Goal: Information Seeking & Learning: Learn about a topic

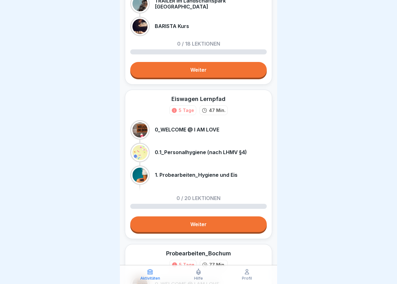
scroll to position [175, 0]
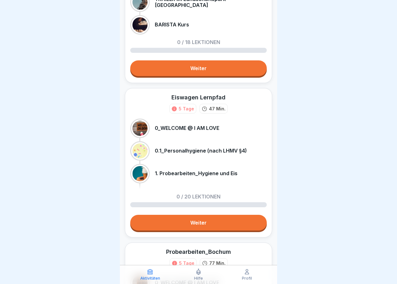
click at [172, 218] on link "Weiter" at bounding box center [198, 223] width 136 height 16
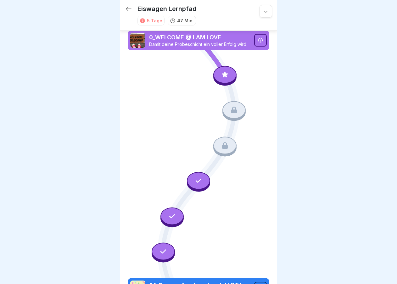
click at [259, 42] on icon at bounding box center [260, 40] width 4 height 4
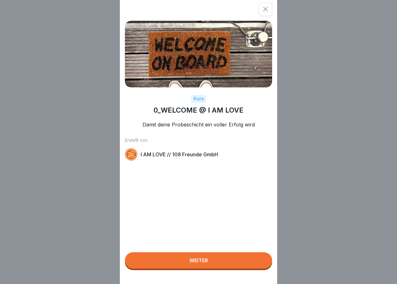
click at [181, 259] on button "Weiter" at bounding box center [198, 260] width 147 height 16
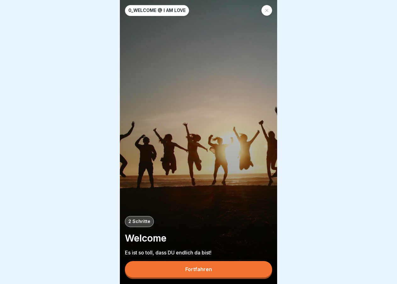
click at [184, 271] on button "Fortfahren" at bounding box center [198, 269] width 147 height 16
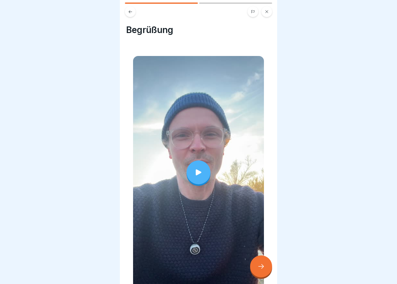
click at [198, 175] on icon at bounding box center [198, 172] width 9 height 9
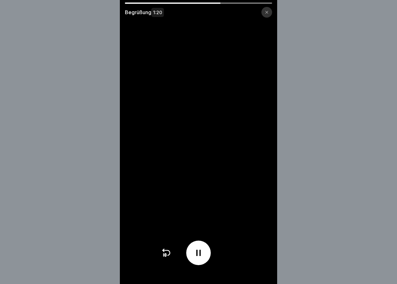
click at [265, 12] on icon at bounding box center [267, 12] width 4 height 4
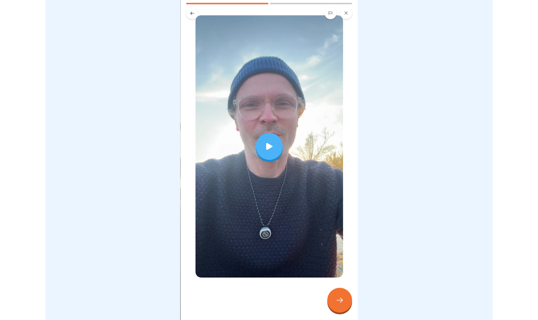
scroll to position [42, 0]
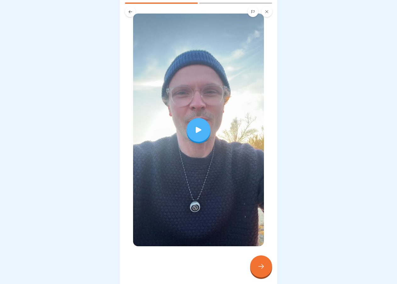
click at [262, 264] on icon at bounding box center [261, 267] width 8 height 8
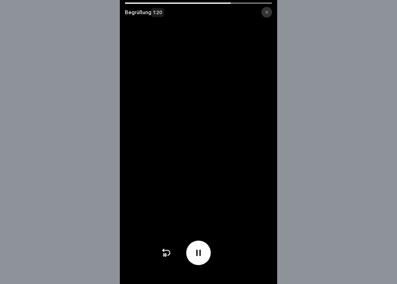
click at [267, 10] on icon at bounding box center [267, 12] width 4 height 4
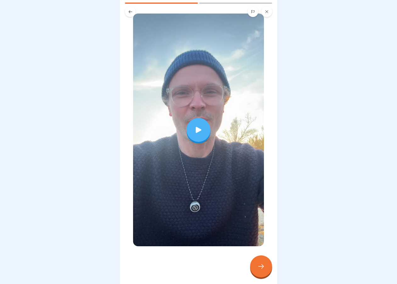
click at [258, 273] on div at bounding box center [261, 266] width 22 height 22
click at [260, 269] on icon at bounding box center [261, 267] width 8 height 8
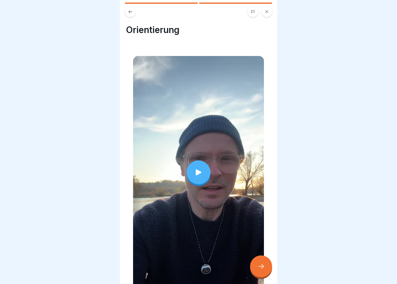
click at [197, 172] on icon at bounding box center [199, 172] width 6 height 6
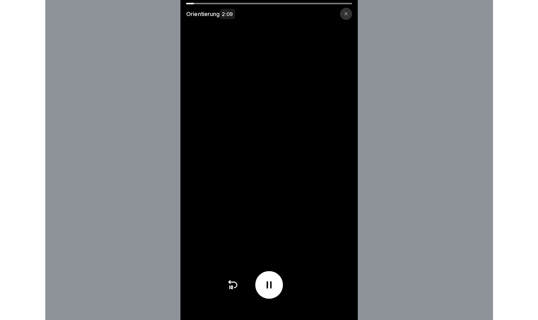
scroll to position [6, 0]
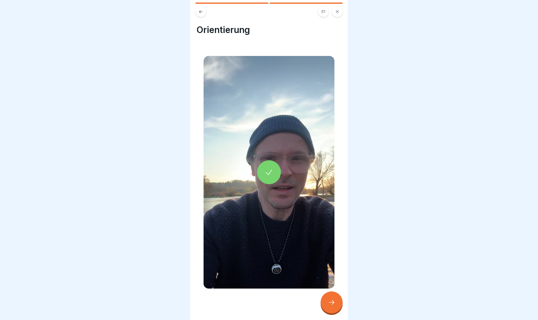
click at [334, 284] on icon at bounding box center [332, 303] width 8 height 8
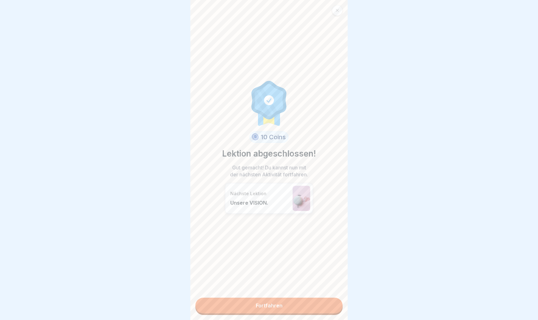
click at [271, 284] on link "Fortfahren" at bounding box center [268, 306] width 147 height 16
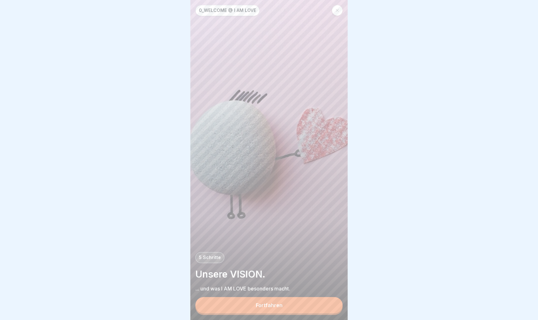
click at [271, 284] on button "Fortfahren" at bounding box center [268, 305] width 147 height 16
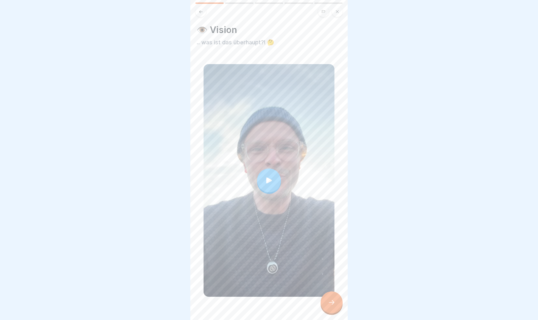
click at [264, 177] on div at bounding box center [269, 181] width 24 height 24
click at [332, 284] on div at bounding box center [331, 302] width 22 height 22
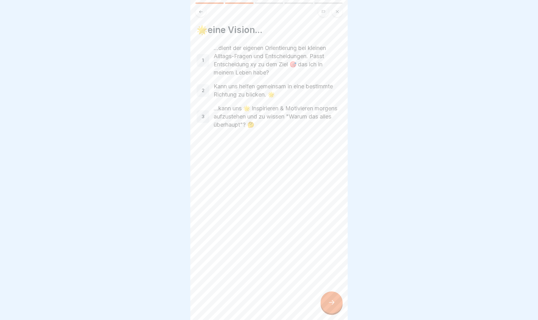
click at [330, 284] on div at bounding box center [331, 302] width 22 height 22
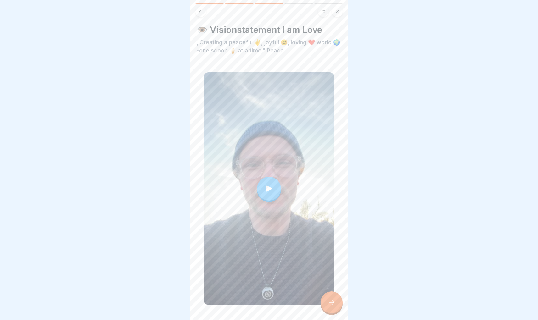
click at [269, 195] on div at bounding box center [269, 189] width 24 height 24
click at [334, 284] on icon at bounding box center [332, 303] width 8 height 8
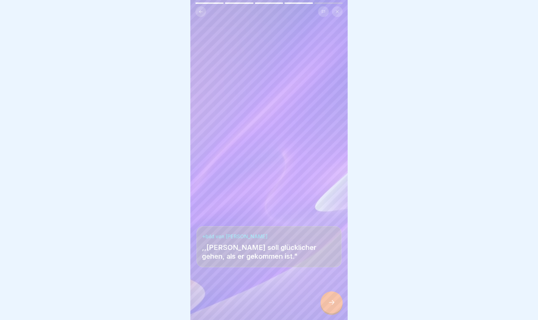
click at [334, 284] on icon at bounding box center [332, 303] width 8 height 8
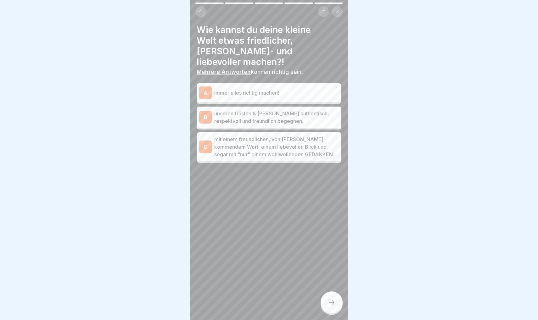
click at [265, 141] on p "mit einem freundlichen, von Herzen kommendem Wort, einem liebevollen Blick und …" at bounding box center [276, 147] width 125 height 23
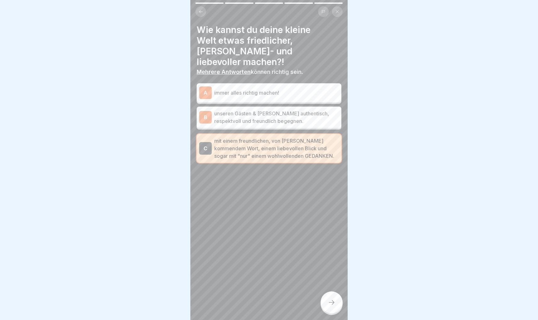
click at [254, 110] on p "unseren Gästen & Kunden authentisch, respektvoll und freundlich begegnen." at bounding box center [276, 117] width 125 height 15
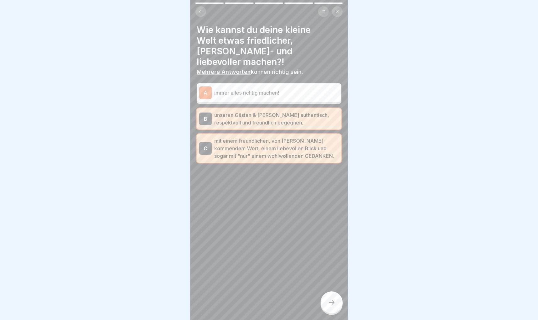
click at [330, 284] on icon at bounding box center [332, 303] width 8 height 8
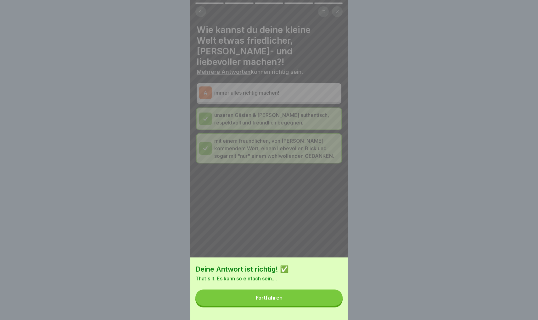
click at [293, 284] on button "Fortfahren" at bounding box center [268, 298] width 147 height 16
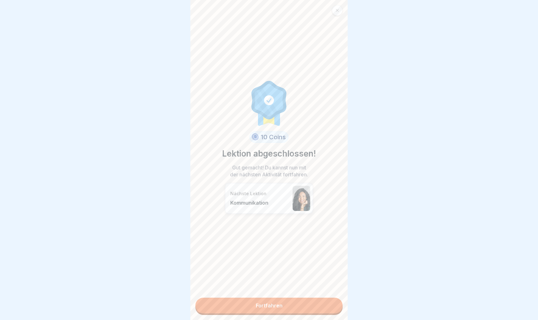
click at [273, 284] on link "Fortfahren" at bounding box center [268, 306] width 147 height 16
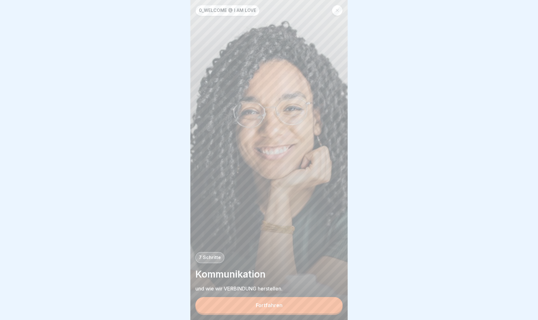
click at [263, 284] on div "Fortfahren" at bounding box center [269, 305] width 27 height 6
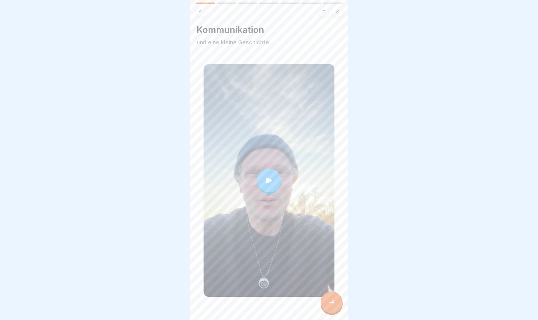
click at [267, 180] on icon at bounding box center [269, 180] width 6 height 6
click at [338, 284] on div at bounding box center [331, 302] width 22 height 22
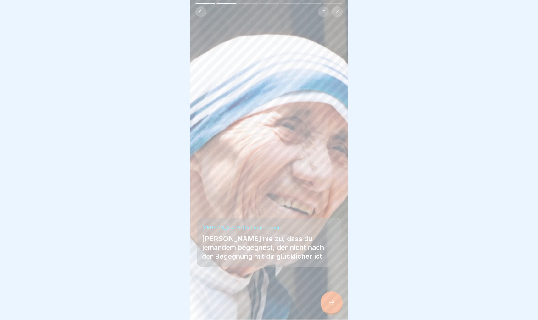
click at [338, 284] on div at bounding box center [331, 302] width 22 height 22
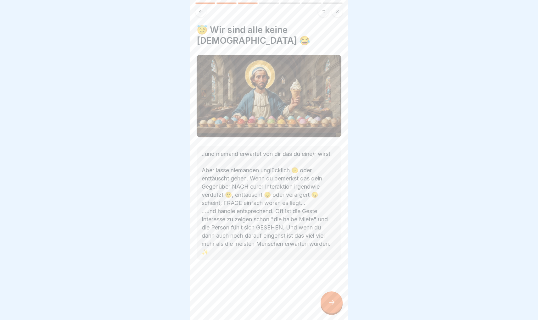
click at [338, 284] on div at bounding box center [331, 302] width 22 height 22
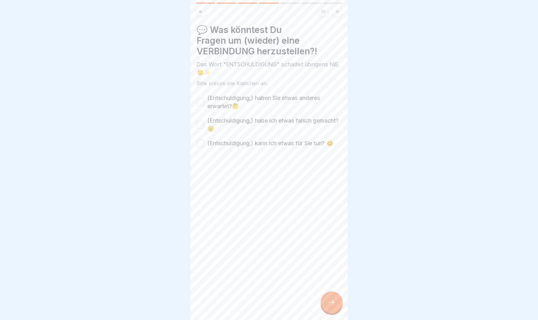
click at [201, 143] on button "(Entschuldigung,) kann ich etwas für Sie tun? 😊" at bounding box center [201, 144] width 8 height 8
click at [198, 125] on button "(Entschuldigung,) habe ich etwas falsch gemacht? 😟" at bounding box center [201, 125] width 8 height 8
click at [201, 102] on button "(Entschuldigung,) haben Sie etwas anderes erwartet?🤔" at bounding box center [201, 102] width 8 height 8
click at [333, 284] on icon at bounding box center [332, 302] width 6 height 4
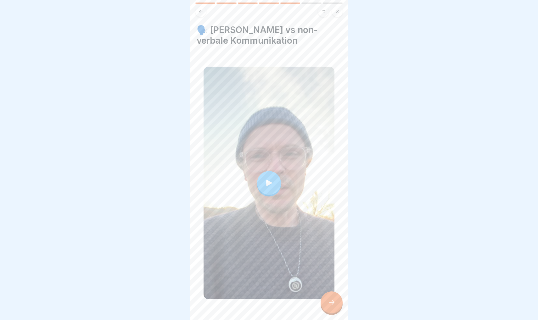
click at [269, 181] on icon at bounding box center [268, 183] width 9 height 9
click at [331, 284] on icon at bounding box center [332, 303] width 8 height 8
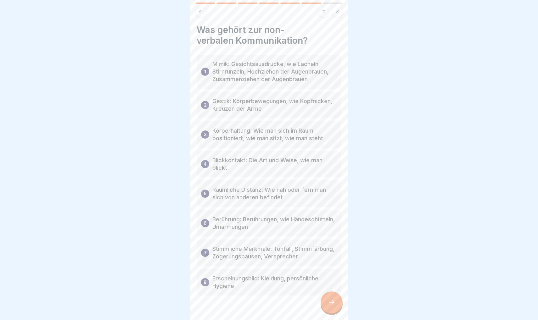
click at [288, 74] on p "Mimik: Gesichtsausdrücke, wie Lächeln, Stirnrunzeln, Hochziehen der Augenbrauen…" at bounding box center [274, 71] width 125 height 23
click at [254, 73] on p "Mimik: Gesichtsausdrücke, wie Lächeln, Stirnrunzeln, Hochziehen der Augenbrauen…" at bounding box center [274, 71] width 125 height 23
click at [332, 284] on icon at bounding box center [332, 303] width 8 height 8
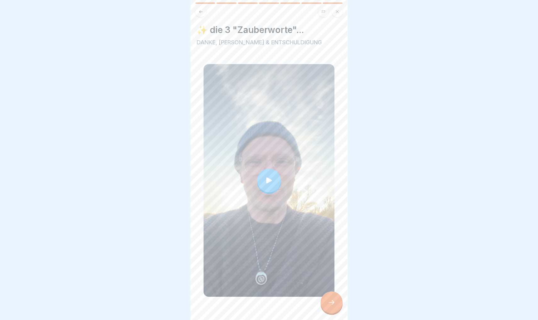
click at [271, 188] on div at bounding box center [269, 181] width 24 height 24
click at [335, 284] on div at bounding box center [331, 302] width 22 height 22
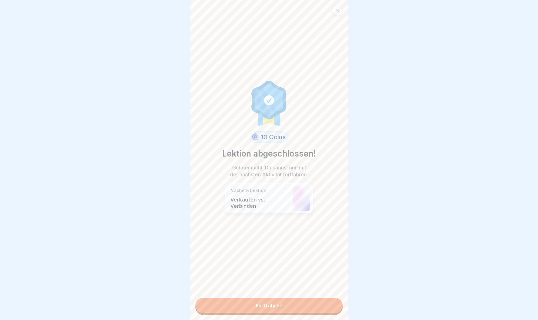
click at [271, 284] on link "Fortfahren" at bounding box center [268, 306] width 147 height 16
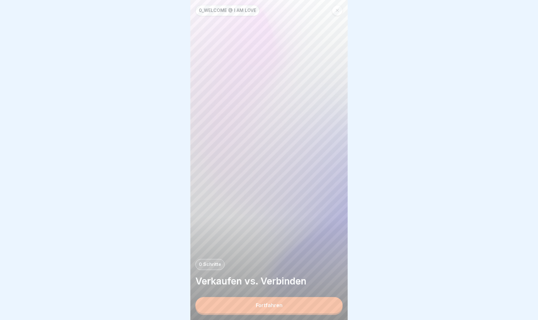
click at [258, 284] on div "Fortfahren" at bounding box center [269, 305] width 27 height 6
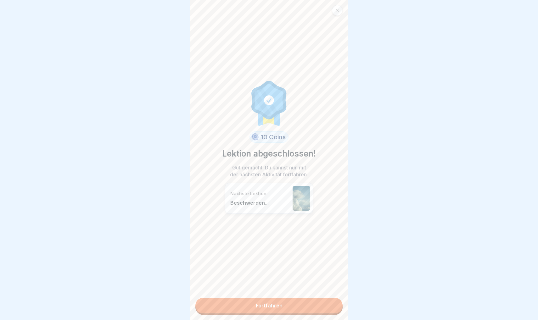
click at [262, 284] on link "Fortfahren" at bounding box center [268, 306] width 147 height 16
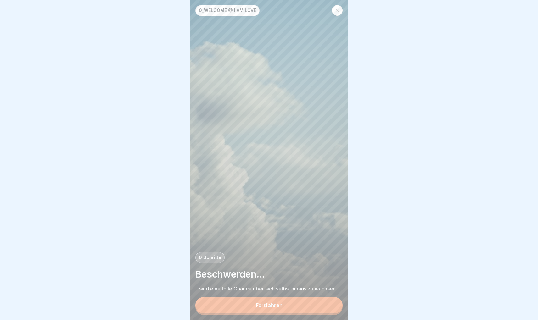
click at [262, 284] on div "Fortfahren" at bounding box center [269, 305] width 27 height 6
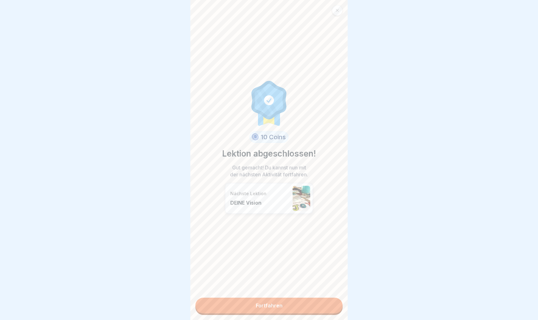
click at [262, 284] on link "Fortfahren" at bounding box center [268, 306] width 147 height 16
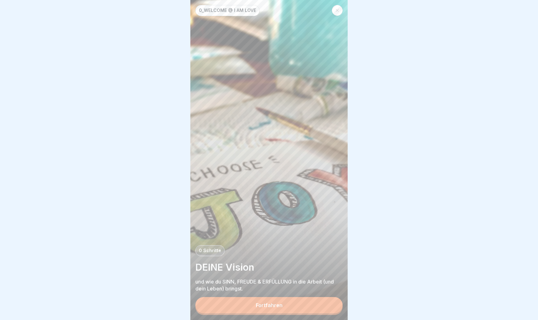
click at [262, 284] on div "Fortfahren" at bounding box center [269, 305] width 27 height 6
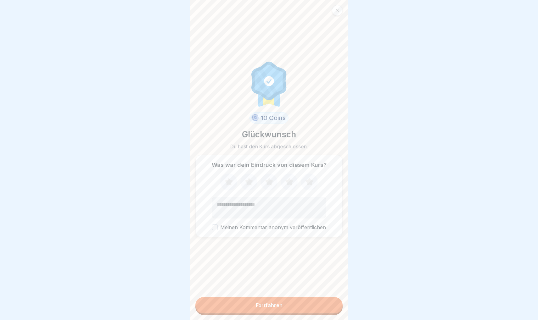
click at [307, 184] on icon at bounding box center [309, 182] width 17 height 16
click at [249, 204] on textarea "Kommentar (optional)" at bounding box center [269, 207] width 114 height 21
type textarea "**********"
click at [256, 284] on button "Fortfahren" at bounding box center [268, 305] width 147 height 16
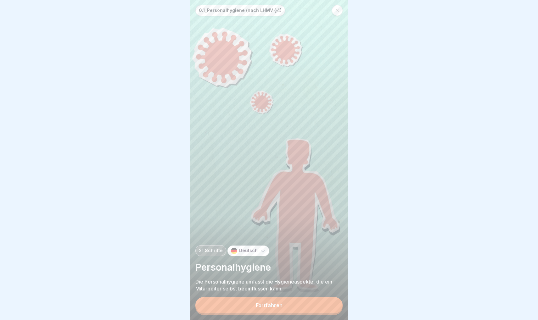
click at [339, 9] on icon at bounding box center [337, 10] width 4 height 4
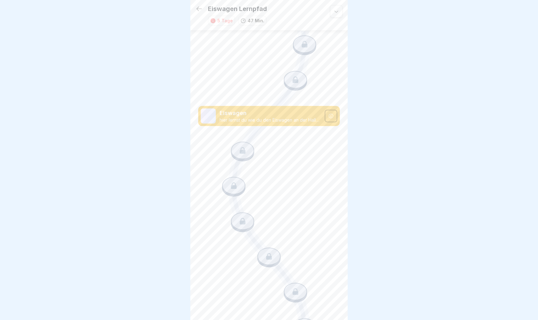
scroll to position [361, 0]
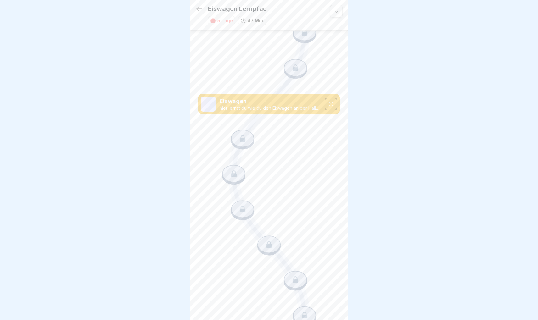
click at [331, 103] on icon at bounding box center [331, 104] width 4 height 4
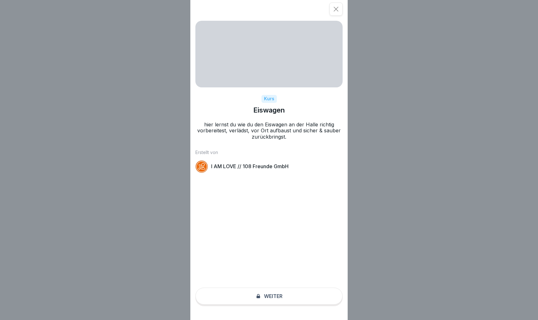
click at [260, 284] on div "Kurs Eiswagen hier lernst du wie du den Eiswagen an der Halle richtig vorbereit…" at bounding box center [268, 160] width 157 height 320
click at [268, 284] on div "Kurs Eiswagen hier lernst du wie du den Eiswagen an der Halle richtig vorbereit…" at bounding box center [268, 160] width 157 height 320
click at [337, 9] on icon at bounding box center [336, 9] width 6 height 6
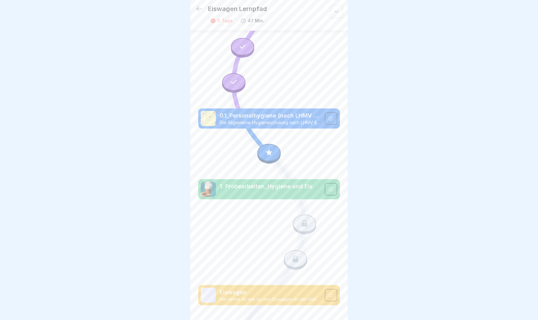
scroll to position [142, 0]
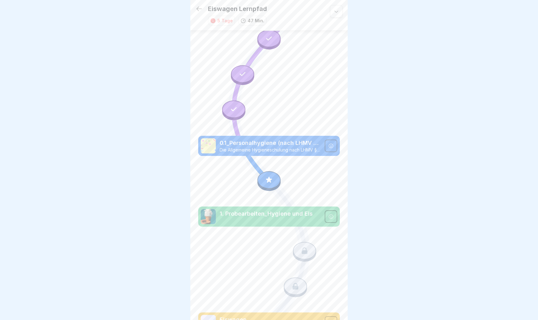
click at [290, 217] on p "1. Probearbeiten_Hygiene und Eis" at bounding box center [269, 214] width 101 height 8
click at [306, 250] on icon at bounding box center [304, 251] width 8 height 8
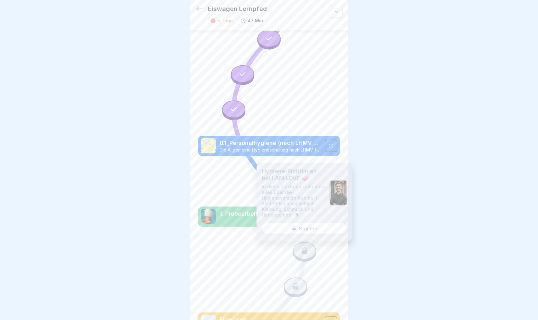
click at [302, 230] on div "Hygiene-Richtlinien bei I AM LOVE 🧼 In dieser Lektion erfährst du alles über di…" at bounding box center [305, 202] width 96 height 78
click at [211, 223] on img at bounding box center [208, 216] width 15 height 15
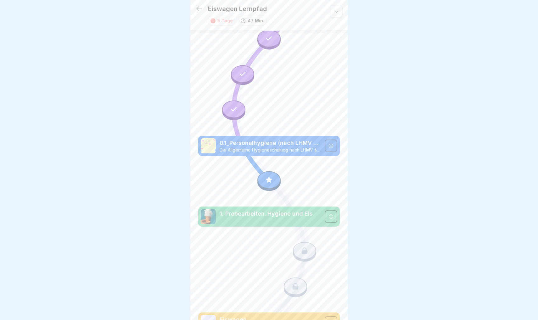
click at [221, 214] on p "1. Probearbeiten_Hygiene und Eis" at bounding box center [269, 214] width 101 height 8
drag, startPoint x: 293, startPoint y: 143, endPoint x: 308, endPoint y: 143, distance: 15.1
click at [298, 143] on p "0.1_Personalhygiene (nach LHMV §4)" at bounding box center [269, 143] width 101 height 8
click at [332, 146] on icon at bounding box center [330, 145] width 5 height 5
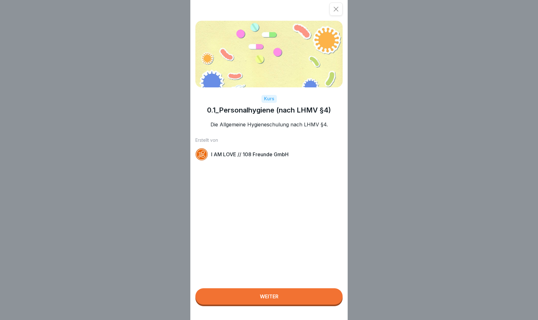
click at [247, 284] on button "Weiter" at bounding box center [268, 296] width 147 height 16
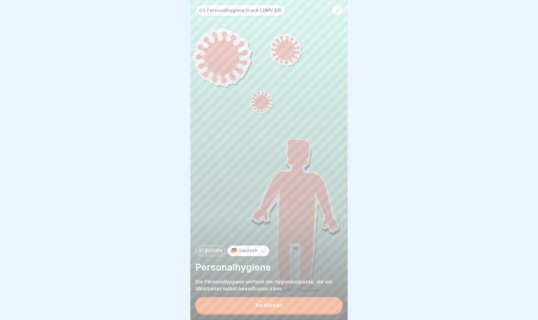
click at [249, 284] on button "Fortfahren" at bounding box center [268, 305] width 147 height 16
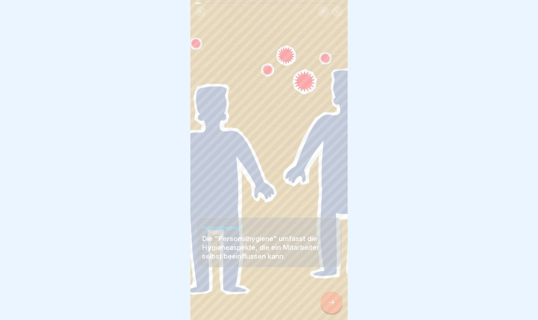
click at [328, 284] on icon at bounding box center [332, 303] width 8 height 8
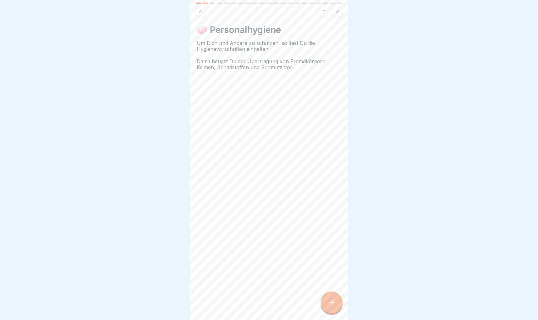
click at [328, 284] on icon at bounding box center [332, 303] width 8 height 8
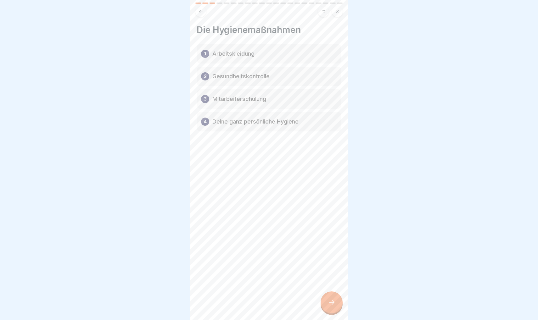
click at [252, 77] on p "Gesundheitskontrolle" at bounding box center [240, 77] width 57 height 8
click at [330, 284] on icon at bounding box center [332, 303] width 8 height 8
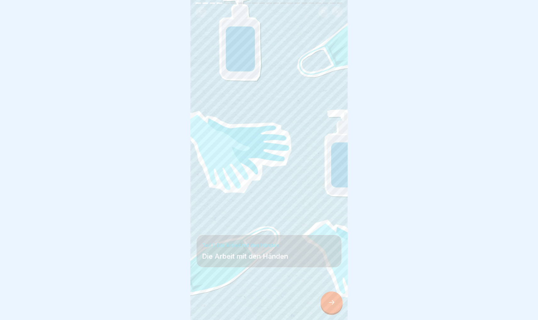
click at [330, 284] on icon at bounding box center [332, 303] width 8 height 8
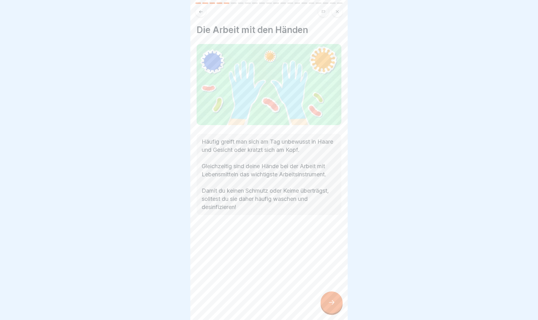
click at [328, 284] on icon at bounding box center [332, 303] width 8 height 8
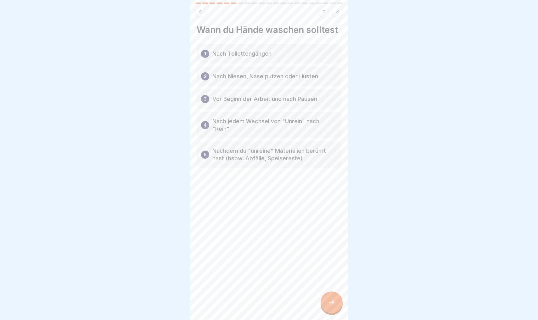
click at [328, 284] on icon at bounding box center [332, 303] width 8 height 8
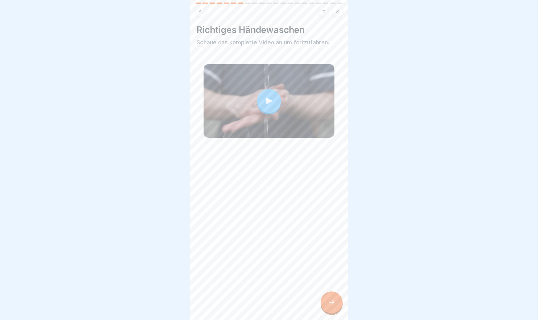
click at [328, 284] on icon at bounding box center [332, 303] width 8 height 8
click at [329, 284] on icon at bounding box center [332, 303] width 8 height 8
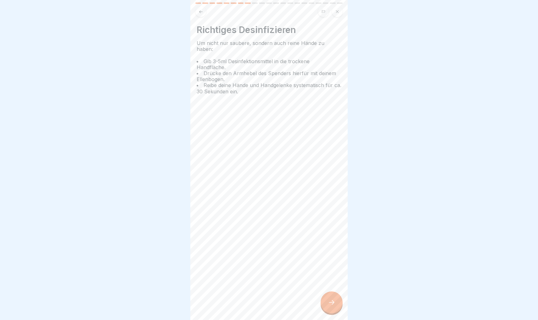
click at [329, 284] on icon at bounding box center [332, 303] width 8 height 8
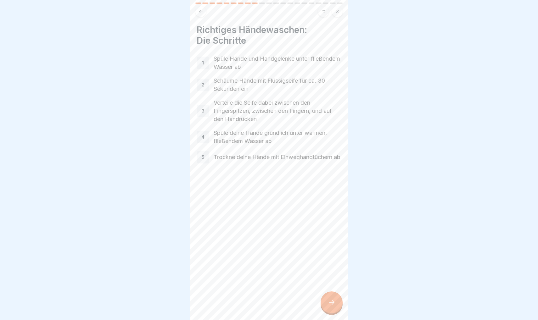
click at [329, 284] on icon at bounding box center [332, 303] width 8 height 8
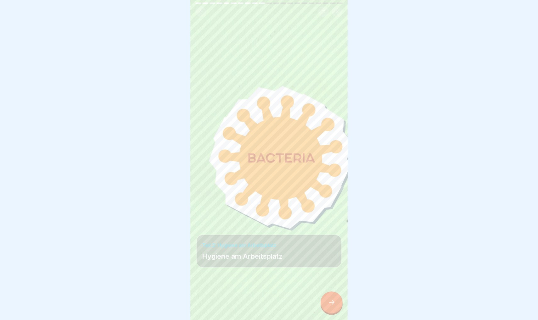
click at [329, 284] on icon at bounding box center [332, 303] width 8 height 8
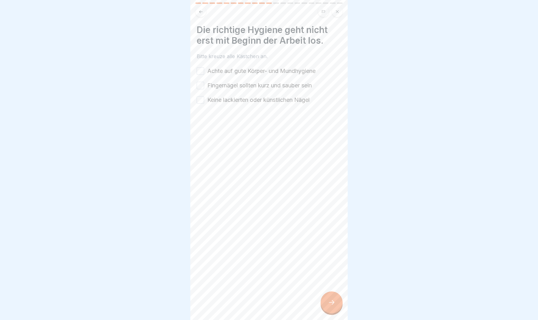
click at [329, 284] on icon at bounding box center [332, 303] width 8 height 8
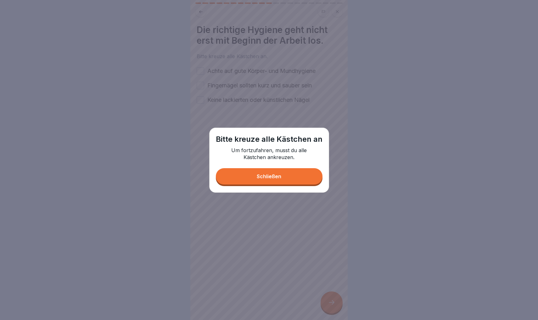
click at [265, 177] on div "Schließen" at bounding box center [269, 177] width 25 height 6
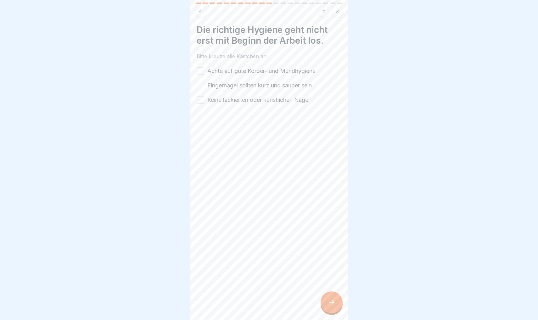
click at [201, 71] on button "Achte auf gute Körper- und Mundhygiene" at bounding box center [201, 71] width 8 height 8
click at [201, 89] on button "Fingernägel sollten kurz und sauber sein" at bounding box center [201, 86] width 8 height 8
click at [200, 100] on button "Keine lackierten oder künstlichen Nägel" at bounding box center [201, 100] width 8 height 8
click at [331, 284] on icon at bounding box center [332, 303] width 8 height 8
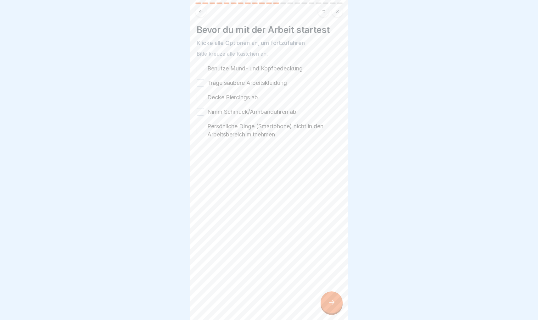
click at [335, 284] on icon at bounding box center [332, 303] width 8 height 8
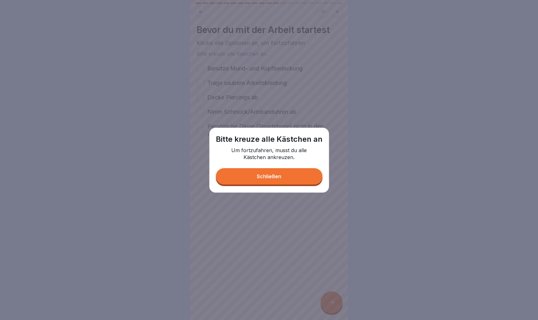
click at [277, 179] on div "Schließen" at bounding box center [269, 177] width 25 height 6
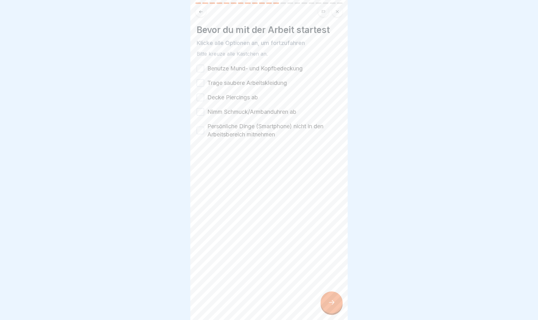
click at [201, 67] on button "Benutze Mund- und Kopfbedeckung" at bounding box center [201, 69] width 8 height 8
click at [201, 83] on button "Trage saubere Arbeitskleidung" at bounding box center [201, 83] width 8 height 8
click at [198, 97] on button "Decke Piercings ab" at bounding box center [201, 98] width 8 height 8
click at [199, 112] on button "Nimm Schmuck/Armbanduhren ab" at bounding box center [201, 112] width 8 height 8
click at [199, 129] on button "Persönliche Dinge (Smartphone) nicht in den Arbeitsbereich mitnehmen" at bounding box center [201, 131] width 8 height 8
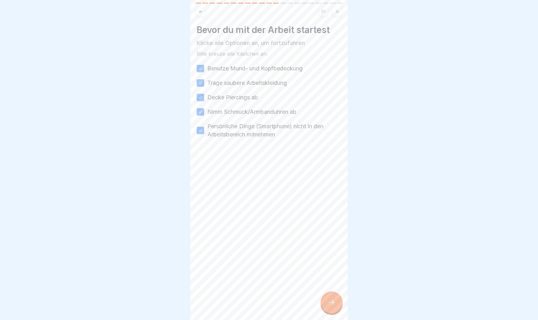
click at [337, 284] on div at bounding box center [331, 302] width 22 height 22
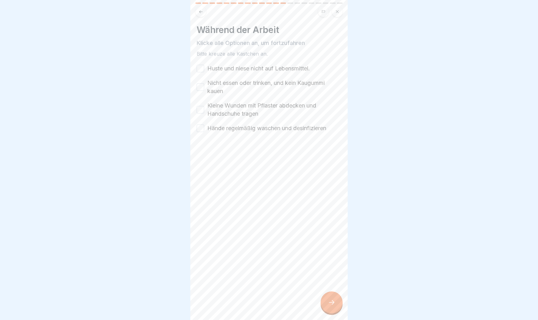
click at [246, 68] on label "Huste und niese nicht auf Lebensmittel." at bounding box center [258, 68] width 103 height 8
click at [204, 68] on button "Huste und niese nicht auf Lebensmittel." at bounding box center [201, 69] width 8 height 8
click at [229, 85] on label "Nicht essen oder trinken, und kein Kaugummi kauen" at bounding box center [274, 87] width 134 height 16
click at [204, 85] on button "Nicht essen oder trinken, und kein Kaugummi kauen" at bounding box center [201, 87] width 8 height 8
click at [222, 112] on label "Kleine Wunden mit Pflaster abdecken und Handschuhe tragen" at bounding box center [274, 110] width 134 height 16
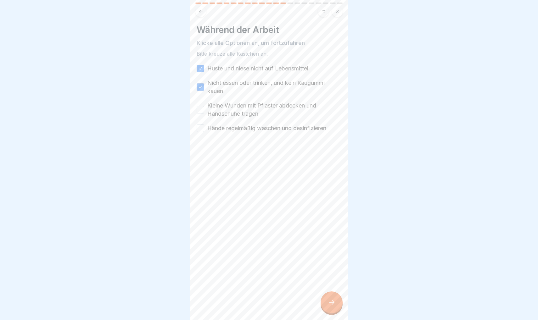
click at [204, 112] on button "Kleine Wunden mit Pflaster abdecken und Handschuhe tragen" at bounding box center [201, 110] width 8 height 8
click at [222, 126] on label "Hände regelmäßig waschen und desinfizieren" at bounding box center [266, 128] width 119 height 8
click at [204, 126] on button "Hände regelmäßig waschen und desinfizieren" at bounding box center [201, 129] width 8 height 8
click at [331, 284] on icon at bounding box center [332, 303] width 8 height 8
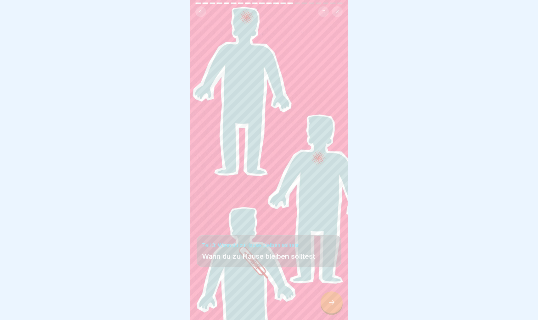
click at [330, 284] on icon at bounding box center [332, 303] width 8 height 8
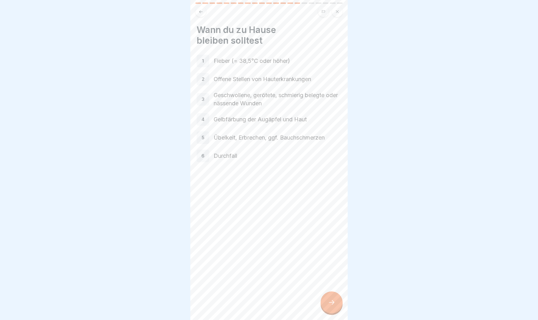
click at [329, 284] on icon at bounding box center [332, 303] width 8 height 8
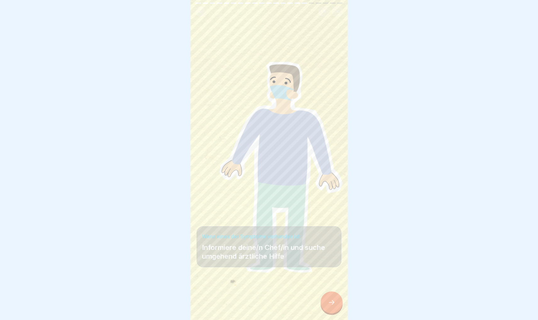
click at [329, 284] on icon at bounding box center [332, 303] width 8 height 8
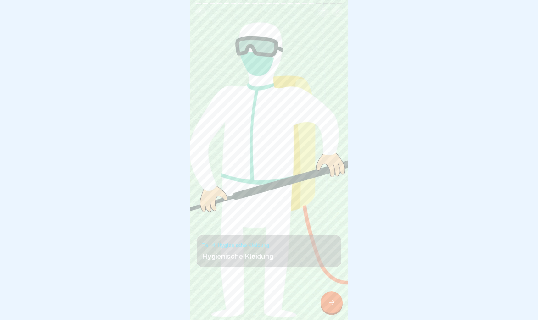
click at [329, 284] on icon at bounding box center [332, 303] width 8 height 8
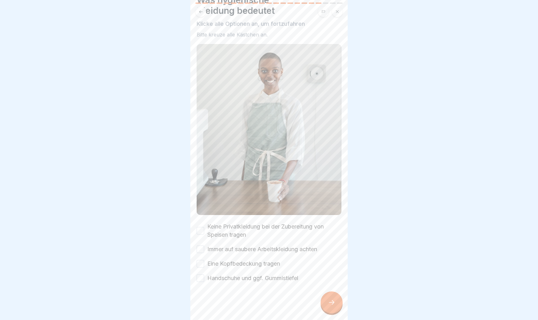
scroll to position [30, 0]
click at [200, 231] on button "Keine Privatkleidung bei der Zubereitung von Speisen tragen" at bounding box center [201, 231] width 8 height 8
click at [202, 249] on button "Immer auf saubere Arbeitskleidung achten" at bounding box center [201, 250] width 8 height 8
click at [200, 264] on button "Eine Kopfbedeckung tragen" at bounding box center [201, 264] width 8 height 8
click at [200, 275] on button "Handschuhe und ggf. Gummistiefel" at bounding box center [201, 279] width 8 height 8
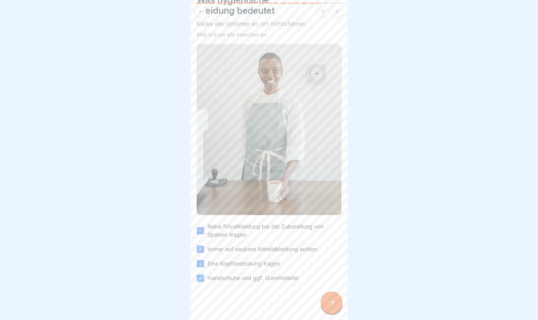
click at [334, 284] on div at bounding box center [331, 302] width 22 height 22
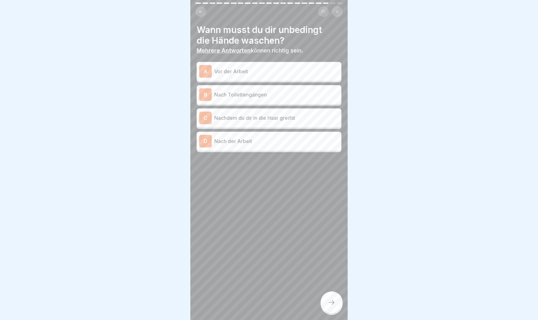
click at [208, 68] on div "A" at bounding box center [205, 71] width 13 height 13
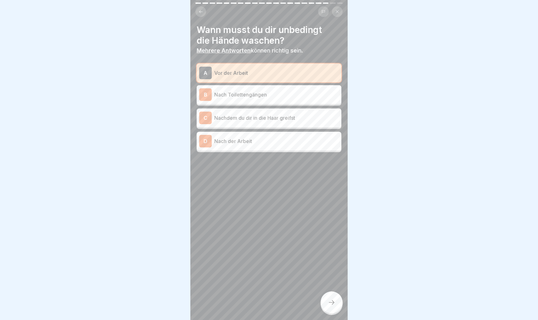
click at [203, 94] on div "B" at bounding box center [205, 94] width 13 height 13
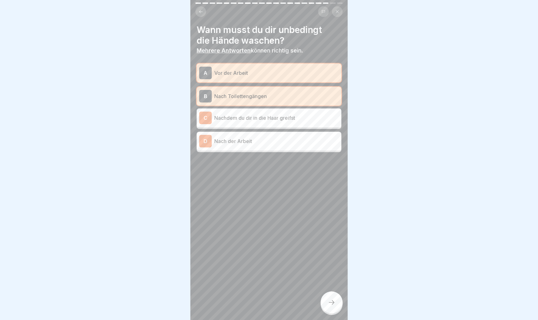
click at [207, 118] on div "C" at bounding box center [205, 118] width 13 height 13
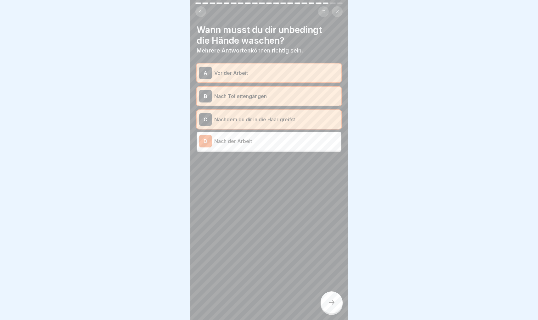
click at [210, 142] on div "D" at bounding box center [205, 141] width 13 height 13
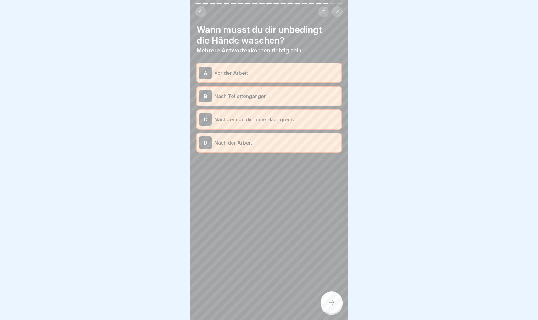
click at [330, 284] on icon at bounding box center [332, 303] width 8 height 8
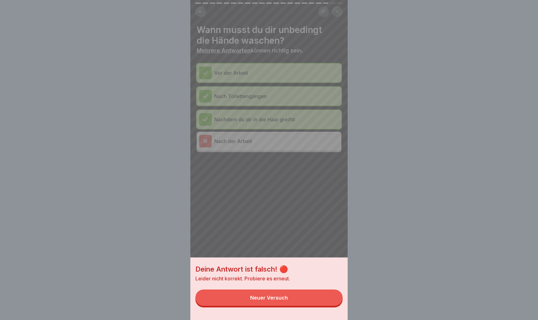
click at [267, 284] on div "Neuer Versuch" at bounding box center [269, 298] width 38 height 6
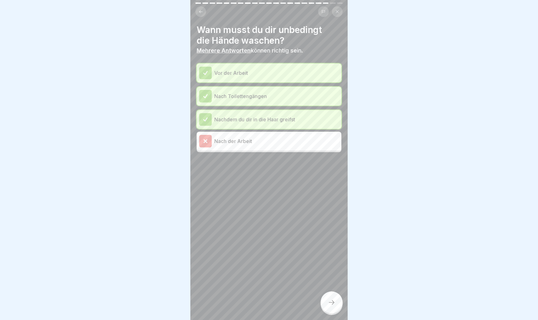
click at [223, 70] on p "Vor der Arbeit" at bounding box center [276, 73] width 125 height 8
click at [329, 284] on icon at bounding box center [332, 303] width 8 height 8
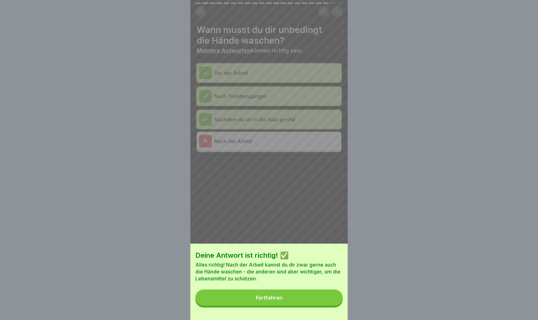
click at [273, 284] on div "Fortfahren" at bounding box center [269, 298] width 27 height 6
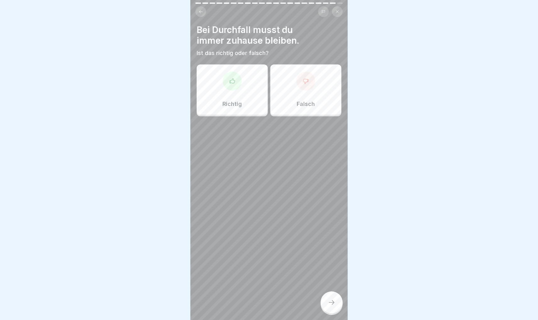
click at [230, 84] on icon at bounding box center [232, 81] width 6 height 6
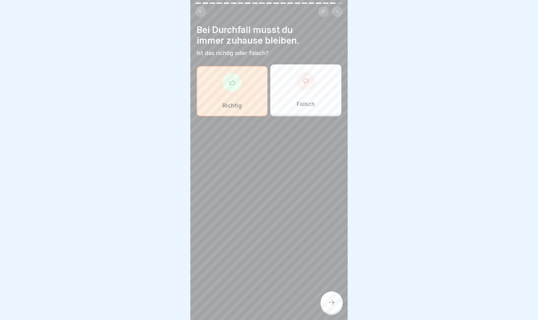
click at [335, 284] on icon at bounding box center [332, 303] width 8 height 8
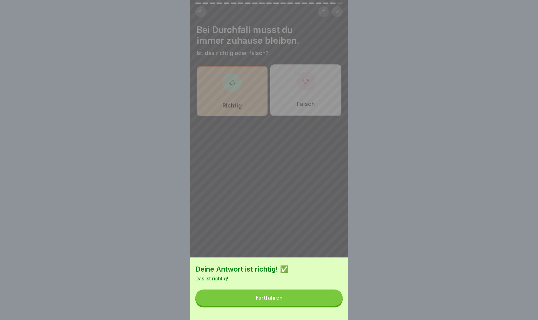
click at [285, 284] on button "Fortfahren" at bounding box center [268, 298] width 147 height 16
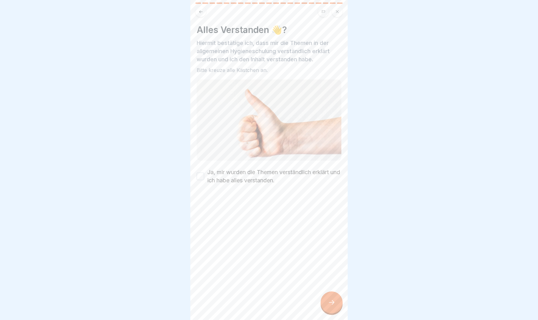
click at [202, 176] on button "Ja, mir wurden die Themen verständlich erklärt und ich habe alles verstanden." at bounding box center [201, 177] width 8 height 8
click at [332, 284] on div at bounding box center [331, 302] width 22 height 22
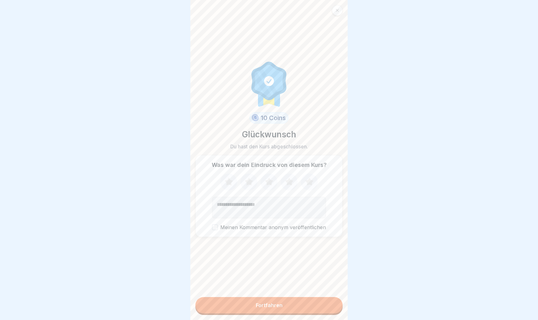
click at [264, 284] on button "Fortfahren" at bounding box center [268, 305] width 147 height 16
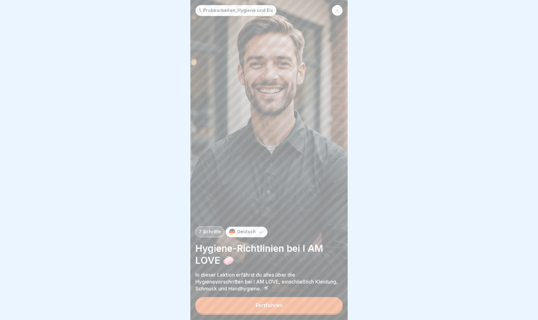
click at [260, 284] on div "Fortfahren" at bounding box center [269, 305] width 27 height 6
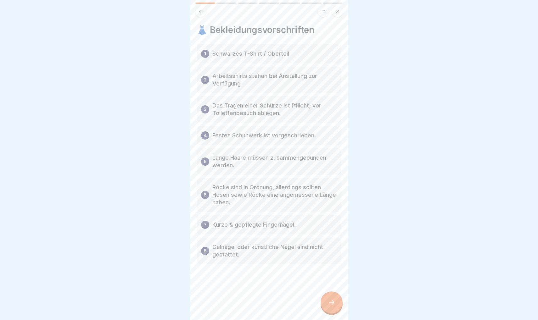
click at [329, 284] on div at bounding box center [331, 302] width 22 height 22
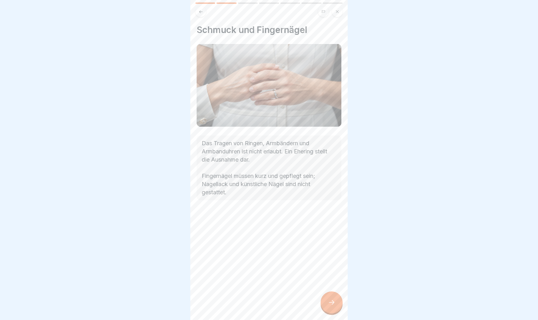
click at [329, 284] on div at bounding box center [331, 302] width 22 height 22
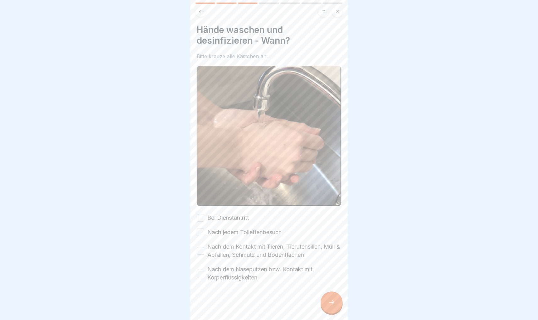
click at [329, 284] on div at bounding box center [331, 302] width 22 height 22
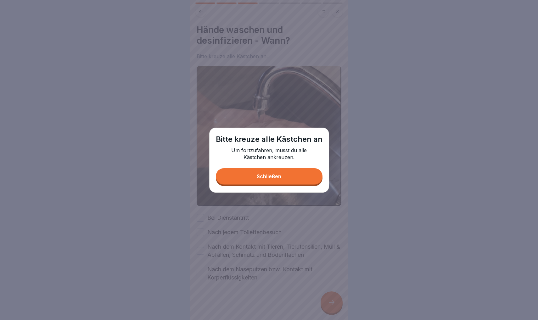
click at [282, 187] on div "Bitte kreuze alle Kästchen an Um fortzufahren, musst du alle Kästchen ankreuzen…" at bounding box center [269, 160] width 120 height 65
click at [264, 175] on div "Schließen" at bounding box center [269, 177] width 25 height 6
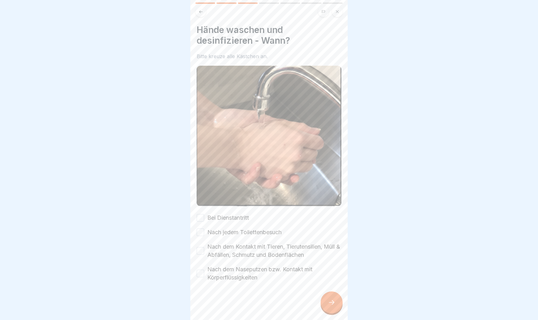
click at [202, 216] on button "Bei Dienstantritt" at bounding box center [201, 218] width 8 height 8
click at [196, 236] on div "Hände waschen und desinfizieren - Wann? Bitte kreuze alle Kästchen an. Bei Dien…" at bounding box center [268, 160] width 157 height 320
click at [200, 233] on button "Nach jedem Toilettenbesuch" at bounding box center [201, 233] width 8 height 8
click at [202, 253] on button "Nach dem Kontakt mit Tieren, Tierutensilien, Müll & Abfällen, Schmutz und Boden…" at bounding box center [201, 251] width 8 height 8
click at [200, 274] on button "Nach dem Naseputzen bzw. Kontakt mit Körperflüssigkeiten" at bounding box center [201, 274] width 8 height 8
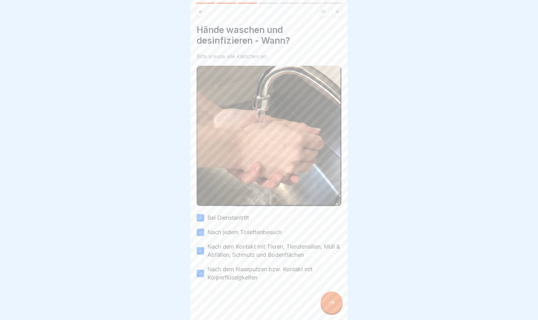
click at [331, 284] on div at bounding box center [331, 302] width 22 height 22
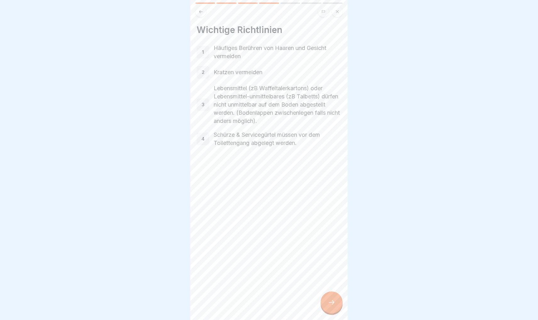
click at [330, 284] on div at bounding box center [331, 302] width 22 height 22
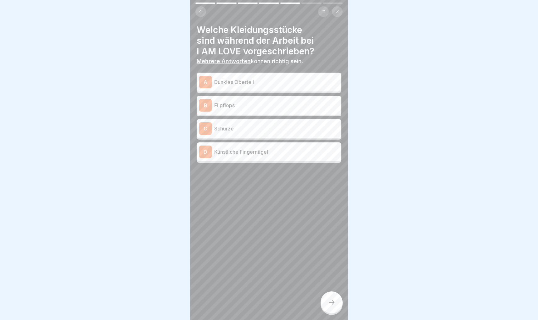
click at [239, 82] on p "Dunkles Oberteil" at bounding box center [276, 82] width 125 height 8
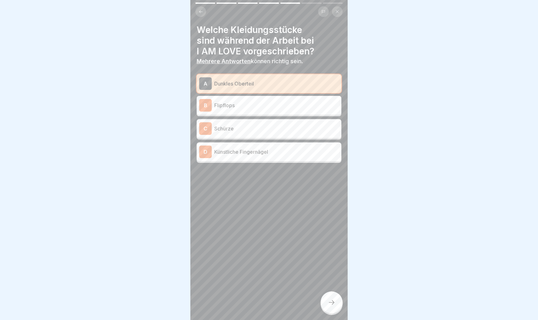
click at [231, 128] on p "Schürze" at bounding box center [276, 129] width 125 height 8
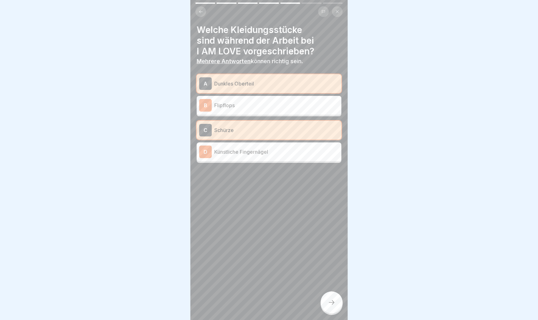
click at [330, 284] on icon at bounding box center [332, 303] width 8 height 8
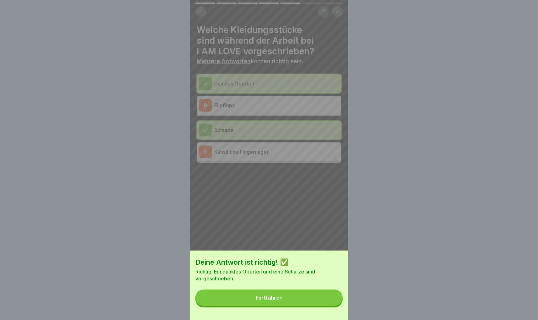
click at [289, 284] on button "Fortfahren" at bounding box center [268, 298] width 147 height 16
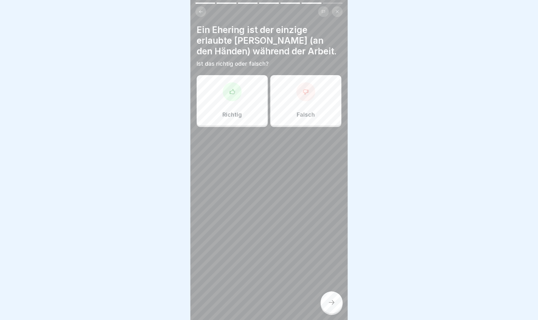
click at [228, 117] on p "Richtig" at bounding box center [231, 114] width 19 height 7
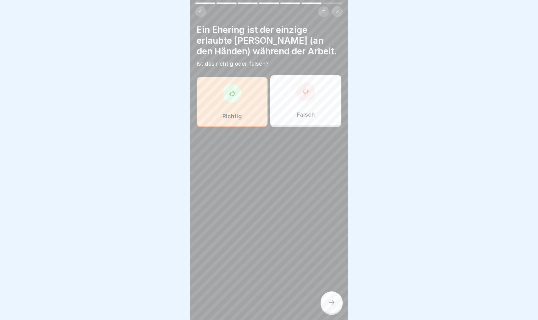
click at [333, 284] on icon at bounding box center [332, 302] width 6 height 4
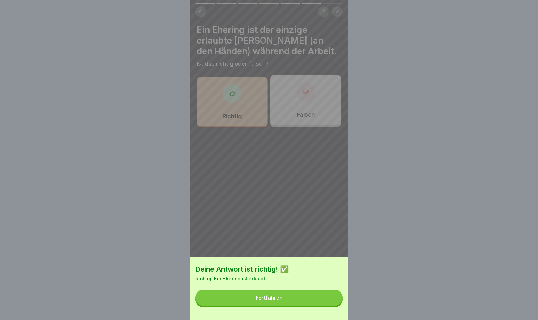
click at [292, 284] on button "Fortfahren" at bounding box center [268, 298] width 147 height 16
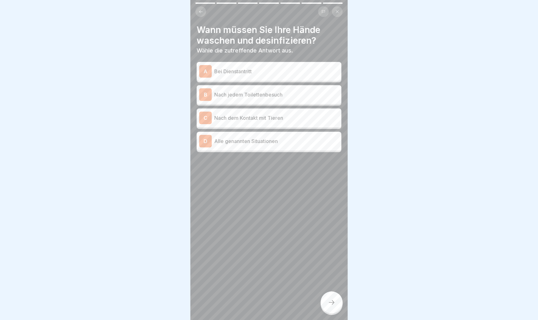
click at [245, 71] on p "Bei Dienstantritt" at bounding box center [276, 72] width 125 height 8
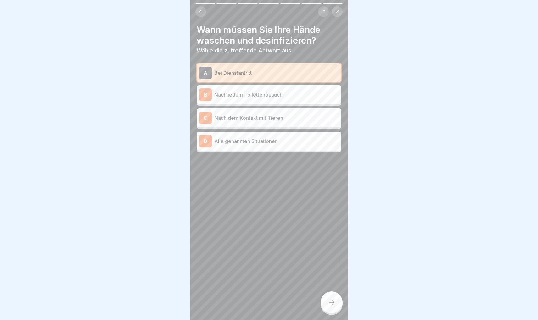
click at [241, 94] on p "Nach jedem Toilettenbesuch" at bounding box center [276, 95] width 125 height 8
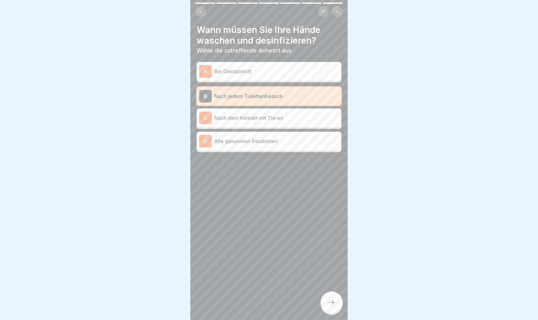
click at [233, 142] on p "Alle genannten Situationen" at bounding box center [276, 141] width 125 height 8
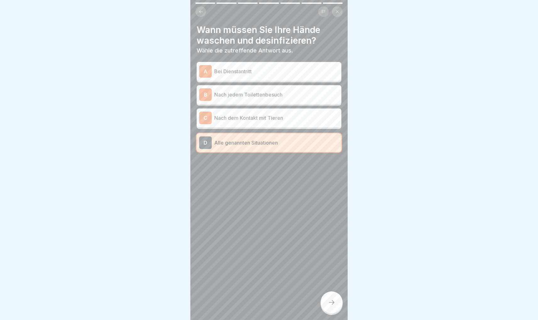
click at [328, 284] on icon at bounding box center [332, 303] width 8 height 8
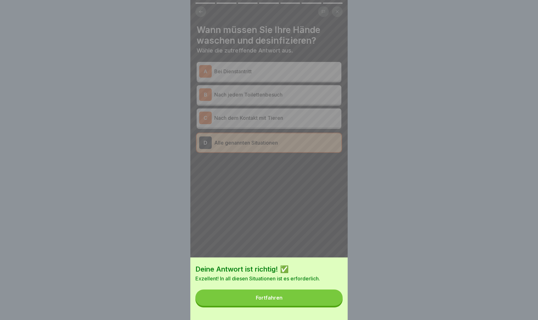
click at [288, 284] on button "Fortfahren" at bounding box center [268, 298] width 147 height 16
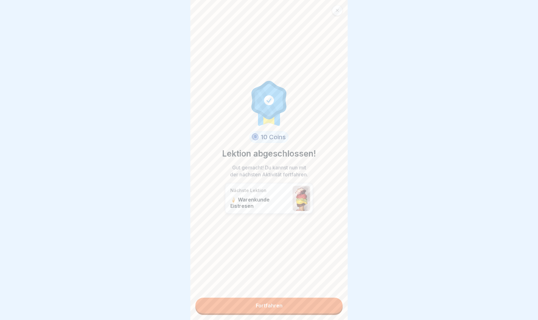
click at [245, 284] on link "Fortfahren" at bounding box center [268, 306] width 147 height 16
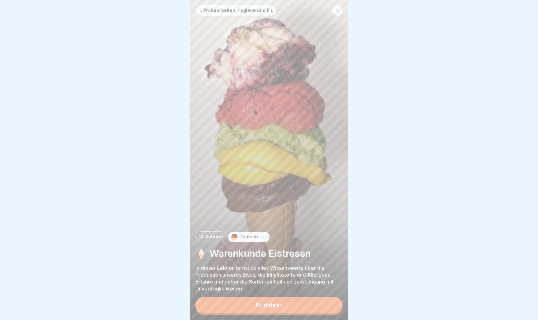
click at [254, 284] on button "Fortfahren" at bounding box center [268, 305] width 147 height 16
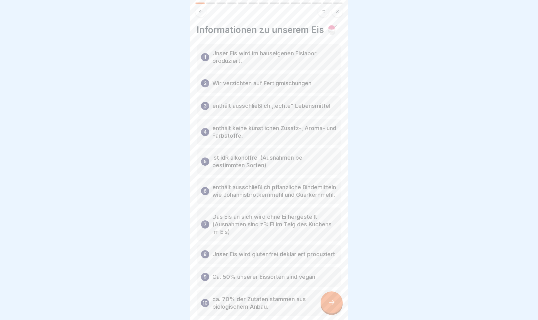
click at [333, 284] on icon at bounding box center [332, 302] width 6 height 4
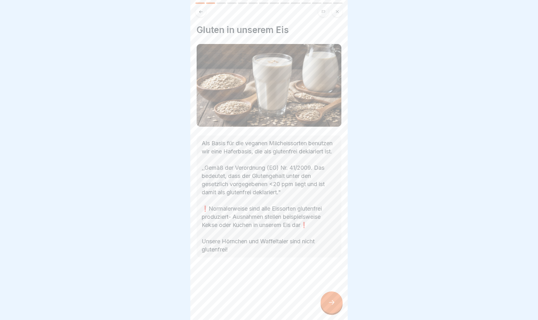
click at [333, 284] on icon at bounding box center [332, 303] width 8 height 8
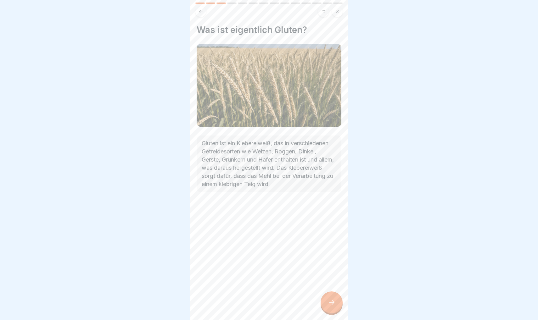
click at [333, 284] on icon at bounding box center [332, 302] width 6 height 4
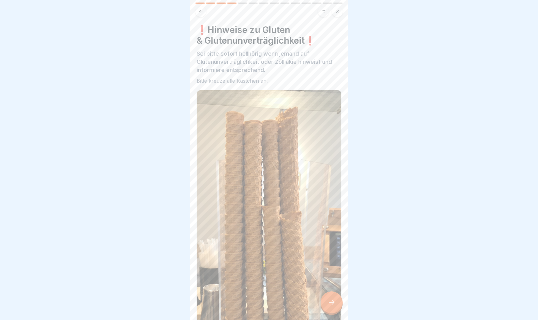
click at [333, 284] on icon at bounding box center [332, 303] width 8 height 8
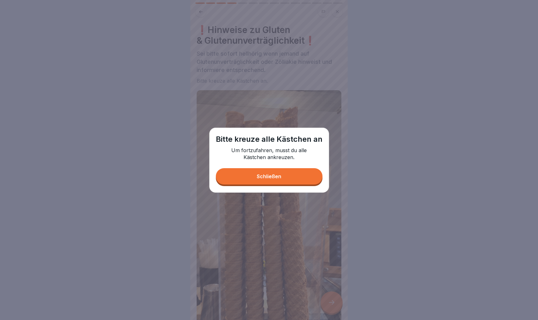
click at [277, 174] on button "Schließen" at bounding box center [269, 176] width 107 height 16
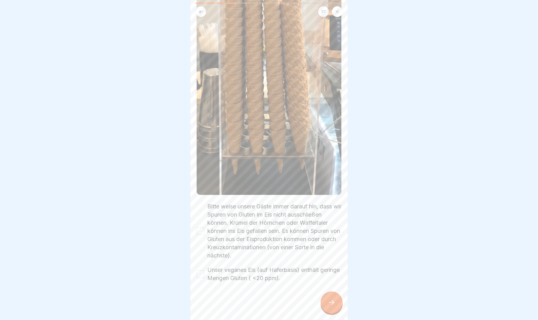
scroll to position [215, 0]
click at [201, 273] on button "Unser veganes Eis (auf Haferbasis) enthält geringe Mengen Gluten ( <20 ppm)." at bounding box center [201, 275] width 8 height 8
click at [200, 229] on button "Bitte weise unsere Gäste immer darauf hin, dass wir Spuren von Gluten im Eis ni…" at bounding box center [201, 232] width 8 height 8
click at [330, 284] on icon at bounding box center [332, 303] width 8 height 8
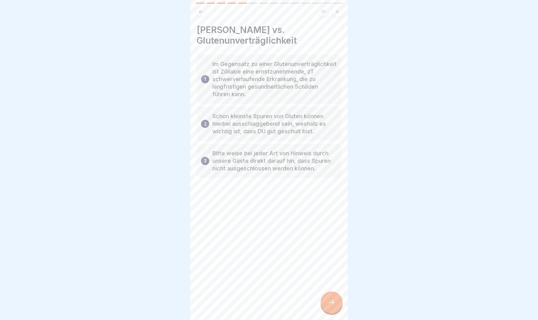
click at [322, 284] on div at bounding box center [331, 302] width 22 height 22
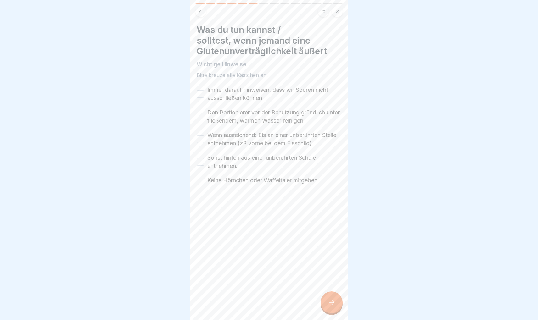
click at [199, 95] on button "Immer darauf hinweisen, dass wir Spuren nicht ausschließen können" at bounding box center [201, 94] width 8 height 8
click at [198, 116] on button "Den Portionierer vor der Benutzung gründlich unter fließendem, warmen Wasser re…" at bounding box center [201, 117] width 8 height 8
click at [200, 139] on button "Wenn ausreichend: Eis an einer unberührten Stelle entnehmen (zB vorne bei dem E…" at bounding box center [201, 140] width 8 height 8
click at [199, 162] on button "Sonst hinten aus einer unberührten Schale entnehmen." at bounding box center [201, 162] width 8 height 8
click at [199, 182] on button "Keine Hörnchen oder Waffeltaler mitgeben." at bounding box center [201, 181] width 8 height 8
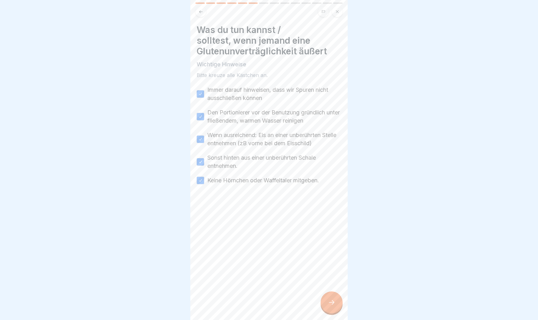
click at [331, 284] on div "Was du tun kannst / solltest, wenn jemand eine Glutenunverträglichkeit äußert W…" at bounding box center [268, 160] width 157 height 320
click at [327, 284] on div at bounding box center [331, 302] width 22 height 22
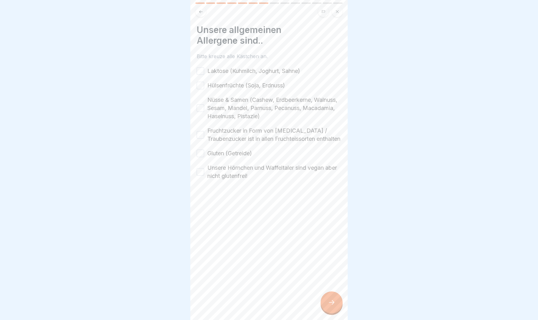
click at [202, 70] on button "Laktose (Kuhmilch, Joghurt, Sahne)" at bounding box center [201, 71] width 8 height 8
click at [201, 83] on button "Hülsenfrüchte (Soja, Erdnuss)" at bounding box center [201, 86] width 8 height 8
click at [200, 110] on button "Nüsse & Samen (Cashew, Erdbeerkerne, Walnuss, Sesam, Mandel, Parnuss, Pecanuss,…" at bounding box center [201, 108] width 8 height 8
click at [200, 139] on button "Fruchtzucker in Form von Dextrose / Traubenzucker ist in allen Fruchteissorten …" at bounding box center [201, 135] width 8 height 8
click at [200, 157] on button "Gluten (Getreide)" at bounding box center [201, 154] width 8 height 8
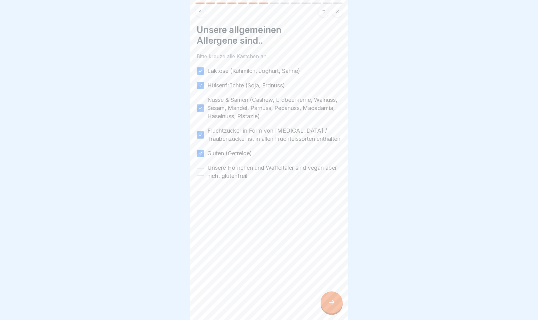
click at [201, 176] on button "Unsere Hörnchen und Waffeltaler sind vegan aber nicht glutenfrei!" at bounding box center [201, 172] width 8 height 8
click at [327, 284] on div at bounding box center [331, 302] width 22 height 22
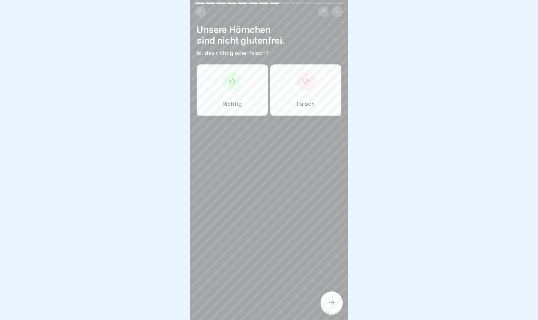
click at [231, 94] on div "Richtig" at bounding box center [232, 89] width 71 height 50
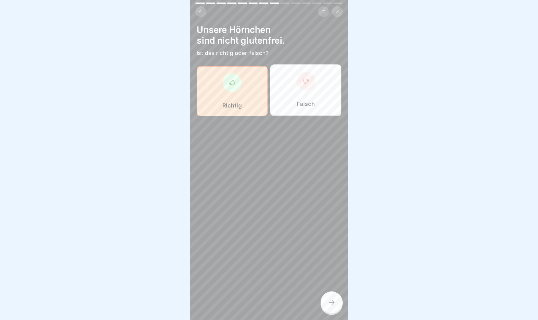
click at [322, 284] on div at bounding box center [331, 302] width 22 height 22
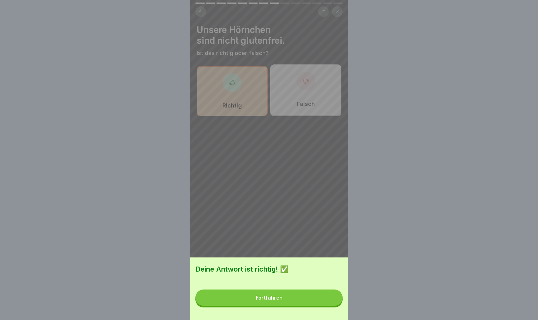
click at [301, 284] on button "Fortfahren" at bounding box center [268, 298] width 147 height 16
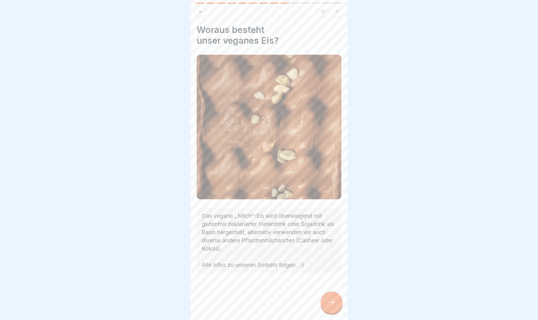
click at [327, 284] on div at bounding box center [331, 302] width 22 height 22
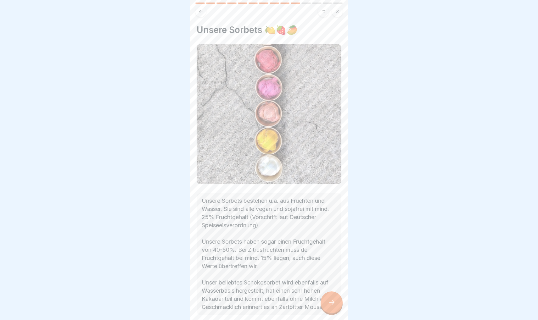
click at [332, 284] on div at bounding box center [331, 302] width 22 height 22
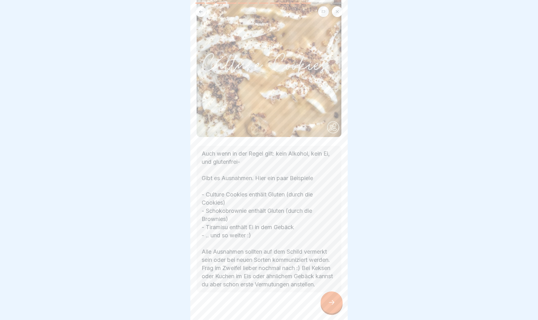
scroll to position [53, 0]
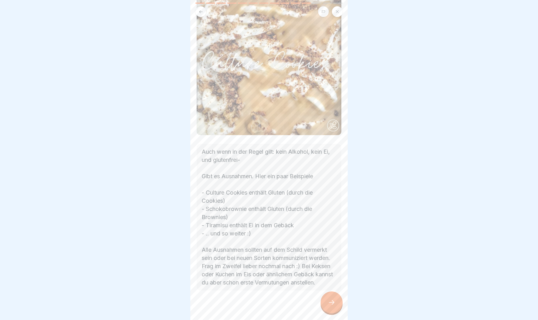
click at [332, 284] on icon at bounding box center [332, 303] width 8 height 8
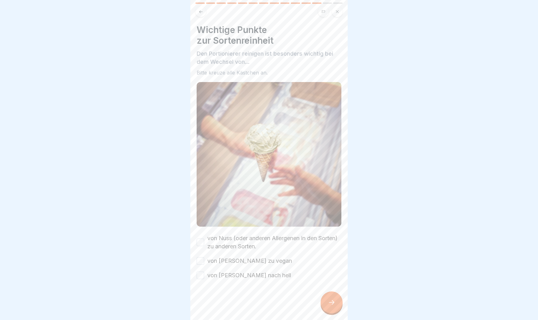
click at [198, 244] on button "von Nuss (oder anderen Allergenen in den Sorten) zu anderen Sorten." at bounding box center [201, 243] width 8 height 8
click at [198, 260] on button "von Milcheis zu vegan" at bounding box center [201, 261] width 8 height 8
click at [336, 284] on div at bounding box center [331, 302] width 22 height 22
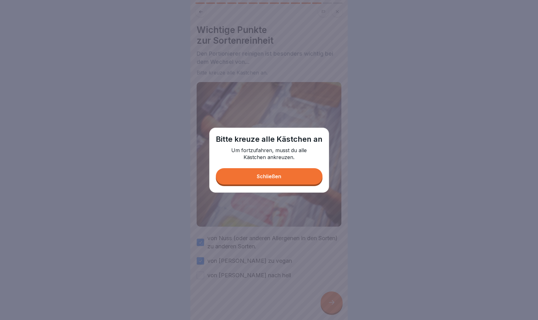
click at [281, 177] on button "Schließen" at bounding box center [269, 176] width 107 height 16
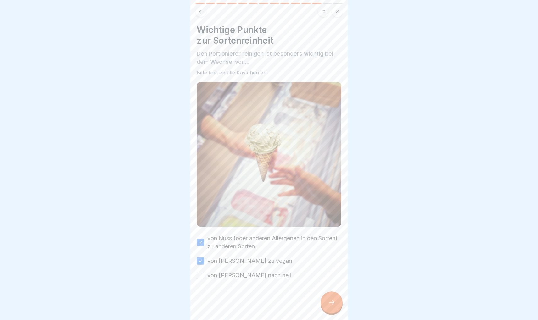
click at [200, 276] on button "von Dunkel nach hell" at bounding box center [201, 276] width 8 height 8
click at [330, 284] on icon at bounding box center [332, 303] width 8 height 8
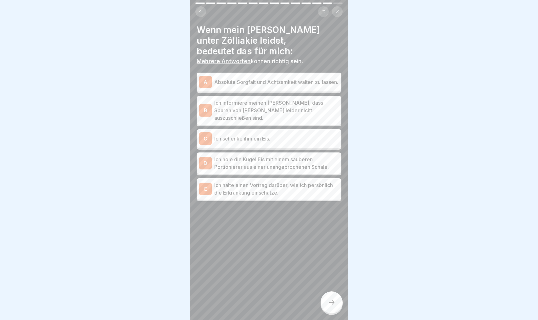
click at [280, 78] on p "Absolute Sorgfalt und Achtsamkeit walten zu lassen." at bounding box center [276, 82] width 125 height 8
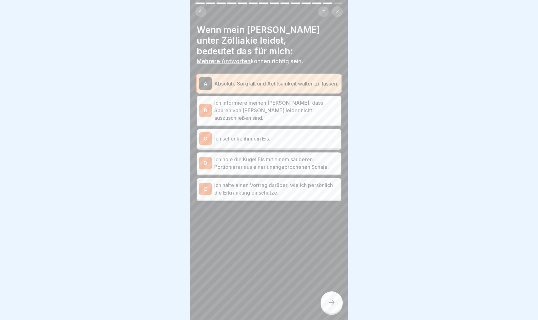
click at [266, 99] on p "Ich informiere meinen Gast, dass Spuren von Gluten leider nicht auszuschließen …" at bounding box center [276, 110] width 125 height 23
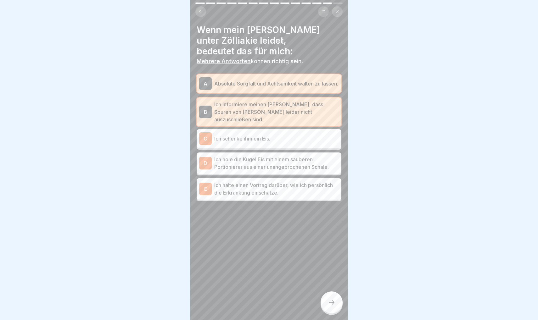
click at [239, 156] on p "Ich hole die Kugel Eis mit einem sauberen Portionierer aus einer unangebrochene…" at bounding box center [276, 163] width 125 height 15
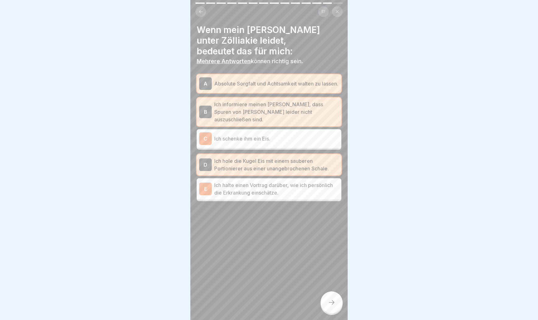
click at [331, 284] on icon at bounding box center [332, 303] width 8 height 8
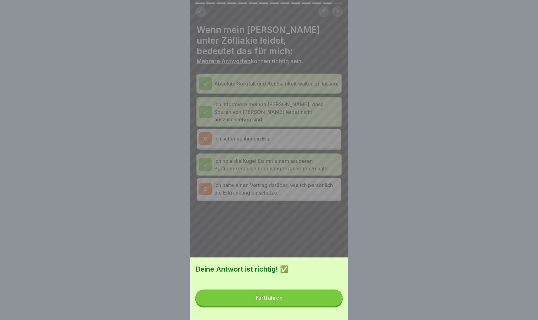
click at [281, 284] on button "Fortfahren" at bounding box center [268, 298] width 147 height 16
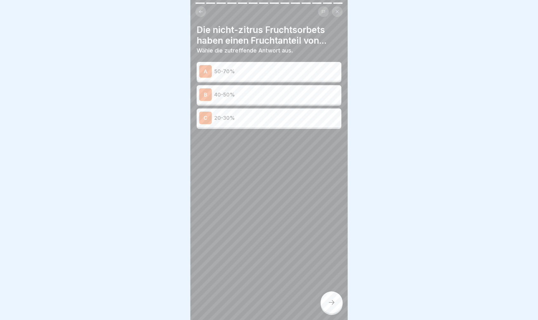
click at [229, 74] on p "50-70%" at bounding box center [276, 72] width 125 height 8
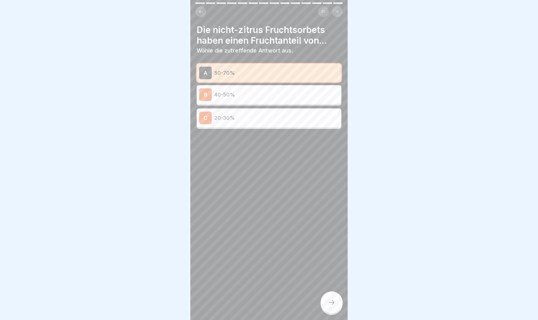
click at [333, 284] on icon at bounding box center [332, 303] width 8 height 8
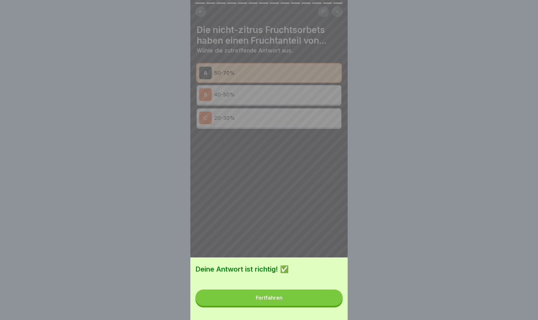
click at [292, 284] on button "Fortfahren" at bounding box center [268, 298] width 147 height 16
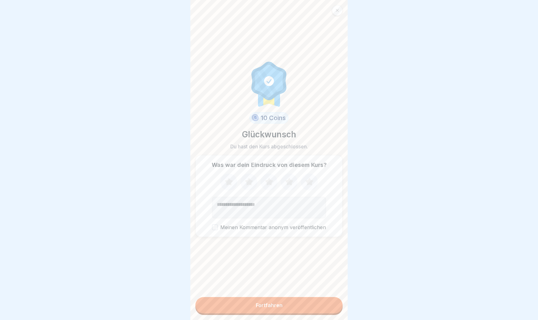
click at [250, 284] on button "Fortfahren" at bounding box center [268, 305] width 147 height 16
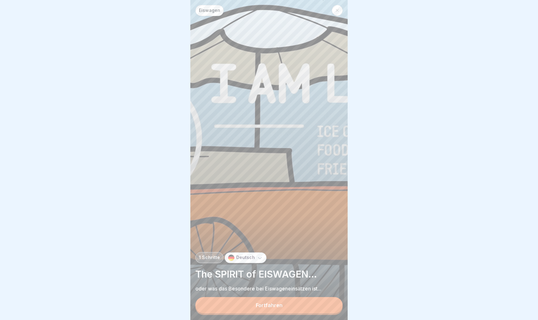
click at [251, 284] on button "Fortfahren" at bounding box center [268, 305] width 147 height 16
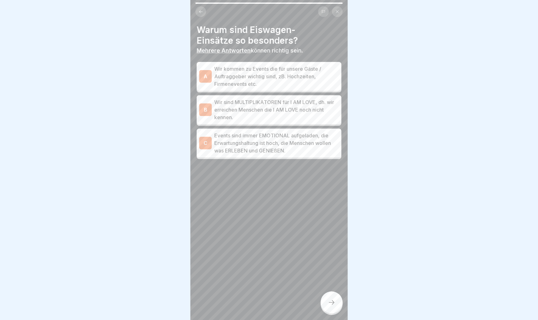
click at [274, 72] on p "Wir kommen zu Events die für unsere Gäste / Auftraggeber wichtig sind, zB. Hoch…" at bounding box center [276, 76] width 125 height 23
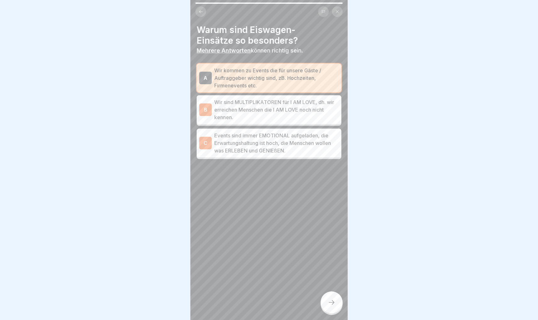
click at [265, 107] on p "Wir sind MULTIPLIKATOREN für I AM LOVE, dh. wir erreichen Menschen die I AM LOV…" at bounding box center [276, 109] width 125 height 23
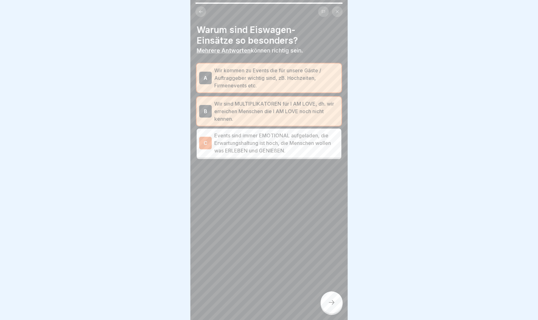
click at [287, 144] on p "Events sind immer EMOTIONAL aufgeladen, die Erwartungshaltung ist hoch, die Men…" at bounding box center [276, 143] width 125 height 23
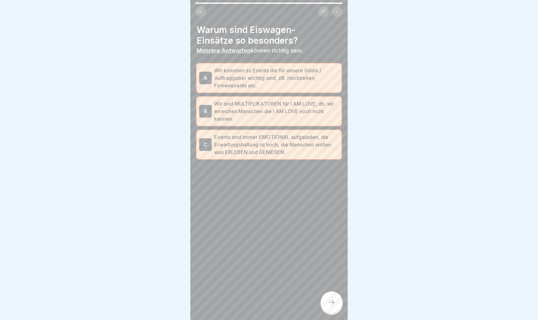
click at [330, 284] on icon at bounding box center [332, 303] width 8 height 8
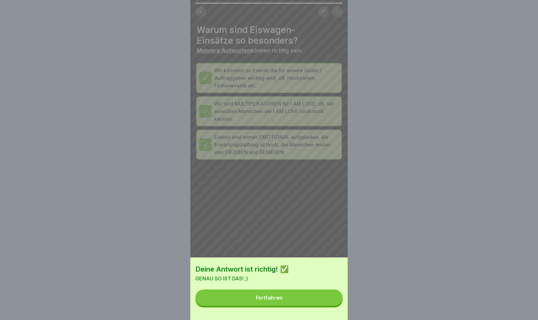
click at [297, 284] on button "Fortfahren" at bounding box center [268, 298] width 147 height 16
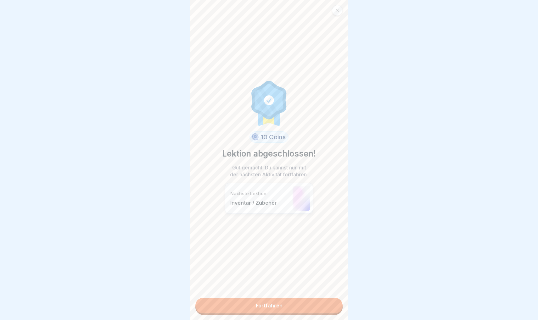
click at [258, 284] on link "Fortfahren" at bounding box center [268, 306] width 147 height 16
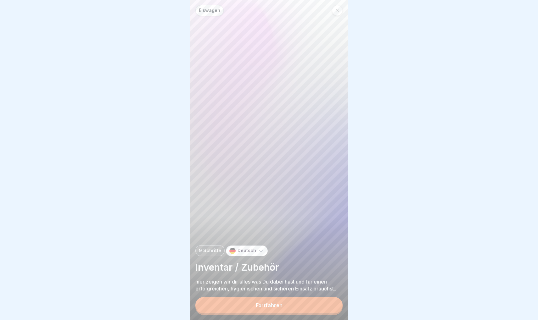
click at [260, 284] on button "Fortfahren" at bounding box center [268, 305] width 147 height 16
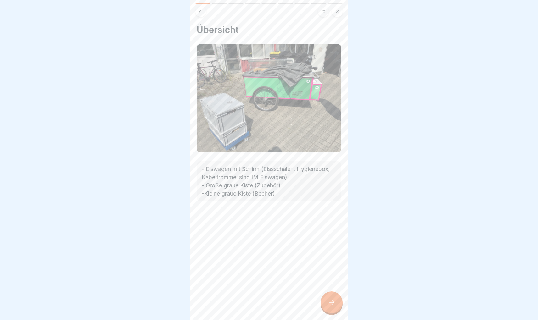
click at [333, 284] on div at bounding box center [331, 302] width 22 height 22
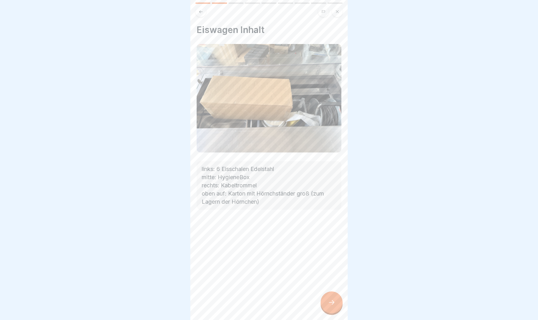
click at [331, 284] on div at bounding box center [331, 302] width 22 height 22
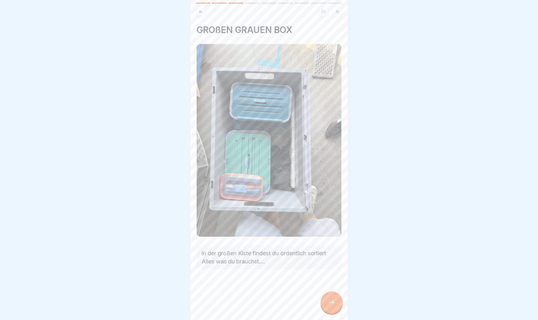
click at [331, 284] on div at bounding box center [331, 302] width 22 height 22
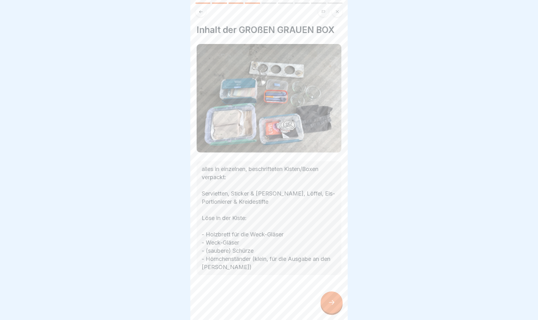
click at [333, 284] on icon at bounding box center [332, 303] width 8 height 8
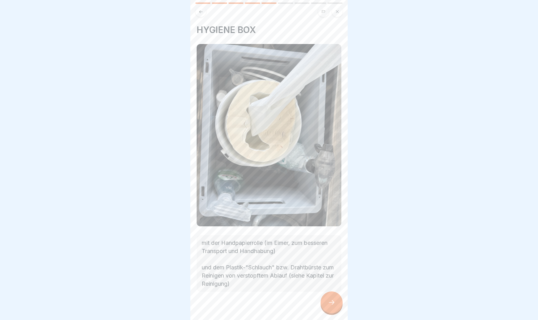
click at [335, 284] on div at bounding box center [331, 302] width 22 height 22
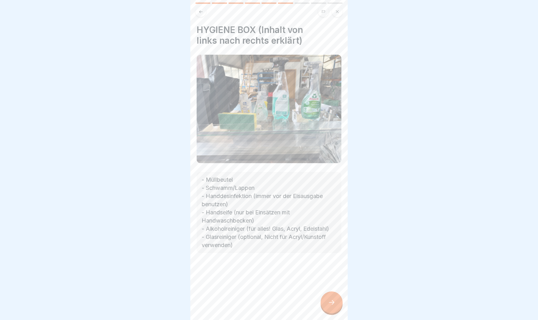
click at [332, 284] on div at bounding box center [331, 302] width 22 height 22
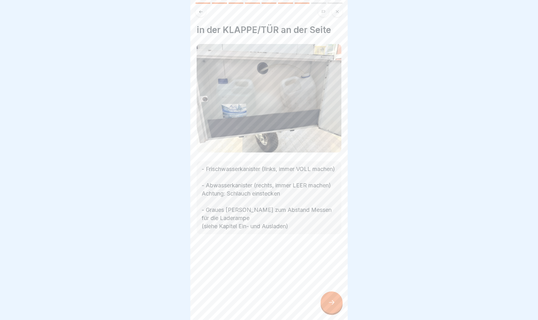
click at [330, 284] on div at bounding box center [331, 302] width 22 height 22
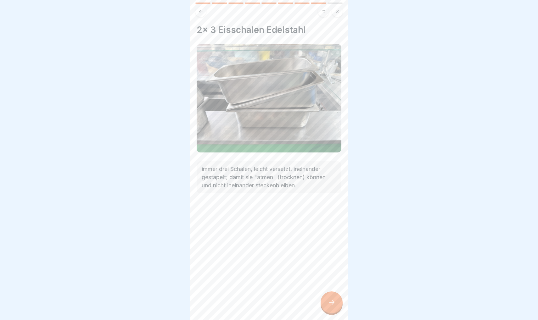
click at [330, 284] on div at bounding box center [331, 302] width 22 height 22
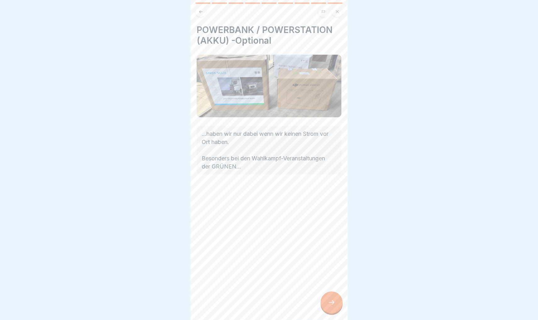
click at [330, 284] on div at bounding box center [331, 302] width 22 height 22
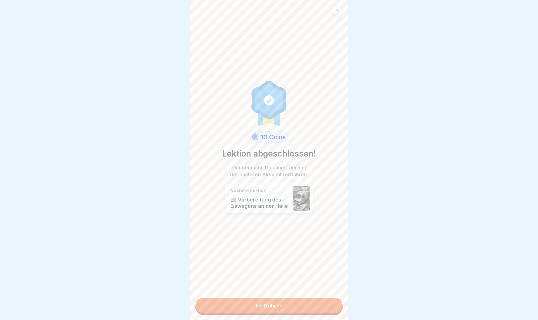
click at [287, 284] on link "Fortfahren" at bounding box center [268, 306] width 147 height 16
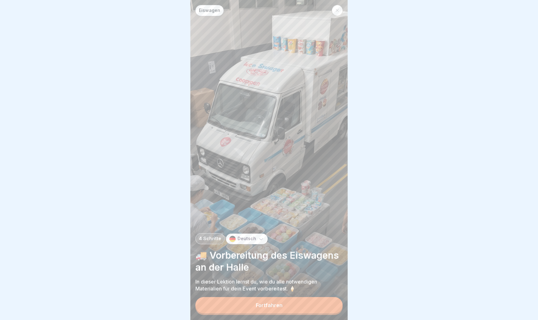
click at [287, 284] on button "Fortfahren" at bounding box center [268, 305] width 147 height 16
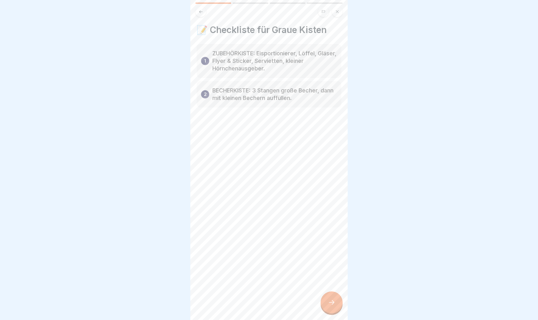
click at [330, 284] on div at bounding box center [331, 302] width 22 height 22
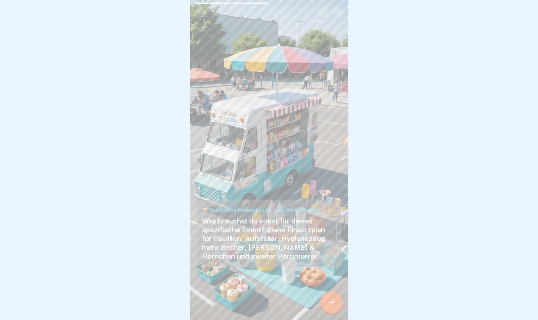
click at [330, 284] on div at bounding box center [331, 302] width 22 height 22
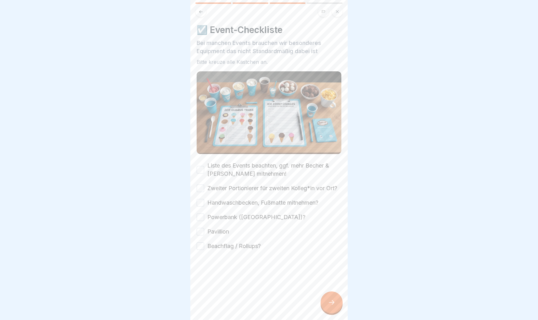
click at [199, 169] on button "Liste des Events beachten, ggf. mehr Becher & Hörnchen mitnehmen!" at bounding box center [201, 170] width 8 height 8
click at [202, 189] on button "Zweiter Portionierer für zweiten Kolleg*in vor Ort?" at bounding box center [201, 189] width 8 height 8
click at [201, 204] on button "Handwaschbecken, Fußmatte mitnehmen?" at bounding box center [201, 203] width 8 height 8
click at [199, 215] on button "Powerbank (Akku)?" at bounding box center [201, 218] width 8 height 8
click at [199, 231] on button "Pavillion" at bounding box center [201, 232] width 8 height 8
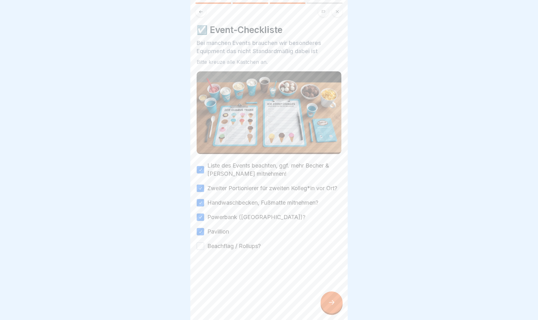
click at [201, 247] on button "Beachflag / Rollups?" at bounding box center [201, 246] width 8 height 8
click at [331, 284] on icon at bounding box center [332, 303] width 8 height 8
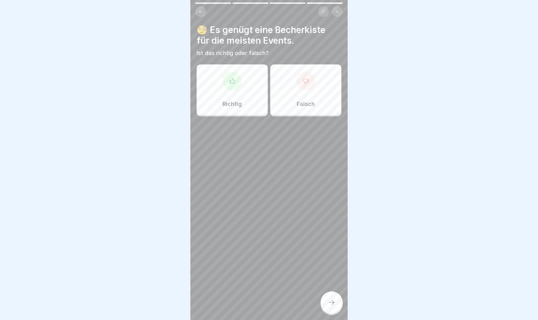
click at [232, 85] on div at bounding box center [232, 81] width 19 height 19
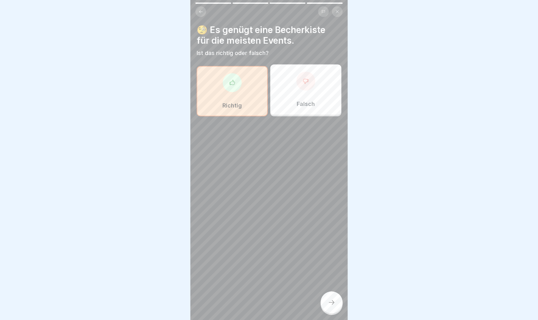
click at [332, 284] on div at bounding box center [331, 302] width 22 height 22
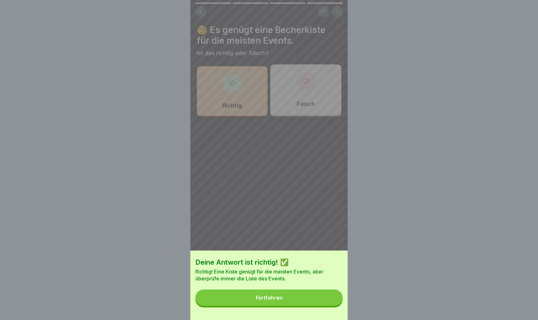
click at [293, 284] on button "Fortfahren" at bounding box center [268, 298] width 147 height 16
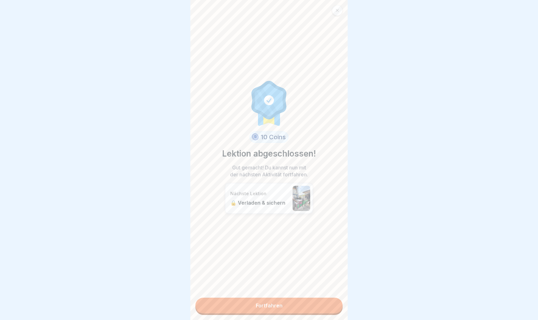
click at [268, 284] on link "Fortfahren" at bounding box center [268, 306] width 147 height 16
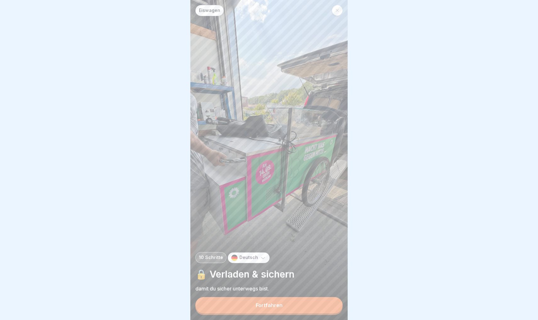
click at [264, 284] on div "Fortfahren" at bounding box center [269, 305] width 27 height 6
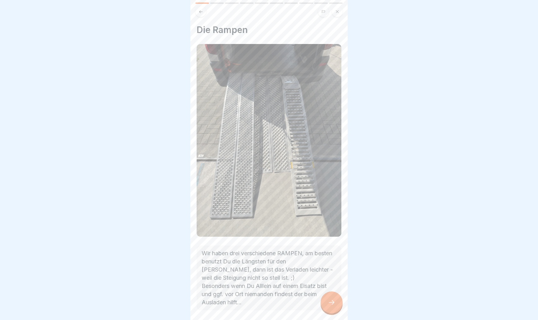
click at [332, 284] on icon at bounding box center [332, 303] width 8 height 8
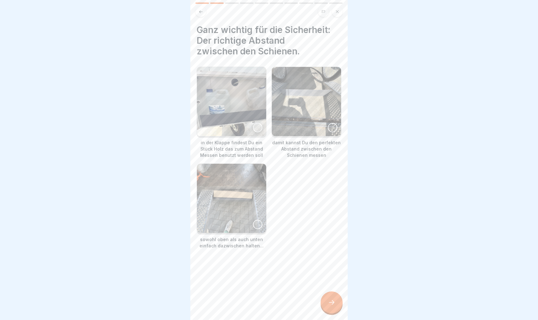
click at [328, 284] on icon at bounding box center [332, 303] width 8 height 8
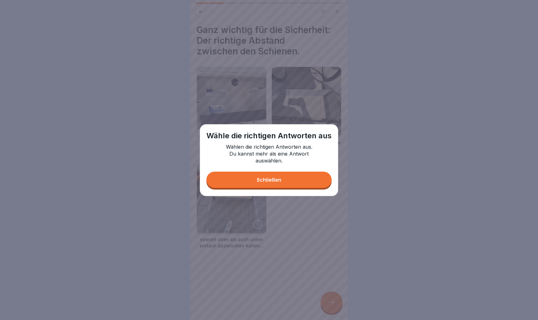
click at [276, 183] on button "Schließen" at bounding box center [268, 180] width 125 height 16
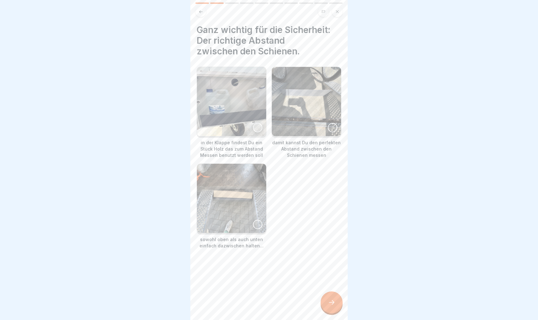
click at [257, 128] on div at bounding box center [257, 127] width 9 height 9
click at [332, 130] on div at bounding box center [332, 127] width 9 height 9
click at [258, 227] on div at bounding box center [257, 224] width 9 height 9
click at [327, 284] on div at bounding box center [331, 302] width 22 height 22
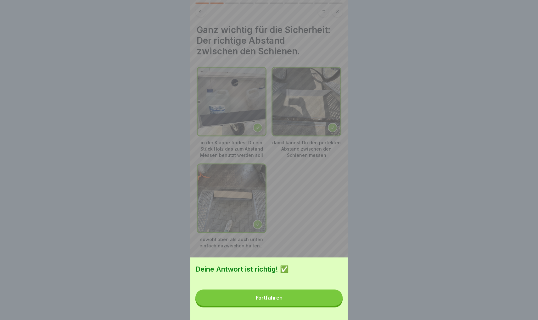
click at [288, 284] on button "Fortfahren" at bounding box center [268, 298] width 147 height 16
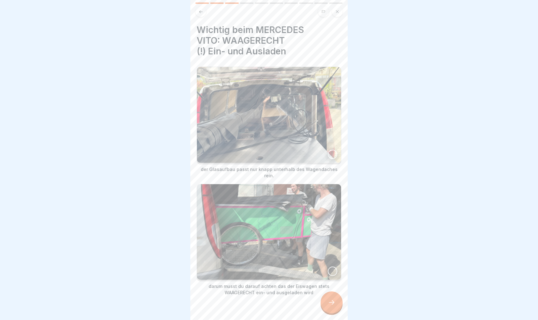
click at [333, 267] on div at bounding box center [332, 271] width 9 height 9
click at [332, 156] on div at bounding box center [332, 154] width 9 height 9
click at [330, 284] on icon at bounding box center [332, 303] width 8 height 8
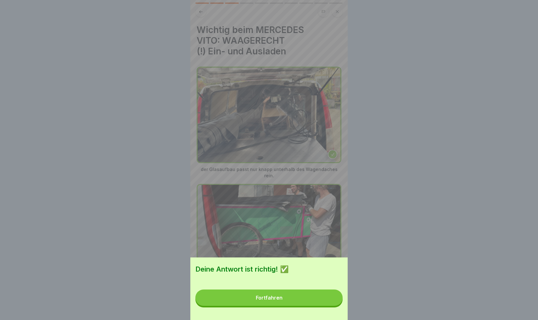
click at [296, 284] on button "Fortfahren" at bounding box center [268, 298] width 147 height 16
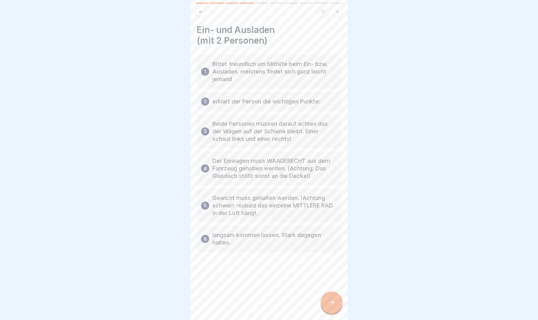
click at [327, 284] on div at bounding box center [331, 302] width 22 height 22
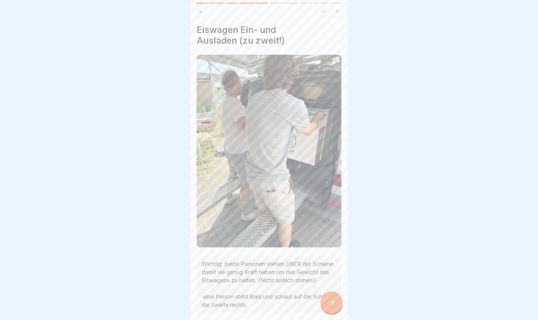
click at [328, 284] on icon at bounding box center [332, 303] width 8 height 8
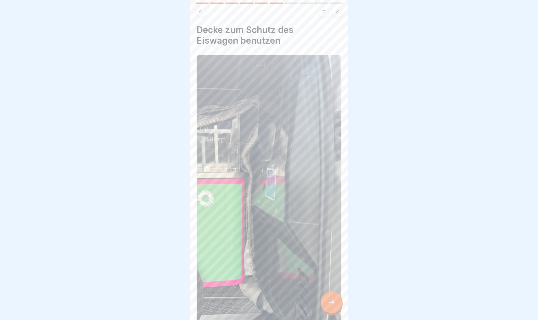
click at [328, 284] on icon at bounding box center [332, 303] width 8 height 8
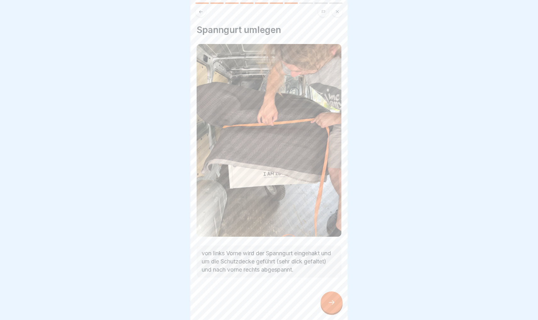
click at [328, 284] on icon at bounding box center [332, 303] width 8 height 8
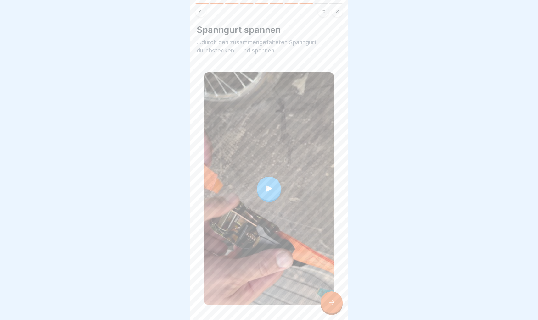
click at [329, 284] on div at bounding box center [331, 302] width 22 height 22
click at [333, 284] on icon at bounding box center [332, 303] width 8 height 8
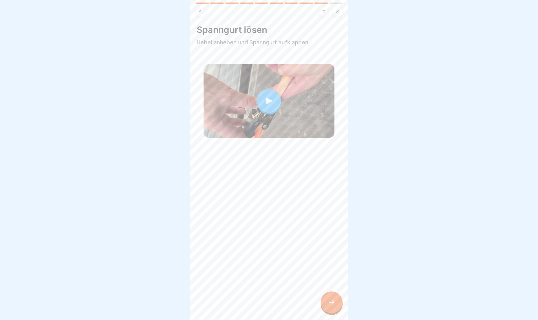
click at [268, 96] on div at bounding box center [269, 101] width 24 height 24
click at [333, 284] on icon at bounding box center [332, 303] width 8 height 8
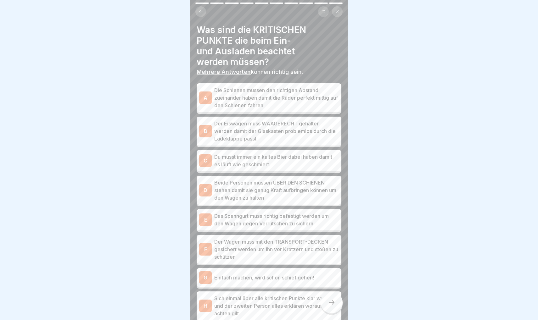
click at [204, 97] on div "A" at bounding box center [205, 98] width 13 height 13
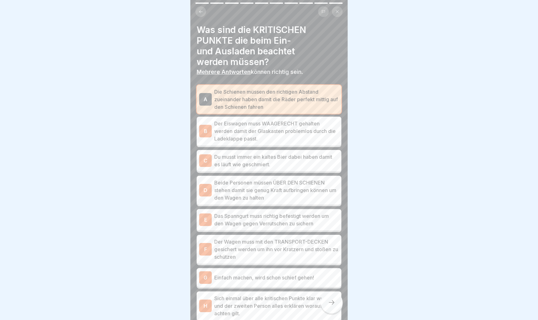
click at [205, 131] on div "B" at bounding box center [205, 131] width 13 height 13
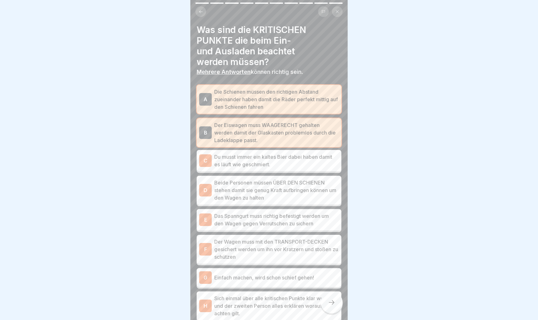
click at [204, 188] on div "D" at bounding box center [205, 190] width 13 height 13
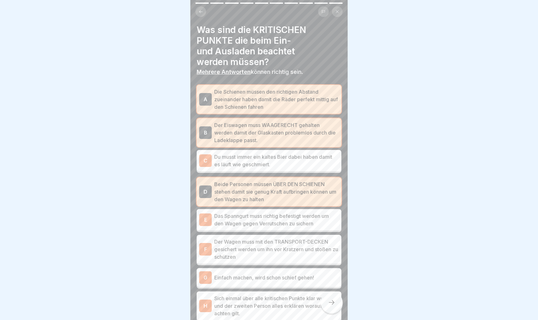
click at [206, 222] on div "E" at bounding box center [205, 220] width 13 height 13
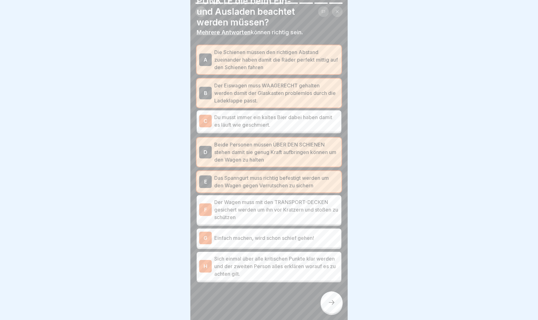
scroll to position [39, 0]
click at [204, 211] on div "F" at bounding box center [205, 210] width 13 height 13
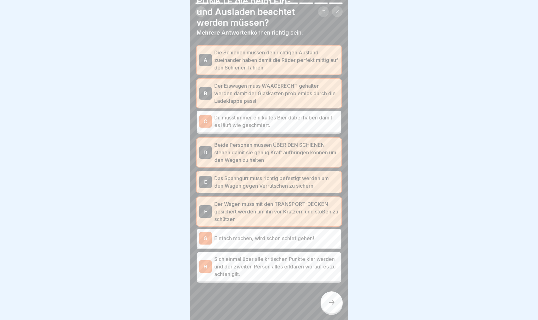
click at [207, 268] on div "H" at bounding box center [205, 266] width 13 height 13
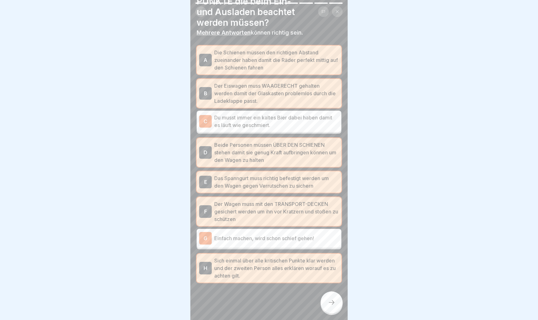
click at [329, 284] on div at bounding box center [331, 302] width 22 height 22
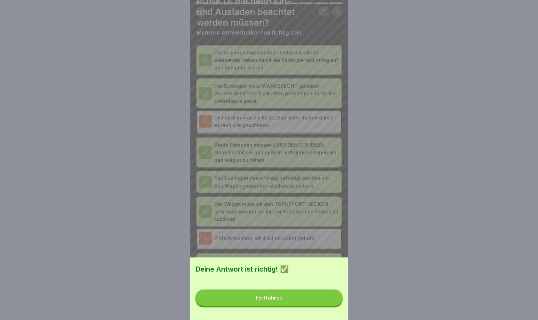
click at [285, 284] on button "Fortfahren" at bounding box center [268, 298] width 147 height 16
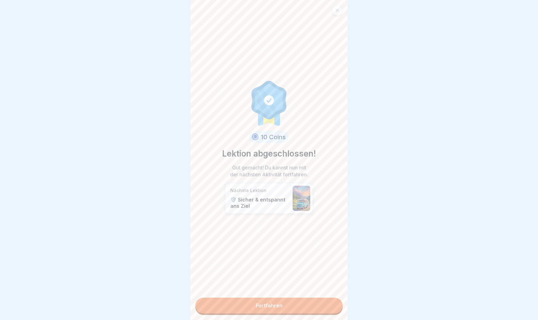
click at [254, 284] on link "Fortfahren" at bounding box center [268, 306] width 147 height 16
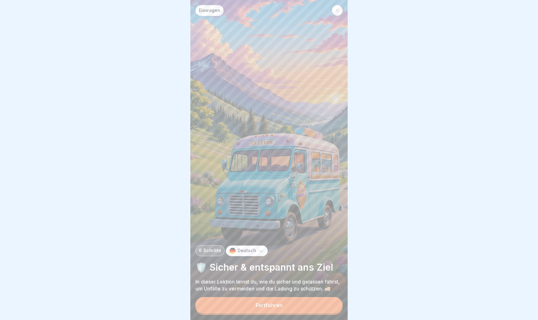
click at [250, 284] on button "Fortfahren" at bounding box center [268, 305] width 147 height 16
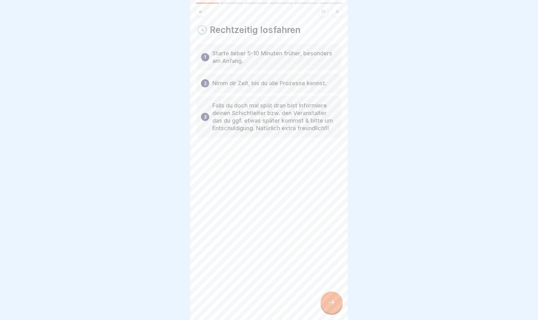
click at [330, 284] on icon at bounding box center [332, 303] width 8 height 8
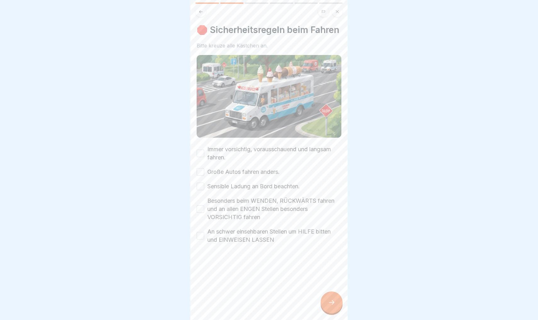
click at [258, 150] on label "Immer vorsichtig, vorausschauend und langsam fahren." at bounding box center [274, 153] width 134 height 16
click at [204, 150] on button "Immer vorsichtig, vorausschauend und langsam fahren." at bounding box center [201, 154] width 8 height 8
click at [236, 174] on label "Große Autos fahren anders." at bounding box center [243, 172] width 72 height 8
click at [204, 174] on button "Große Autos fahren anders." at bounding box center [201, 172] width 8 height 8
click at [230, 187] on label "Sensible Ladung an Bord beachten." at bounding box center [253, 186] width 92 height 8
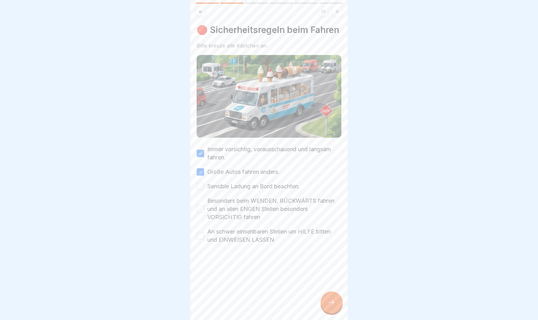
click at [204, 187] on button "Sensible Ladung an Bord beachten." at bounding box center [201, 187] width 8 height 8
click at [229, 203] on label "Besonders beim WENDEN, RÜCKWÄRTS fahren und an allen ENGEN Stellen besonders VO…" at bounding box center [274, 209] width 134 height 25
click at [204, 205] on button "Besonders beim WENDEN, RÜCKWÄRTS fahren und an allen ENGEN Stellen besonders VO…" at bounding box center [201, 209] width 8 height 8
click at [226, 233] on label "An schwer einsehbaren Stellen um HILFE bitten und EINWEISEN LASSEN" at bounding box center [274, 236] width 134 height 16
click at [204, 233] on button "An schwer einsehbaren Stellen um HILFE bitten und EINWEISEN LASSEN" at bounding box center [201, 236] width 8 height 8
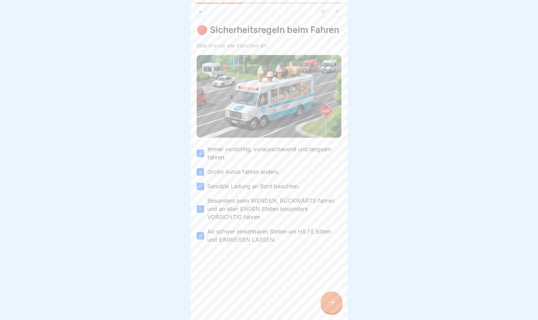
click at [330, 284] on icon at bounding box center [332, 303] width 8 height 8
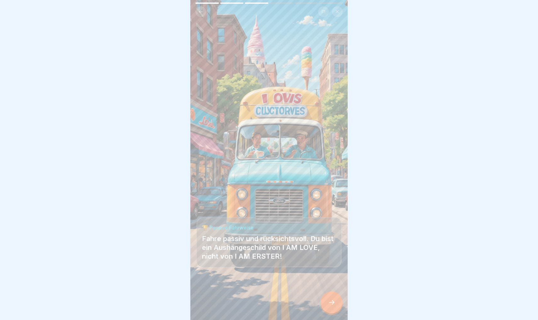
click at [330, 284] on icon at bounding box center [332, 303] width 8 height 8
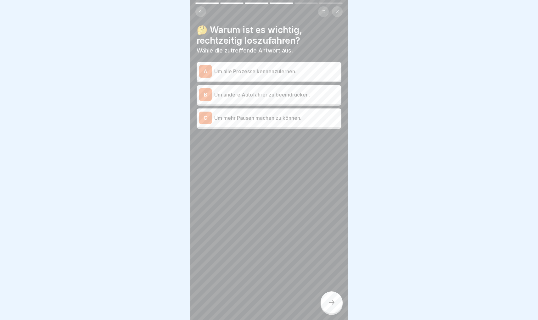
click at [253, 72] on p "Um alle Prozesse kennenzulernen." at bounding box center [276, 72] width 125 height 8
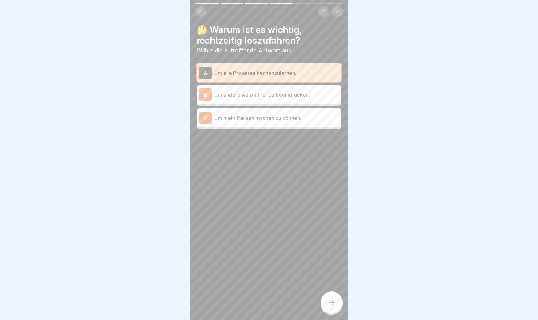
click at [333, 284] on icon at bounding box center [332, 303] width 8 height 8
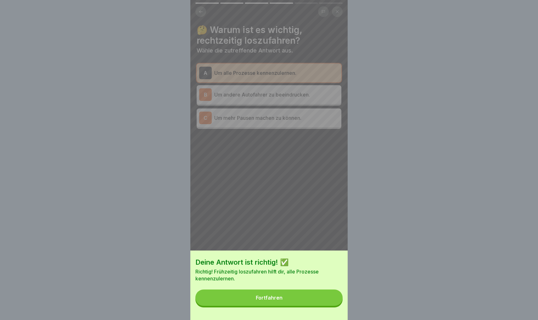
click at [304, 284] on button "Fortfahren" at bounding box center [268, 298] width 147 height 16
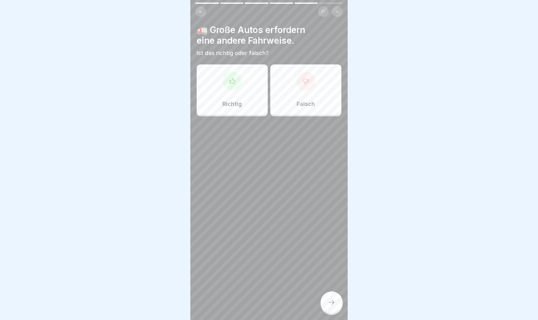
click at [236, 85] on div at bounding box center [232, 81] width 19 height 19
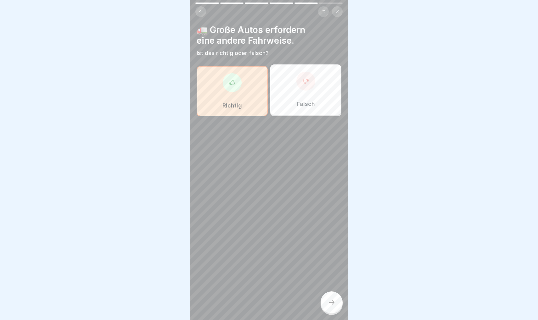
click at [333, 284] on icon at bounding box center [332, 303] width 8 height 8
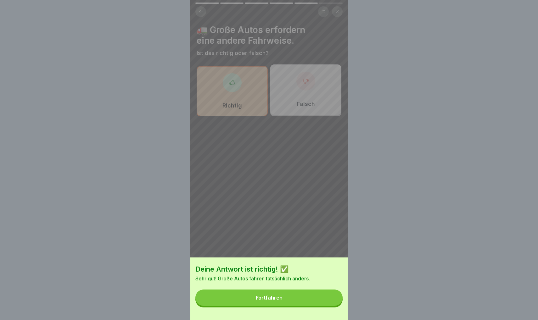
click at [308, 284] on button "Fortfahren" at bounding box center [268, 298] width 147 height 16
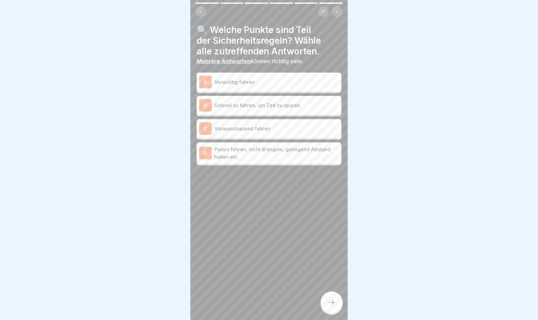
click at [252, 85] on p "Vorsichtig fahren" at bounding box center [276, 82] width 125 height 8
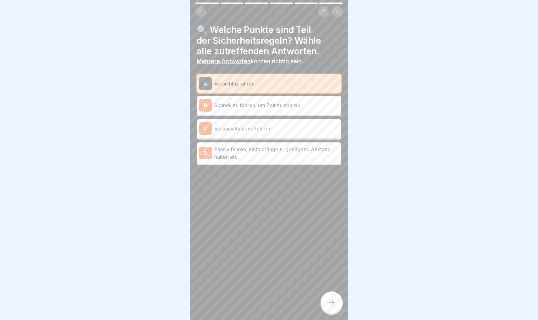
click at [246, 130] on p "Vorausschauend fahren" at bounding box center [276, 129] width 125 height 8
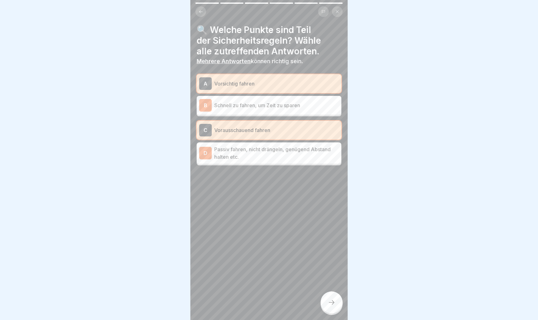
click at [264, 151] on p "Passiv fahren, nicht drängeln, genügend Abstand halten etc." at bounding box center [276, 153] width 125 height 15
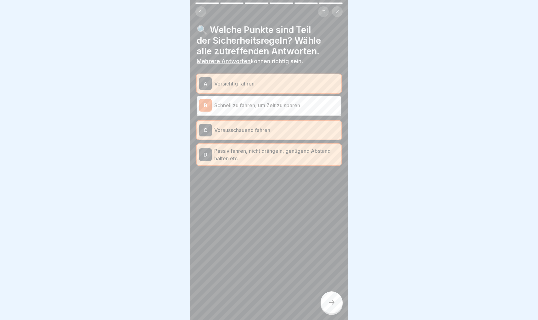
click at [334, 284] on div at bounding box center [331, 302] width 22 height 22
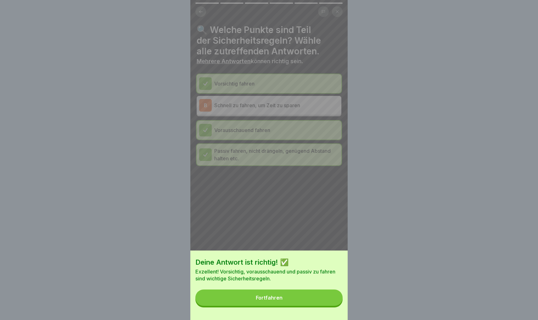
click at [302, 284] on button "Fortfahren" at bounding box center [268, 298] width 147 height 16
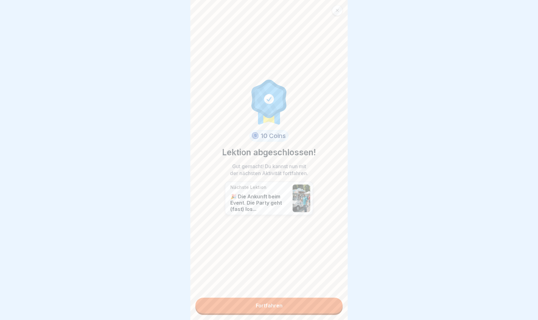
click at [268, 284] on link "Fortfahren" at bounding box center [268, 306] width 147 height 16
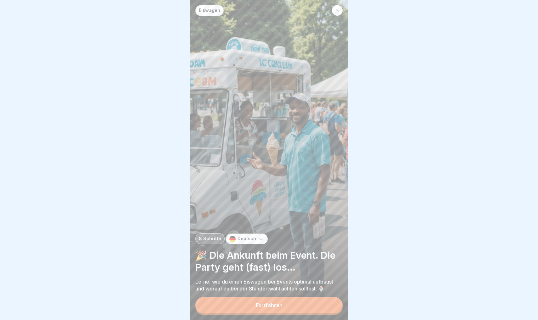
click at [252, 284] on button "Fortfahren" at bounding box center [268, 305] width 147 height 16
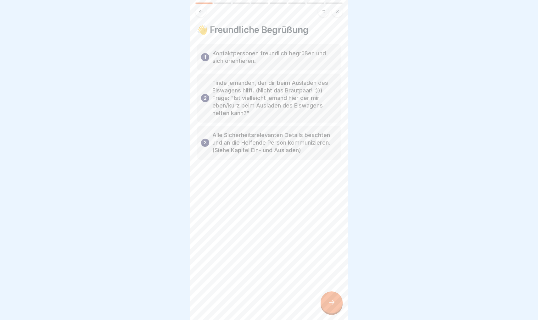
click at [333, 284] on icon at bounding box center [332, 302] width 6 height 4
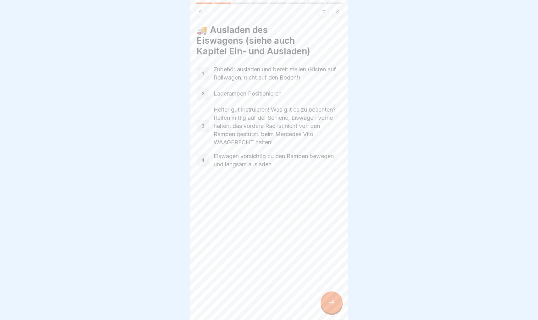
click at [332, 284] on div at bounding box center [331, 302] width 22 height 22
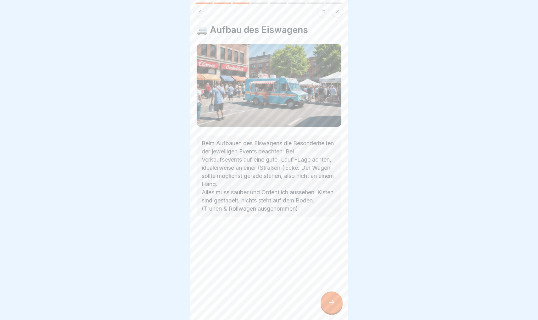
click at [332, 284] on div at bounding box center [331, 302] width 22 height 22
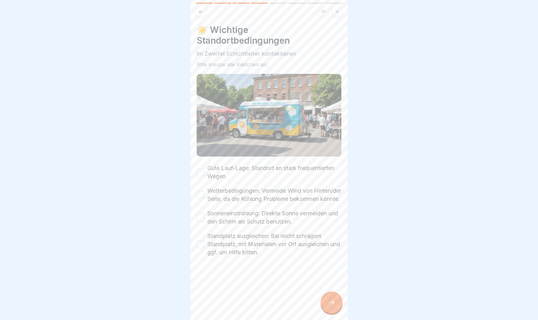
click at [199, 169] on button "Gute Lauf-Lage: Standort an stark frequentierten Wegen" at bounding box center [201, 173] width 8 height 8
click at [202, 191] on button "Wetterbedingungen: Vermeide Wind von Hinten/der Seite, da die Kühlung Probleme …" at bounding box center [201, 195] width 8 height 8
click at [201, 216] on button "Sonneneinstrahlung: Direkte Sonne vermeiden und den Schirm als Schutz benutzen." at bounding box center [201, 218] width 8 height 8
click at [201, 241] on button "Standplatz ausgleichen: Bei leicht schrägem Standplatz, mit Materialien vor Ort…" at bounding box center [201, 245] width 8 height 8
click at [326, 284] on div at bounding box center [331, 302] width 22 height 22
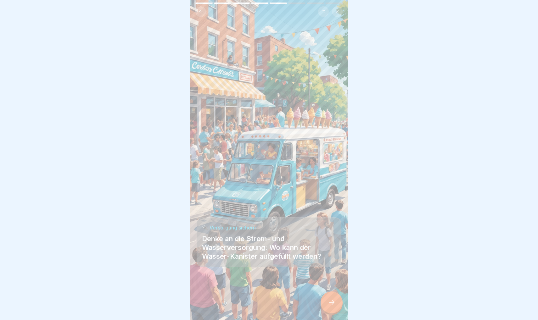
click at [326, 284] on div at bounding box center [331, 302] width 22 height 22
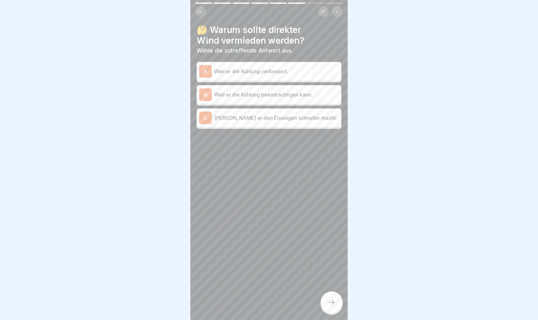
click at [249, 96] on p "Weil er die Kühlung beeinträchtigen kann." at bounding box center [276, 95] width 125 height 8
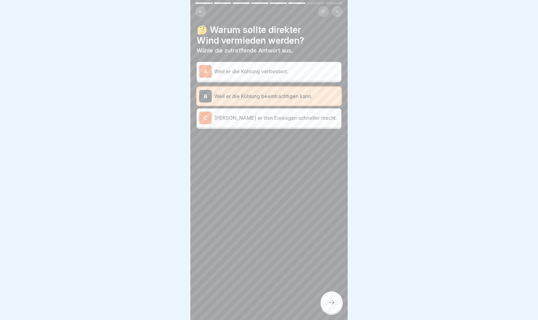
click at [333, 284] on div at bounding box center [331, 302] width 22 height 22
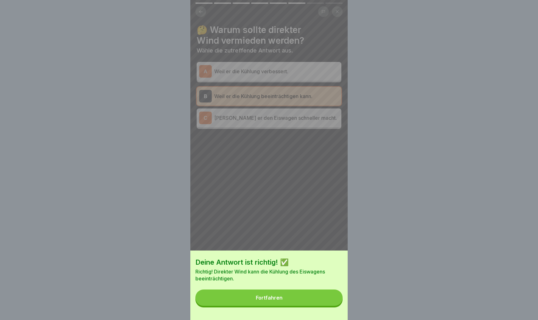
click at [313, 284] on button "Fortfahren" at bounding box center [268, 298] width 147 height 16
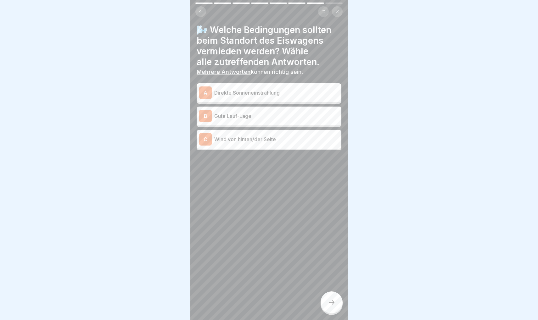
click at [261, 94] on p "Direkte Sonneneinstrahlung" at bounding box center [276, 93] width 125 height 8
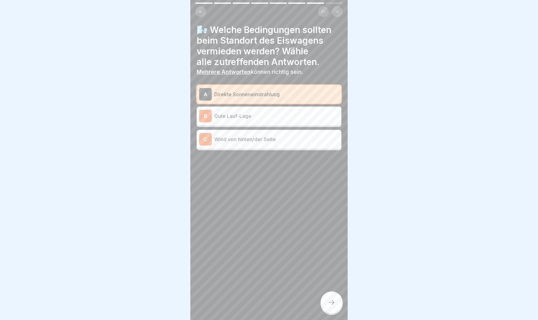
click at [253, 118] on p "Gute Lauf-Lage" at bounding box center [276, 116] width 125 height 8
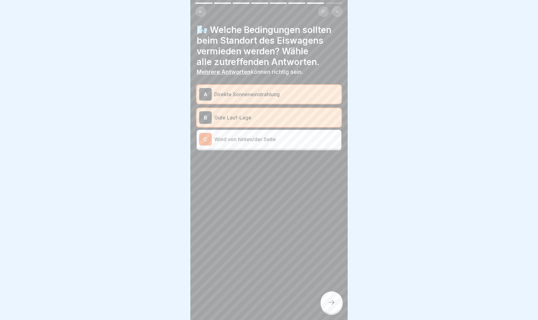
click at [246, 141] on p "Wind von hinten/der Seite" at bounding box center [276, 140] width 125 height 8
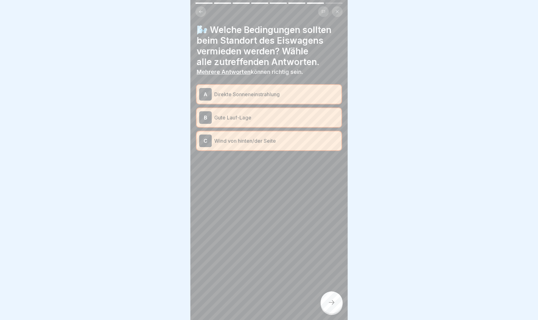
click at [331, 284] on div at bounding box center [331, 302] width 22 height 22
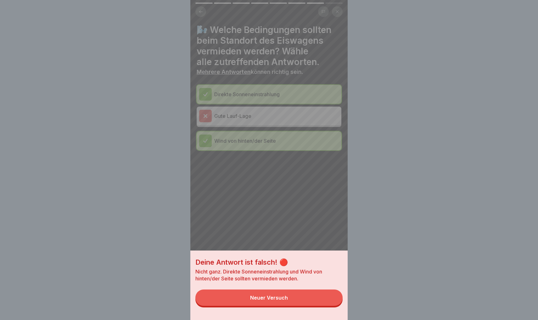
click at [272, 284] on div "Neuer Versuch" at bounding box center [269, 298] width 38 height 6
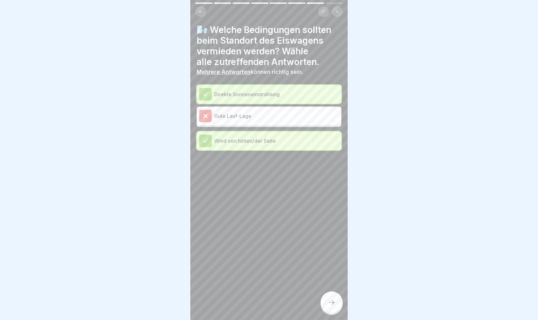
click at [336, 284] on div at bounding box center [331, 302] width 22 height 22
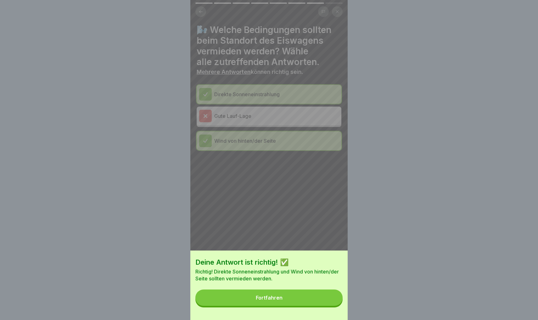
click at [291, 284] on button "Fortfahren" at bounding box center [268, 298] width 147 height 16
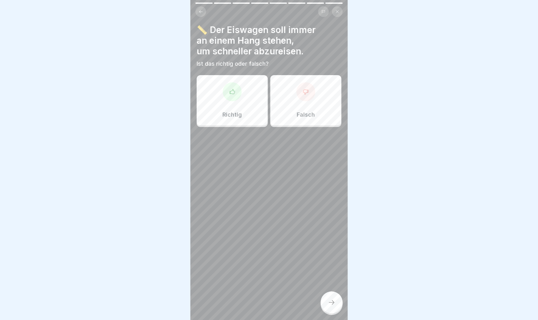
click at [305, 104] on div "Falsch" at bounding box center [305, 100] width 71 height 50
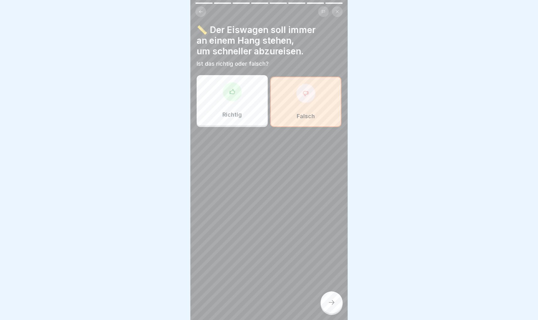
click at [331, 284] on icon at bounding box center [332, 303] width 8 height 8
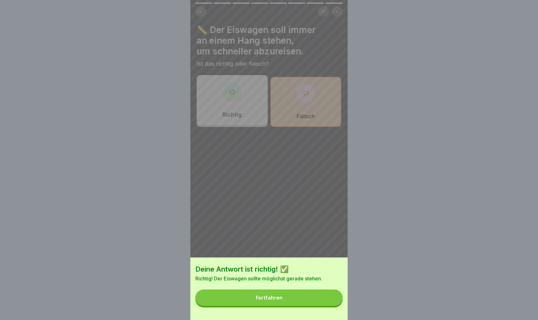
click at [302, 284] on button "Fortfahren" at bounding box center [268, 298] width 147 height 16
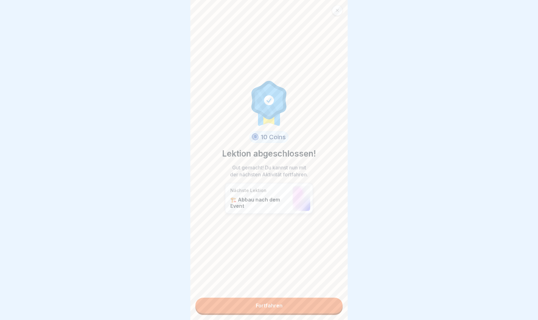
click at [268, 284] on link "Fortfahren" at bounding box center [268, 306] width 147 height 16
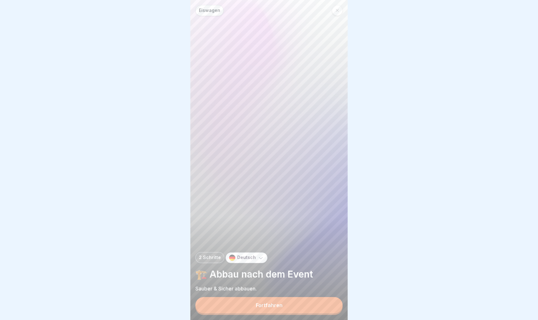
click at [263, 284] on div "Fortfahren" at bounding box center [269, 305] width 27 height 6
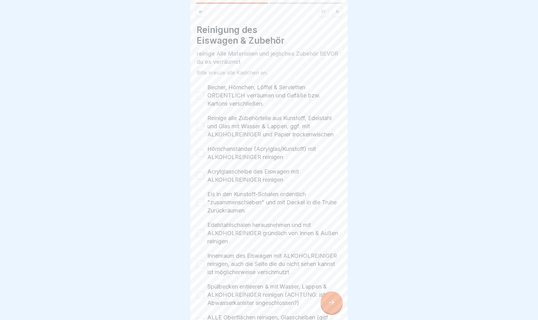
click at [203, 95] on button "Becher, Hörnchen, Löffel & Servietten ORDENTLICH verräumen und Gefäße bzw. Kart…" at bounding box center [201, 96] width 8 height 8
click at [200, 125] on button "Reinige alle Zubehörteile aus Kunstoff, Edelstahl und Glas mit Wasser & Lappen,…" at bounding box center [201, 127] width 8 height 8
click at [200, 153] on button "Hörnchenständer (Acrylglas/Kunstoff) mit ALKOHOLREINIGER reinigen" at bounding box center [201, 153] width 8 height 8
click at [200, 176] on button "Acrylglasscheibe des Eiswagen mit ALKOHOLREINIGER reinigen" at bounding box center [201, 176] width 8 height 8
click at [200, 202] on button "Eis in den Kunstoff-Schalen ordentlich "zusammenschieben" und mit Deckel in die…" at bounding box center [201, 203] width 8 height 8
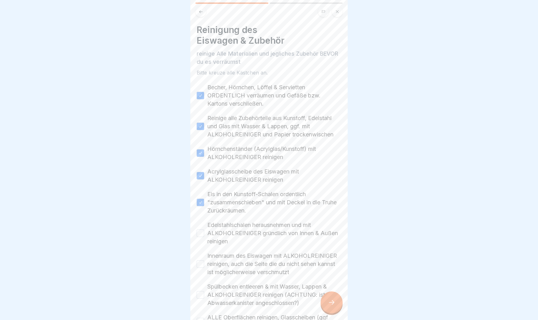
click at [198, 232] on button "Edelstahlschalen herausnehmen und mit ALKOHOLREINIGER gründlich von Innen & Auß…" at bounding box center [201, 234] width 8 height 8
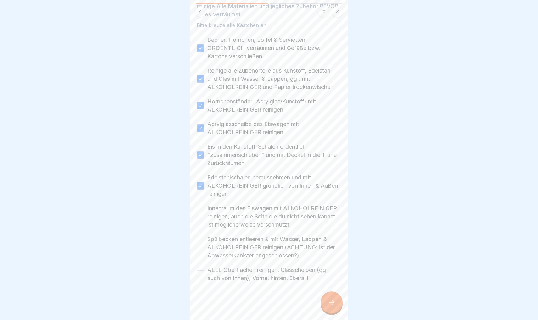
scroll to position [47, 0]
click at [198, 217] on button "Innenraum des Eiswagen mit ALKOHOLREINIGER reinigen, auch die Seite die du nich…" at bounding box center [201, 217] width 8 height 8
click at [202, 247] on button "Spülbecken entleeren & mit Wasser, Lappen & ALKOHOLREINIGER reinigen (ACHTUNG: …" at bounding box center [201, 248] width 8 height 8
click at [200, 273] on button "ALLE Oberflächen reinigen, Glasscheiben (ggf auch von Innen), Vorne, hinten, üb…" at bounding box center [201, 274] width 8 height 8
click at [334, 284] on icon at bounding box center [332, 303] width 8 height 8
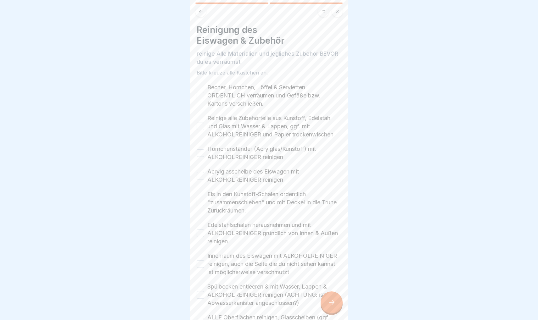
click at [200, 8] on button at bounding box center [200, 11] width 11 height 11
click at [331, 284] on icon at bounding box center [332, 303] width 8 height 8
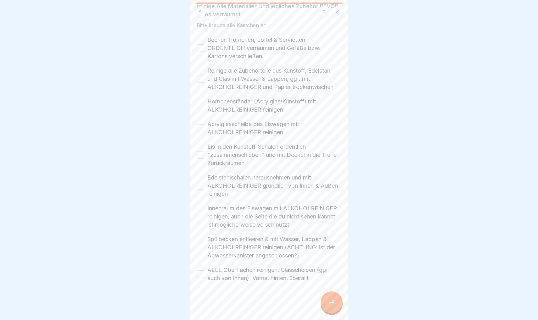
scroll to position [47, 0]
click at [201, 187] on button "Edelstahlschalen herausnehmen und mit ALKOHOLREINIGER gründlich von Innen & Auß…" at bounding box center [201, 186] width 8 height 8
click at [200, 156] on button "Eis in den Kunstoff-Schalen ordentlich "zusammenschieben" und mit Deckel in die…" at bounding box center [201, 155] width 8 height 8
click at [200, 126] on button "Acrylglasscheibe des Eiswagen mit ALKOHOLREINIGER reinigen" at bounding box center [201, 129] width 8 height 8
click at [201, 103] on button "Hörnchenständer (Acrylglas/Kunstoff) mit ALKOHOLREINIGER reinigen" at bounding box center [201, 106] width 8 height 8
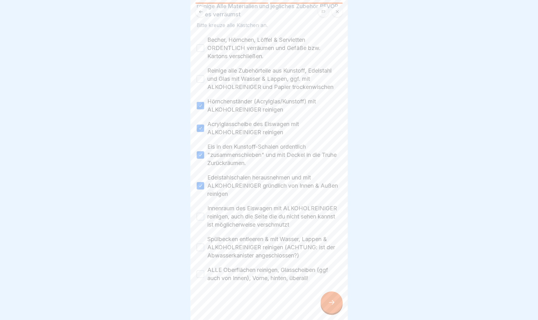
click at [198, 80] on button "Reinige alle Zubehörteile aus Kunstoff, Edelstahl und Glas mit Wasser & Lappen,…" at bounding box center [201, 79] width 8 height 8
click at [201, 48] on button "Becher, Hörnchen, Löffel & Servietten ORDENTLICH verräumen und Gefäße bzw. Kart…" at bounding box center [201, 48] width 8 height 8
click at [204, 215] on button "Innenraum des Eiswagen mit ALKOHOLREINIGER reinigen, auch die Seite die du nich…" at bounding box center [201, 217] width 8 height 8
click at [202, 246] on button "Spülbecken entleeren & mit Wasser, Lappen & ALKOHOLREINIGER reinigen (ACHTUNG: …" at bounding box center [201, 248] width 8 height 8
click at [201, 275] on button "ALLE Oberflächen reinigen, Glasscheiben (ggf auch von Innen), Vorne, hinten, üb…" at bounding box center [201, 274] width 8 height 8
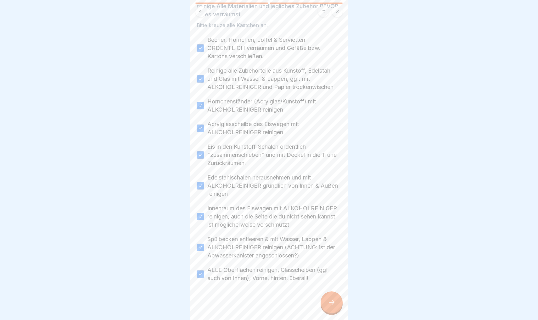
click at [327, 284] on div at bounding box center [331, 302] width 22 height 22
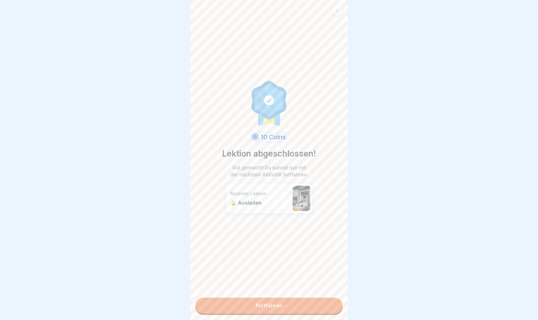
click at [252, 284] on link "Fortfahren" at bounding box center [268, 306] width 147 height 16
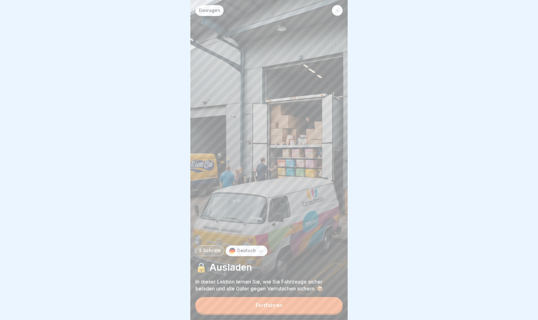
click at [247, 284] on button "Fortfahren" at bounding box center [268, 305] width 147 height 16
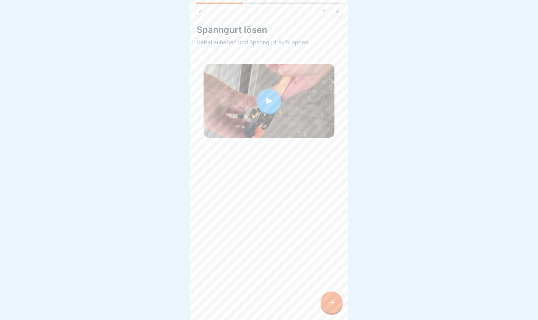
click at [269, 97] on div at bounding box center [269, 101] width 24 height 24
click at [332, 284] on icon at bounding box center [332, 303] width 8 height 8
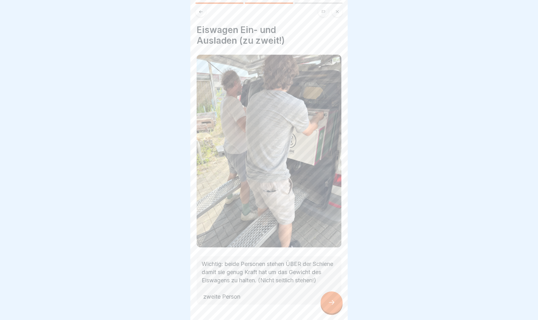
click at [331, 284] on icon at bounding box center [332, 303] width 8 height 8
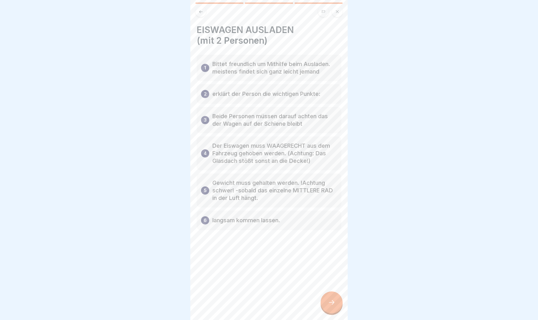
click at [331, 284] on icon at bounding box center [332, 303] width 8 height 8
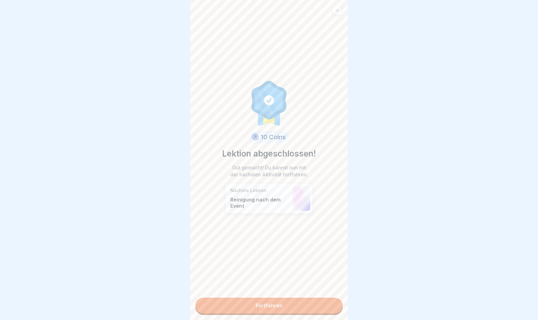
click at [258, 284] on link "Fortfahren" at bounding box center [268, 306] width 147 height 16
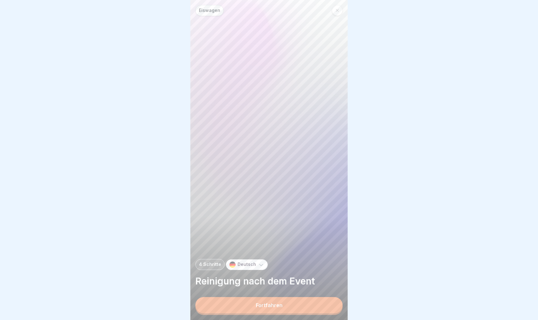
click at [258, 284] on div "Fortfahren" at bounding box center [269, 305] width 27 height 6
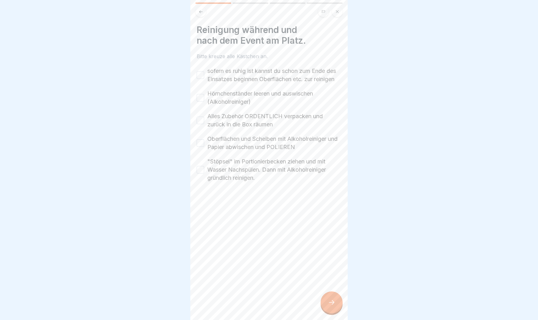
click at [199, 76] on button "sofern es ruhig ist kannst du schon zum Ende des Einsatzes beginnen Oberflächen…" at bounding box center [201, 75] width 8 height 8
click at [200, 98] on button "Hörnchenständer leeren und auswischen (Alkoholreiniger)" at bounding box center [201, 98] width 8 height 8
click at [201, 121] on button "Alles Zubehör ORDENTLICH verpacken und zurück in die Box räumen" at bounding box center [201, 121] width 8 height 8
click at [202, 143] on button "Oberflächen und Scheiben mit Alkoholreiniger und Papier abwischen und POLIEREN" at bounding box center [201, 143] width 8 height 8
click at [199, 170] on button ""Stöpsel" im Portionierbecken ziehen und mit Wasser Nachspülen. Dann mit Alkoho…" at bounding box center [201, 170] width 8 height 8
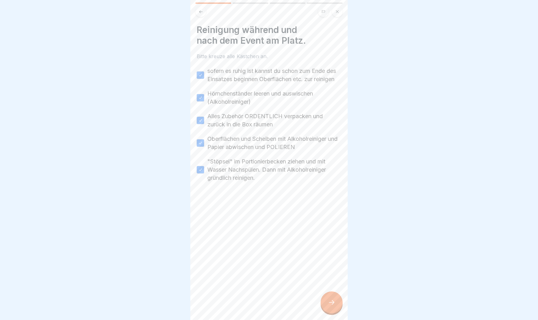
click at [330, 284] on icon at bounding box center [332, 303] width 8 height 8
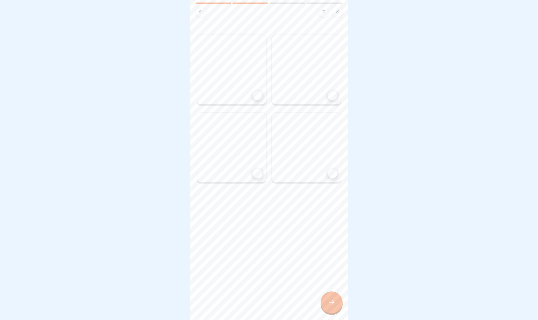
click at [256, 96] on div at bounding box center [257, 95] width 9 height 9
click at [258, 95] on icon at bounding box center [257, 95] width 4 height 4
click at [200, 13] on icon at bounding box center [200, 11] width 5 height 5
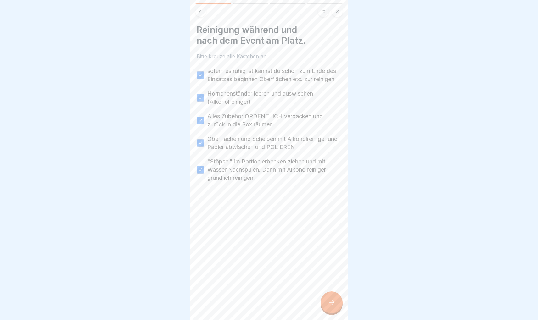
click at [334, 284] on icon at bounding box center [332, 303] width 8 height 8
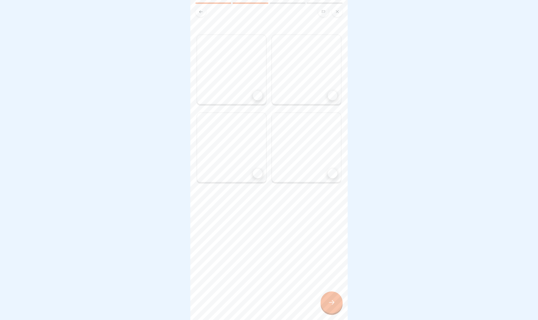
click at [253, 94] on div at bounding box center [257, 95] width 9 height 9
click at [258, 175] on div at bounding box center [257, 173] width 9 height 9
click at [334, 172] on div at bounding box center [332, 173] width 9 height 9
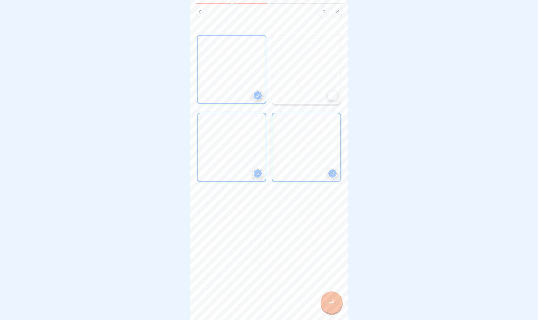
click at [333, 97] on div at bounding box center [332, 95] width 9 height 9
click at [336, 284] on div at bounding box center [331, 302] width 22 height 22
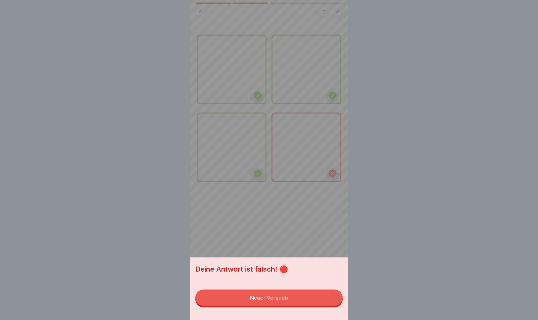
click at [276, 284] on div "Neuer Versuch" at bounding box center [269, 298] width 38 height 6
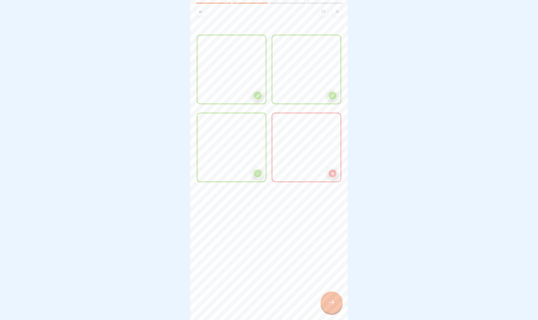
click at [330, 284] on icon at bounding box center [332, 303] width 8 height 8
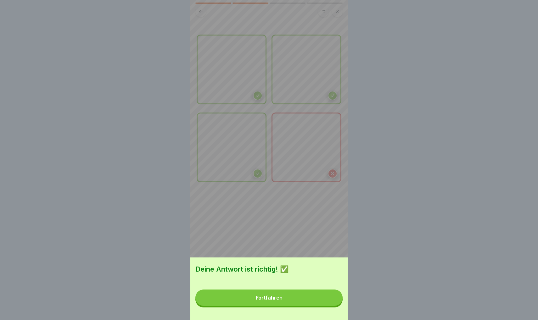
click at [261, 284] on button "Fortfahren" at bounding box center [268, 298] width 147 height 16
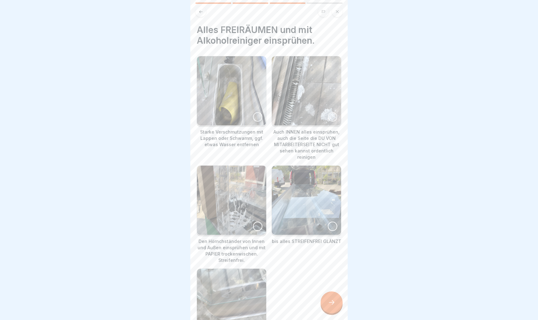
click at [258, 117] on div at bounding box center [257, 116] width 9 height 9
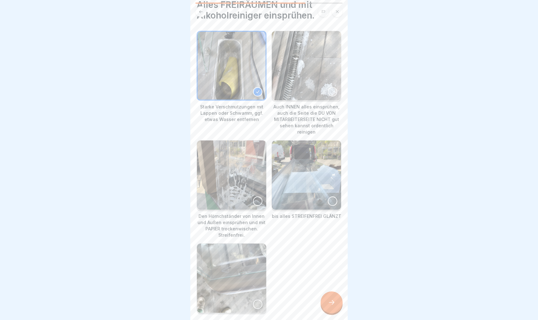
scroll to position [31, 0]
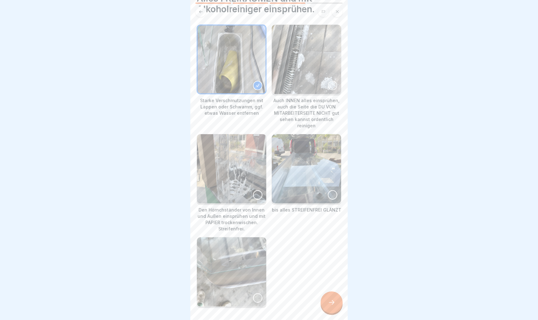
click at [333, 85] on div at bounding box center [332, 85] width 9 height 9
click at [256, 190] on div at bounding box center [257, 194] width 9 height 9
click at [331, 190] on div at bounding box center [332, 194] width 9 height 9
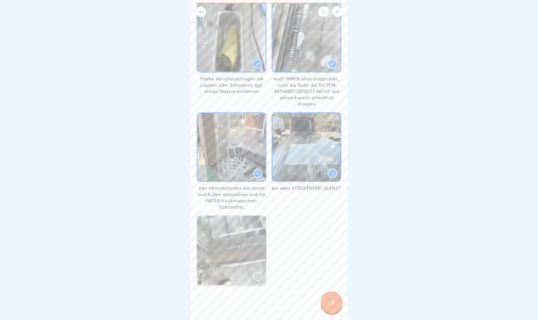
scroll to position [53, 0]
click at [256, 272] on div at bounding box center [257, 276] width 9 height 9
click at [333, 284] on icon at bounding box center [332, 302] width 6 height 4
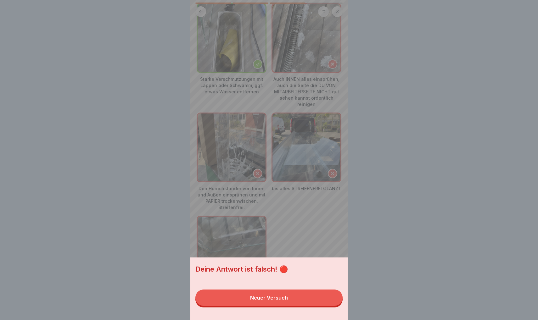
click at [285, 284] on div "Neuer Versuch" at bounding box center [269, 298] width 38 height 6
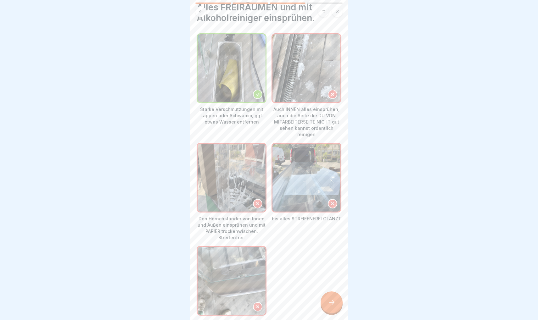
scroll to position [19, 0]
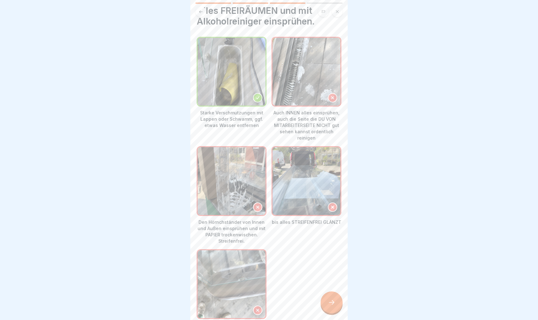
click at [324, 284] on div at bounding box center [331, 302] width 22 height 22
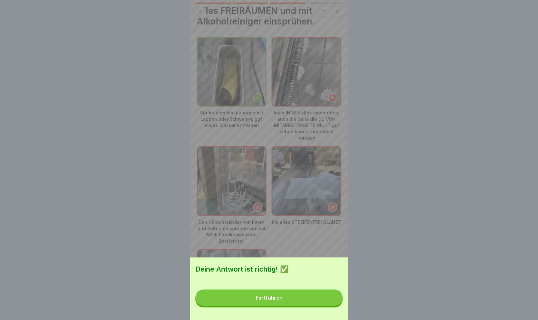
click at [281, 284] on div "Fortfahren" at bounding box center [269, 298] width 27 height 6
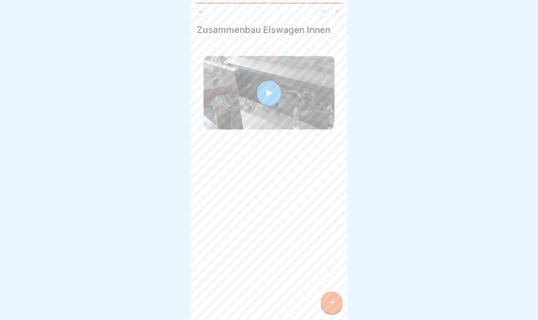
click at [267, 94] on icon at bounding box center [269, 93] width 6 height 6
click at [328, 284] on div at bounding box center [331, 302] width 22 height 22
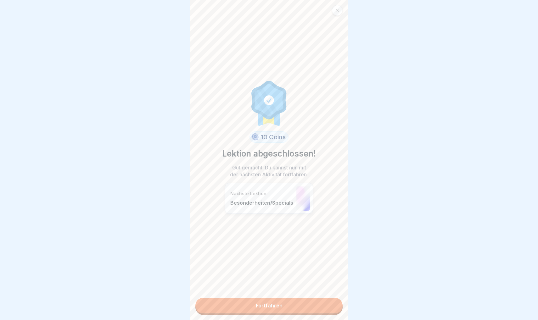
click at [274, 284] on link "Fortfahren" at bounding box center [268, 306] width 147 height 16
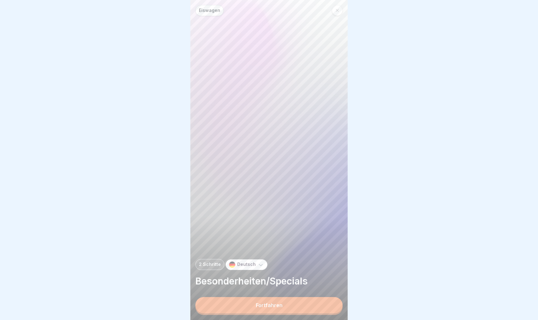
click at [270, 284] on div "Fortfahren" at bounding box center [269, 305] width 27 height 6
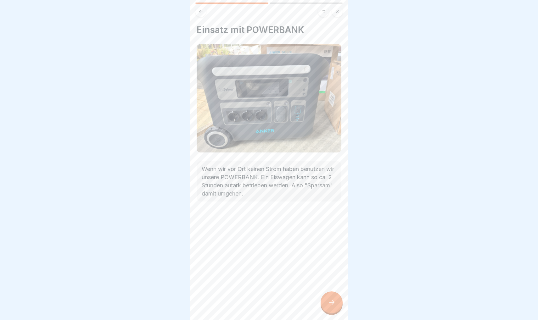
click at [329, 284] on icon at bounding box center [332, 303] width 8 height 8
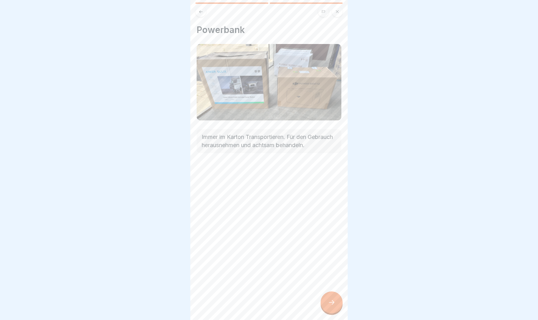
click at [329, 284] on icon at bounding box center [332, 303] width 8 height 8
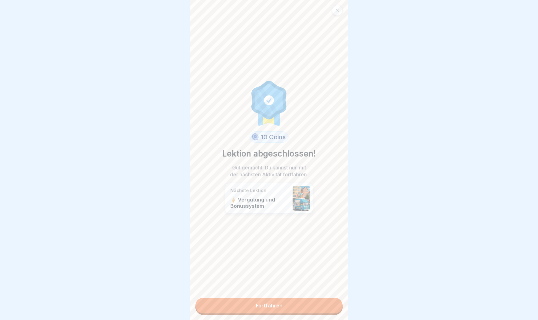
click at [284, 284] on link "Fortfahren" at bounding box center [268, 306] width 147 height 16
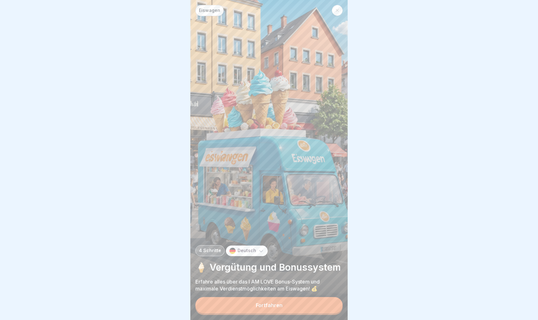
click at [261, 284] on div "Fortfahren" at bounding box center [269, 305] width 27 height 6
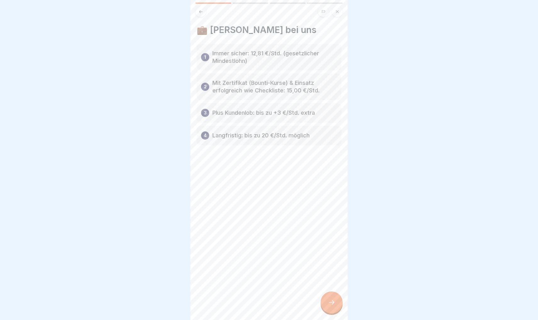
click at [332, 284] on icon at bounding box center [332, 303] width 8 height 8
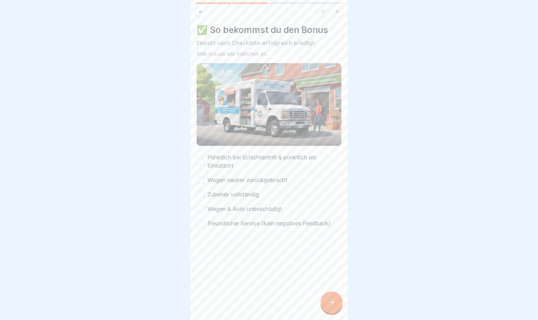
click at [250, 159] on label "Pünktlich bei Schichtantritt & pünktlich am Einsatzort" at bounding box center [274, 161] width 134 height 16
click at [204, 159] on button "Pünktlich bei Schichtantritt & pünktlich am Einsatzort" at bounding box center [201, 162] width 8 height 8
click at [228, 181] on label "Wagen sauber zurückgebracht" at bounding box center [247, 180] width 80 height 8
click at [204, 181] on button "Wagen sauber zurückgebracht" at bounding box center [201, 180] width 8 height 8
click at [200, 195] on button "Zubehör vollständig" at bounding box center [201, 195] width 8 height 8
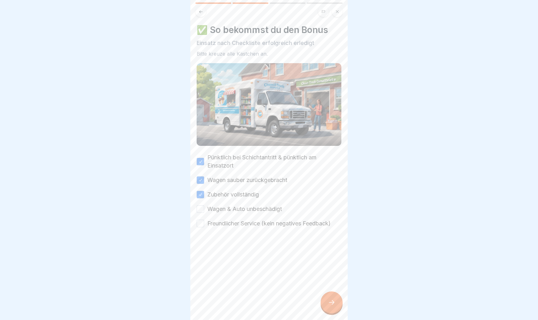
click at [202, 208] on button "Wagen & Auto unbeschädigt" at bounding box center [201, 209] width 8 height 8
click at [199, 222] on button "Freundlicher Service (kein negatives Feedback)" at bounding box center [201, 224] width 8 height 8
click at [329, 284] on div at bounding box center [331, 302] width 22 height 22
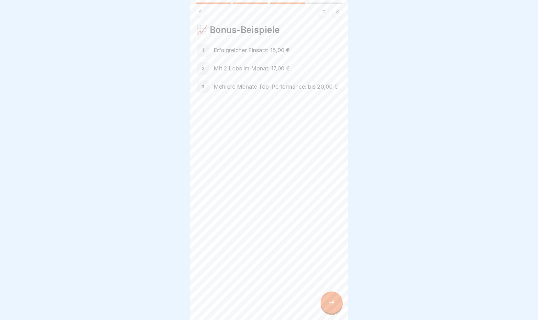
click at [337, 284] on div at bounding box center [331, 302] width 22 height 22
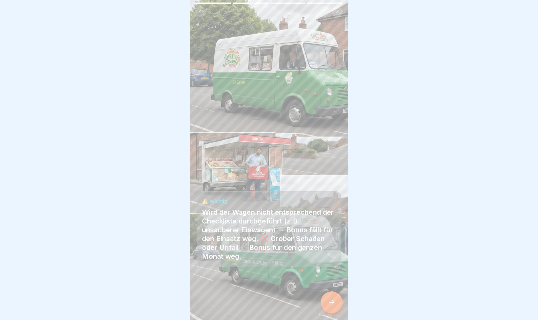
click at [329, 284] on icon at bounding box center [332, 303] width 8 height 8
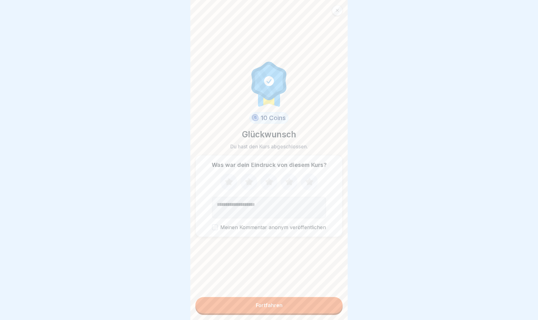
click at [260, 284] on button "Fortfahren" at bounding box center [268, 305] width 147 height 16
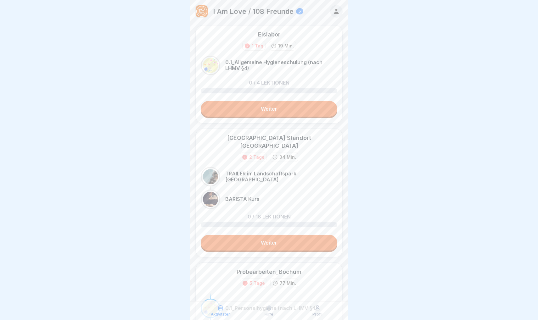
click at [265, 109] on link "Weiter" at bounding box center [269, 109] width 136 height 16
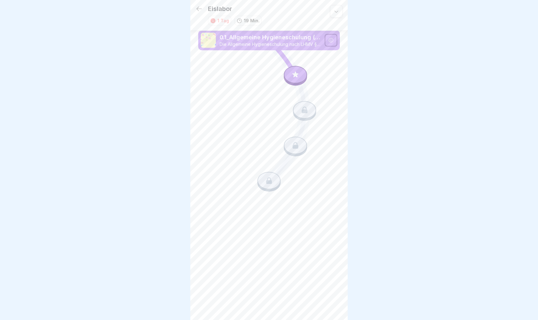
click at [265, 40] on p "0.1_Allgemeine Hygieneschulung (nach LHMV §4)" at bounding box center [269, 37] width 101 height 8
click at [296, 75] on icon at bounding box center [295, 74] width 6 height 6
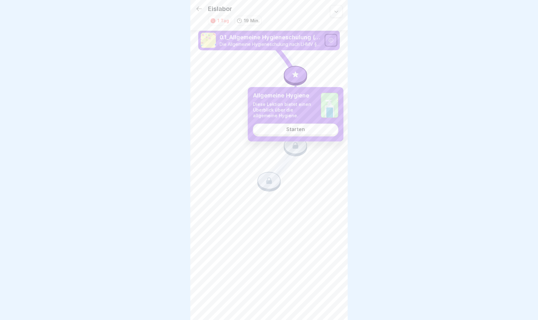
click at [296, 133] on link "Starten" at bounding box center [296, 129] width 86 height 11
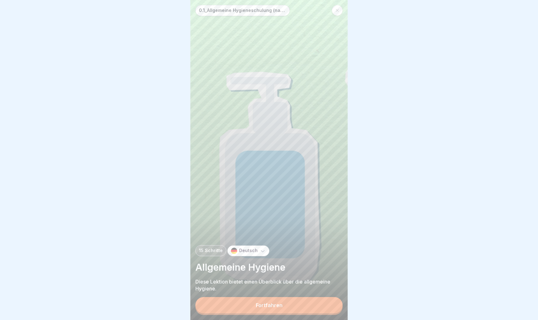
click at [274, 284] on div "Fortfahren" at bounding box center [269, 305] width 27 height 6
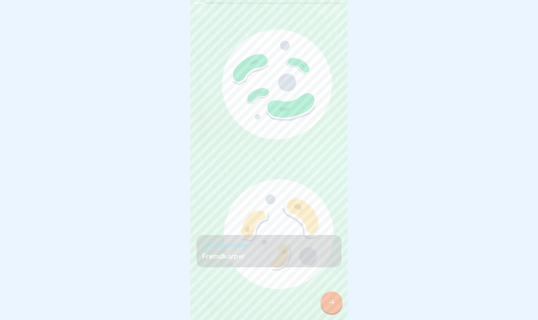
click at [331, 284] on icon at bounding box center [332, 303] width 8 height 8
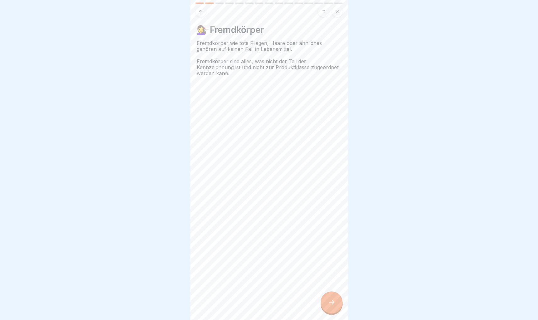
click at [331, 284] on icon at bounding box center [332, 303] width 8 height 8
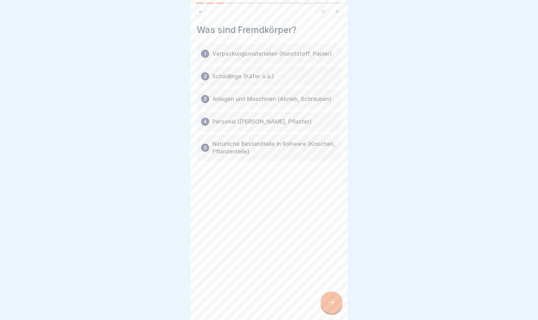
click at [331, 284] on icon at bounding box center [332, 303] width 8 height 8
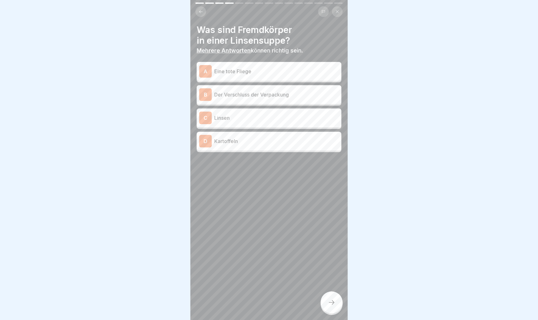
click at [244, 69] on p "Eine tote Fliege" at bounding box center [276, 72] width 125 height 8
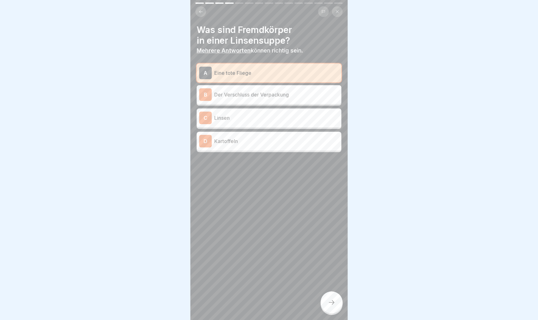
click at [246, 94] on p "Der Verschluss der Verpackung" at bounding box center [276, 95] width 125 height 8
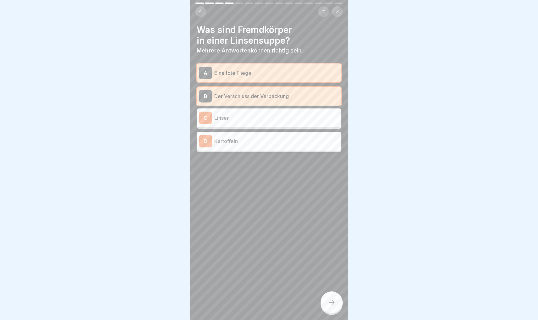
click at [328, 284] on icon at bounding box center [332, 303] width 8 height 8
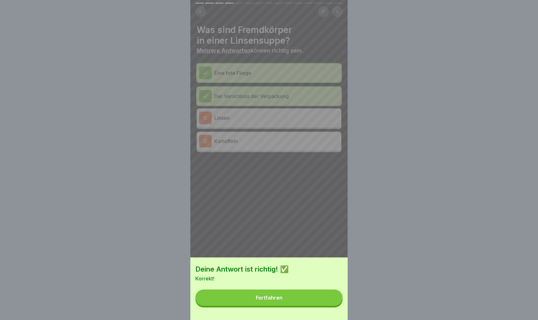
click at [275, 284] on div "Fortfahren" at bounding box center [269, 298] width 27 height 6
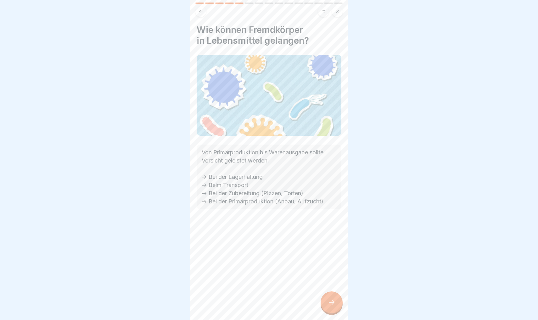
click at [334, 284] on icon at bounding box center [332, 303] width 8 height 8
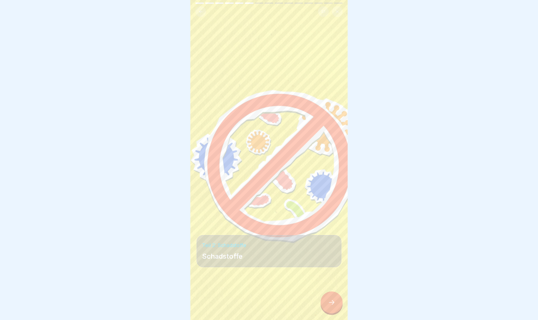
click at [335, 284] on div at bounding box center [331, 302] width 22 height 22
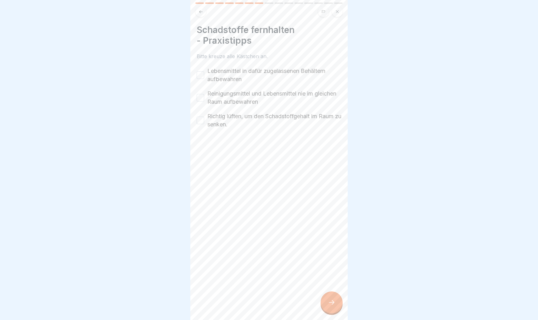
click at [225, 71] on label "Lebensmittel in dafür zugelassenen Behältern aufbewahren" at bounding box center [274, 75] width 134 height 16
click at [204, 71] on button "Lebensmittel in dafür zugelassenen Behältern aufbewahren" at bounding box center [201, 75] width 8 height 8
click at [204, 97] on div "Reinigungsmittel und Lebensmittel nie im gleichen Raum aufbewahren" at bounding box center [269, 98] width 145 height 16
click at [217, 100] on label "Reinigungsmittel und Lebensmittel nie im gleichen Raum aufbewahren" at bounding box center [274, 98] width 134 height 16
click at [204, 100] on button "Reinigungsmittel und Lebensmittel nie im gleichen Raum aufbewahren" at bounding box center [201, 98] width 8 height 8
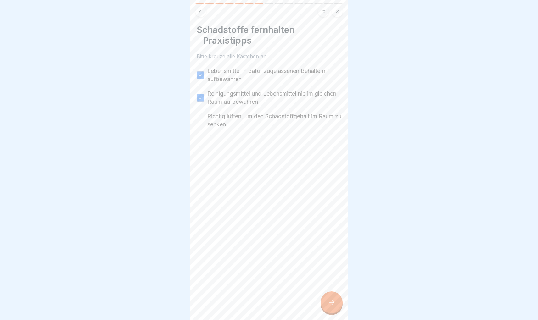
click at [219, 122] on label "Richtig lüften, um den Schadstoffgehalt im Raum zu senken." at bounding box center [274, 120] width 134 height 16
click at [204, 122] on button "Richtig lüften, um den Schadstoffgehalt im Raum zu senken." at bounding box center [201, 121] width 8 height 8
click at [332, 284] on icon at bounding box center [332, 303] width 8 height 8
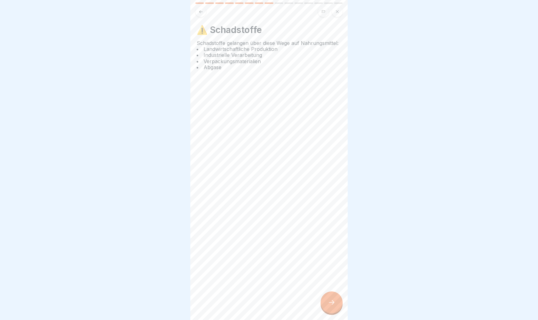
click at [331, 284] on icon at bounding box center [332, 303] width 8 height 8
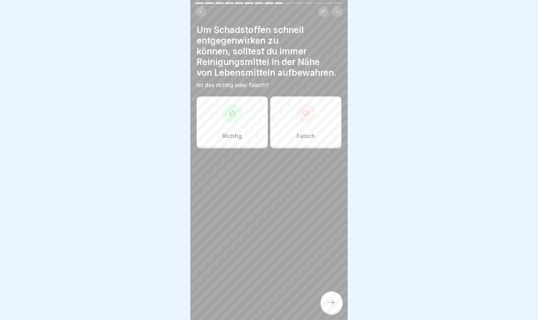
click at [303, 126] on div "Falsch" at bounding box center [305, 122] width 71 height 50
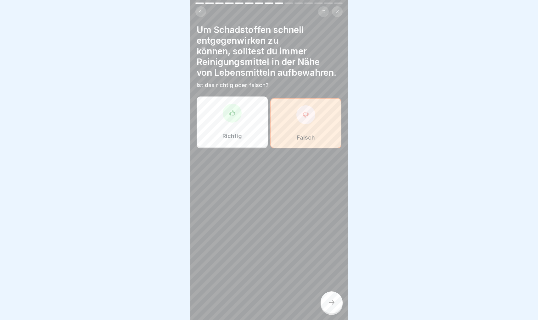
click at [334, 284] on icon at bounding box center [332, 303] width 8 height 8
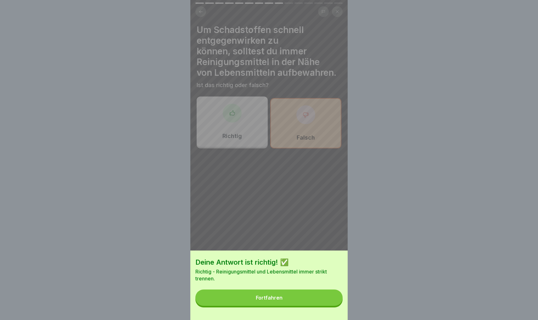
click at [297, 284] on button "Fortfahren" at bounding box center [268, 298] width 147 height 16
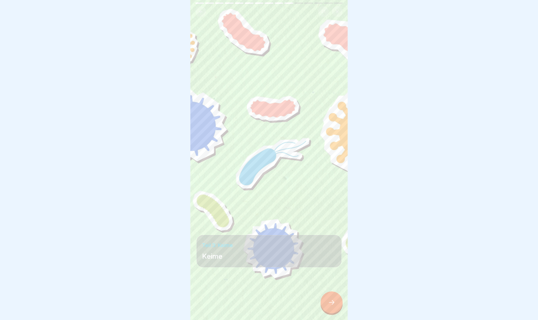
click at [334, 284] on icon at bounding box center [332, 303] width 8 height 8
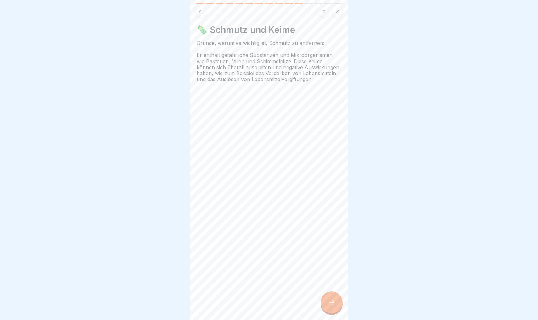
click at [331, 284] on icon at bounding box center [332, 303] width 8 height 8
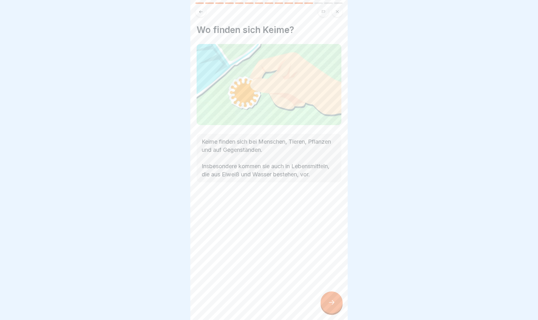
click at [331, 284] on icon at bounding box center [332, 303] width 8 height 8
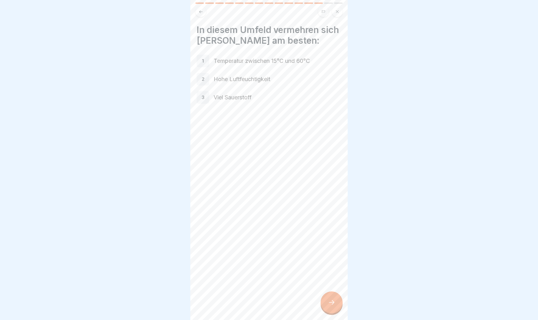
click at [331, 284] on icon at bounding box center [332, 303] width 8 height 8
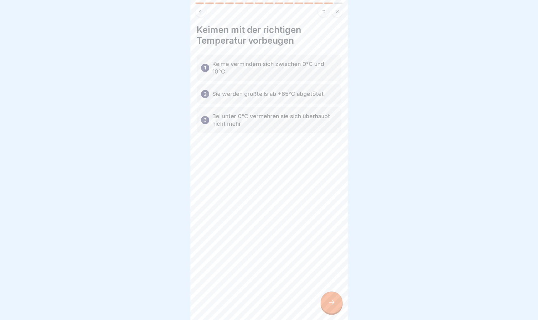
click at [331, 284] on icon at bounding box center [332, 303] width 8 height 8
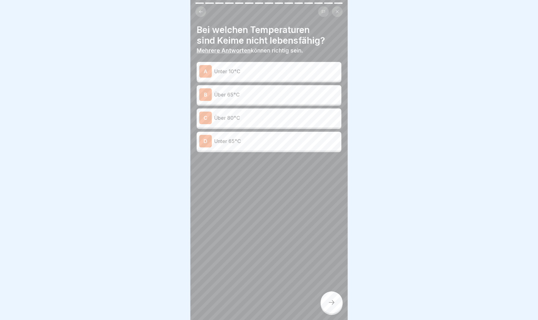
click at [235, 94] on p "Über 65°C" at bounding box center [276, 95] width 125 height 8
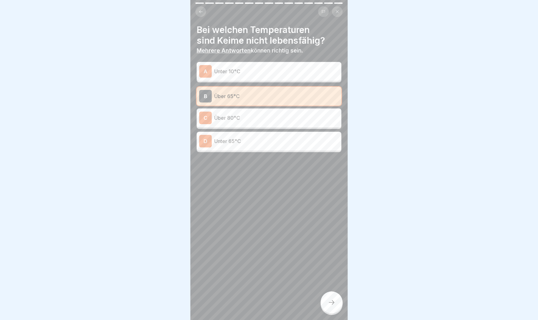
click at [234, 71] on p "Unter 10°C" at bounding box center [276, 72] width 125 height 8
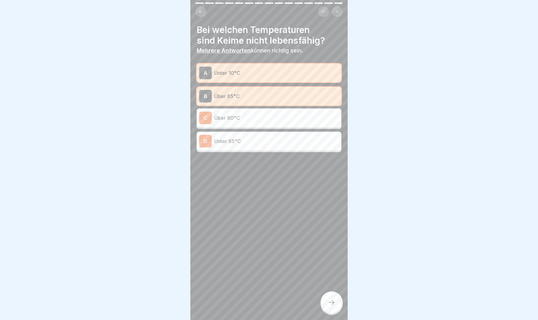
click at [336, 284] on div at bounding box center [331, 302] width 22 height 22
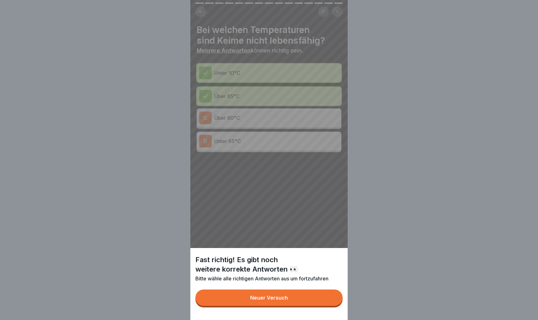
click at [300, 284] on button "Neuer Versuch" at bounding box center [268, 298] width 147 height 16
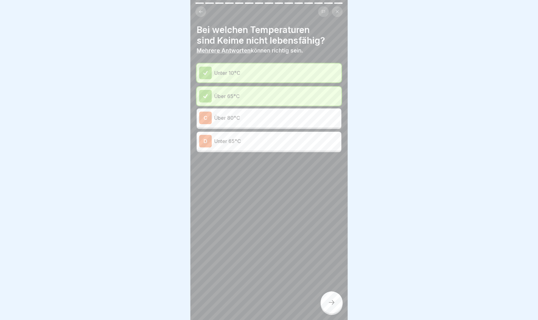
click at [328, 284] on icon at bounding box center [332, 303] width 8 height 8
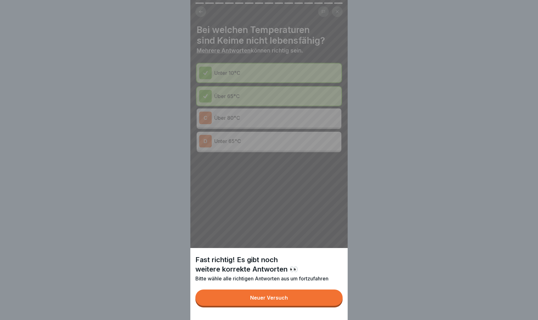
click at [272, 188] on div "Fast richtig! Es gibt noch weitere korrekte Antworten 👀 Bitte wähle alle richti…" at bounding box center [268, 160] width 157 height 320
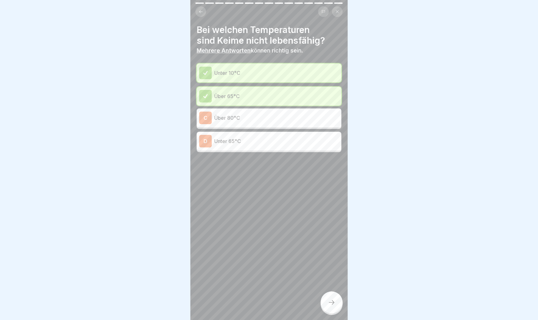
click at [237, 121] on div "C Über 80°C" at bounding box center [269, 118] width 140 height 13
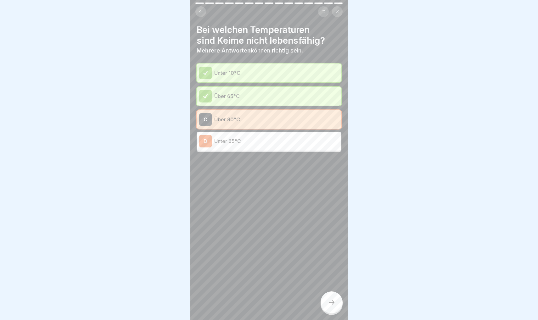
click at [332, 284] on icon at bounding box center [332, 303] width 8 height 8
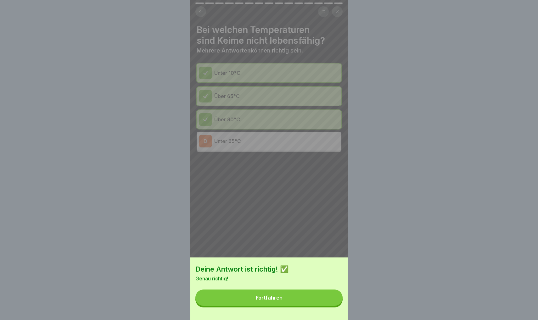
click at [304, 284] on button "Fortfahren" at bounding box center [268, 298] width 147 height 16
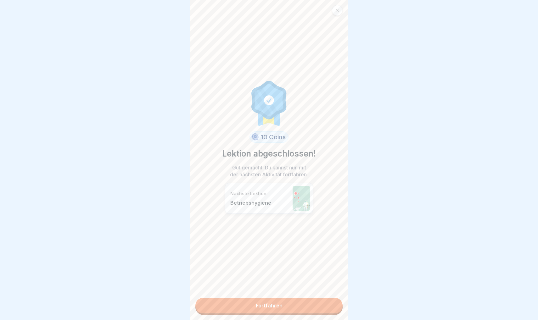
click at [275, 284] on link "Fortfahren" at bounding box center [268, 306] width 147 height 16
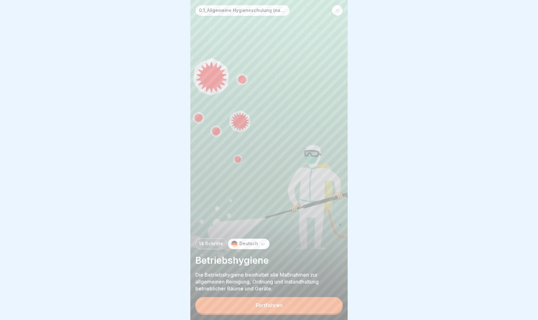
click at [279, 284] on div "Fortfahren" at bounding box center [269, 305] width 27 height 6
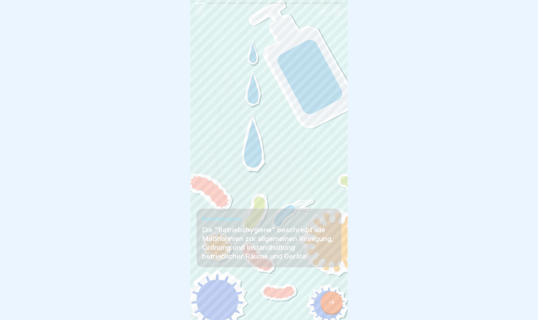
click at [331, 284] on icon at bounding box center [332, 303] width 8 height 8
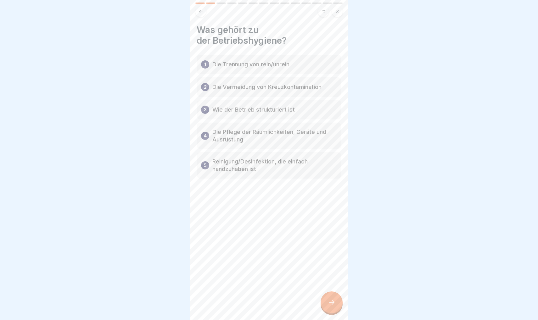
click at [331, 284] on icon at bounding box center [332, 303] width 8 height 8
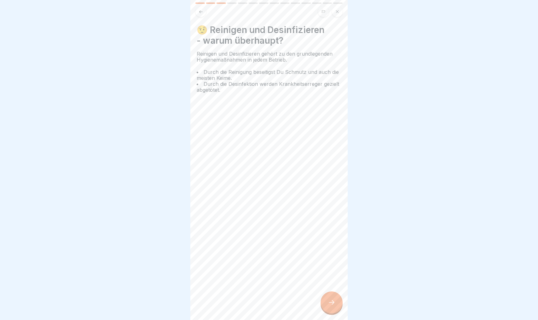
click at [331, 284] on icon at bounding box center [332, 303] width 8 height 8
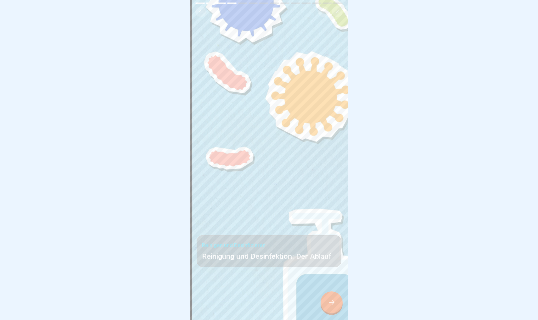
click at [330, 284] on icon at bounding box center [332, 303] width 8 height 8
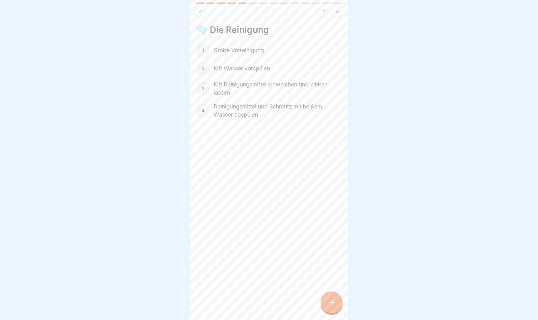
click at [237, 52] on p "Grobe Vorreinigung" at bounding box center [278, 50] width 128 height 8
click at [327, 284] on div at bounding box center [331, 302] width 22 height 22
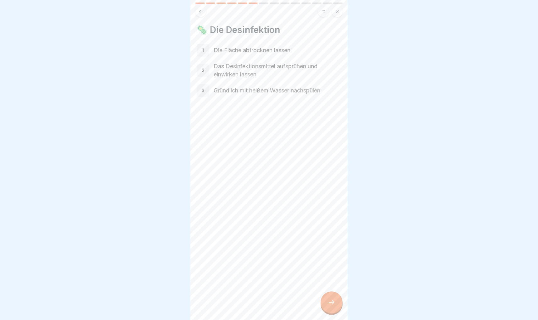
click at [327, 284] on div at bounding box center [331, 302] width 22 height 22
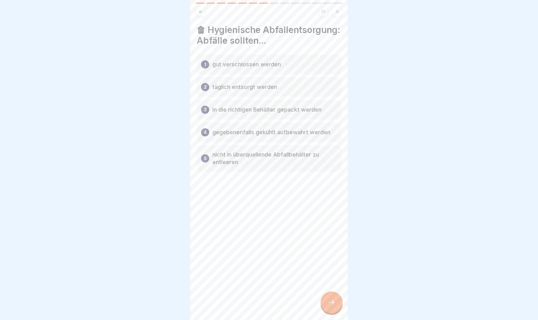
click at [331, 284] on div at bounding box center [331, 302] width 22 height 22
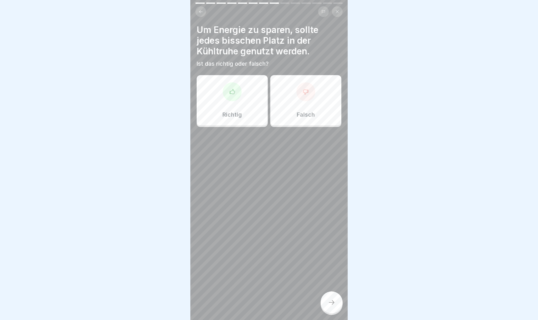
click at [244, 110] on div "Richtig" at bounding box center [232, 100] width 71 height 50
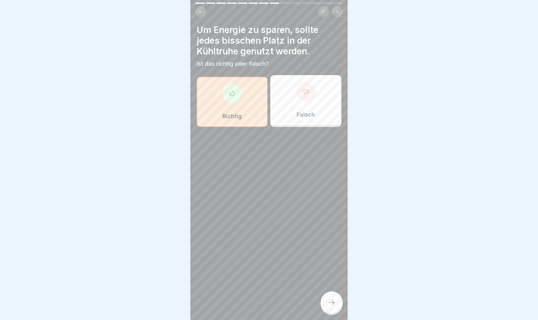
click at [335, 284] on icon at bounding box center [332, 303] width 8 height 8
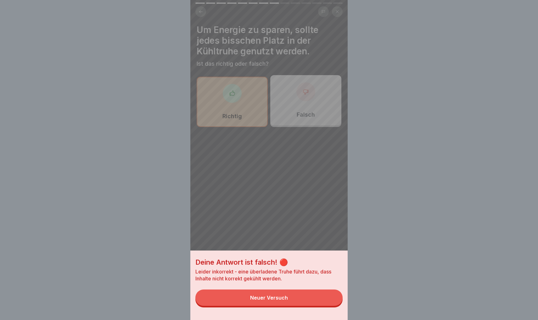
click at [295, 284] on button "Neuer Versuch" at bounding box center [268, 298] width 147 height 16
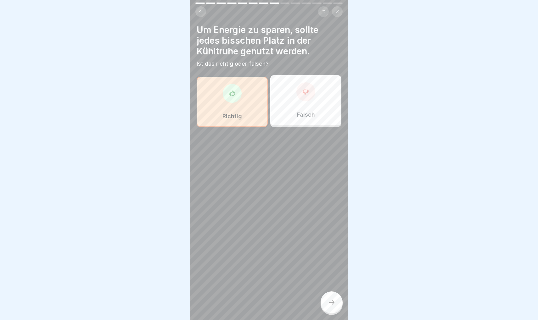
click at [318, 114] on div "Falsch" at bounding box center [305, 100] width 71 height 50
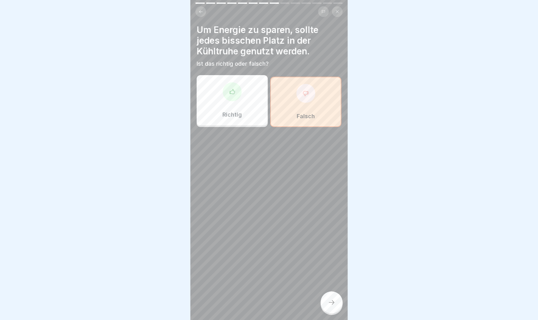
click at [336, 284] on div at bounding box center [331, 302] width 22 height 22
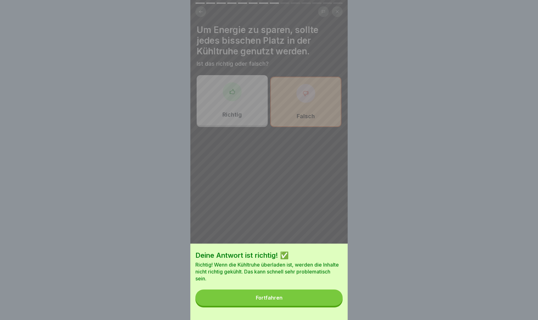
click at [276, 284] on div "Fortfahren" at bounding box center [269, 298] width 27 height 6
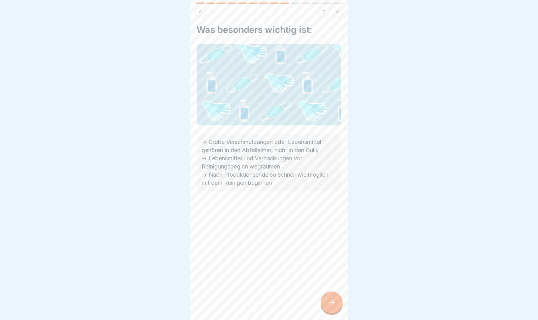
click at [332, 284] on icon at bounding box center [332, 303] width 8 height 8
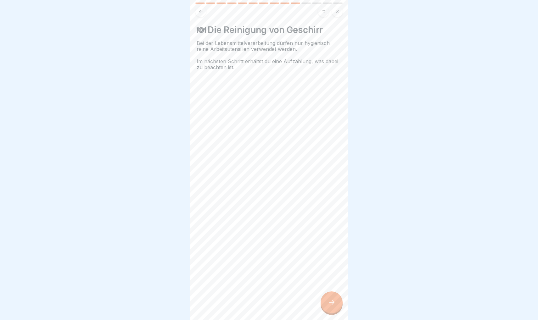
click at [332, 284] on icon at bounding box center [332, 303] width 8 height 8
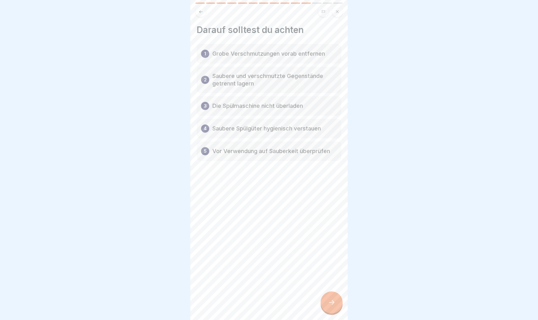
click at [332, 284] on icon at bounding box center [332, 303] width 8 height 8
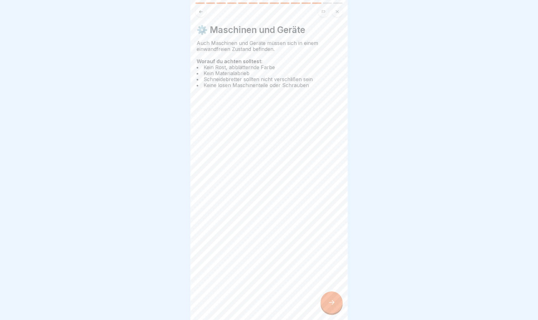
click at [332, 284] on icon at bounding box center [332, 303] width 8 height 8
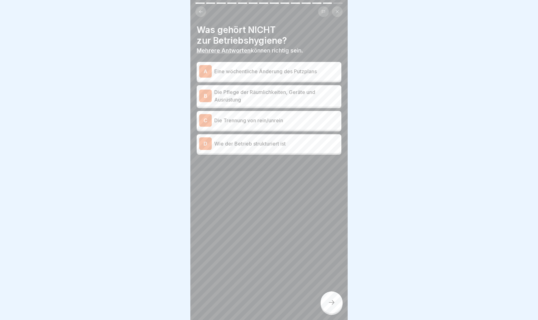
click at [256, 68] on p "Eine wöchentliche Änderung des Putzplans" at bounding box center [276, 72] width 125 height 8
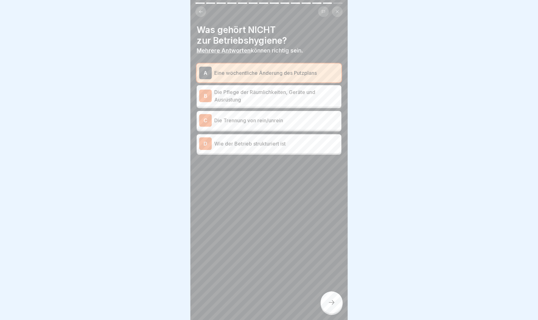
click at [331, 284] on icon at bounding box center [332, 303] width 8 height 8
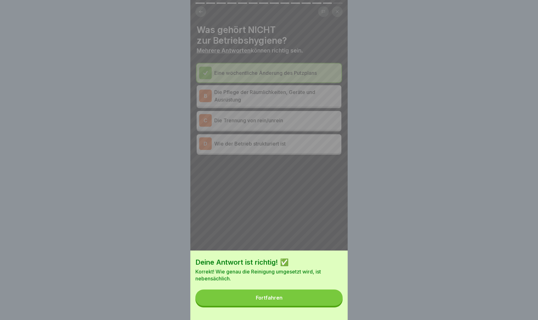
click at [302, 284] on button "Fortfahren" at bounding box center [268, 298] width 147 height 16
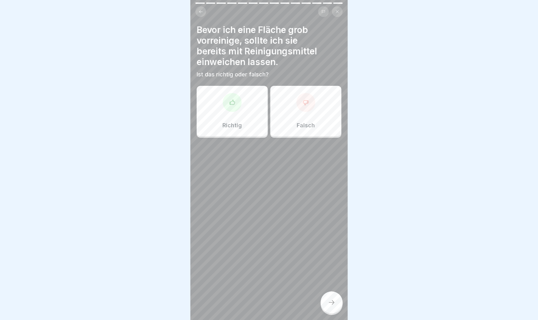
click at [302, 105] on icon at bounding box center [305, 102] width 6 height 6
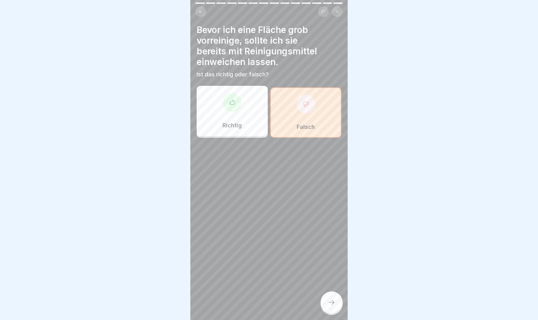
click at [332, 284] on icon at bounding box center [332, 303] width 8 height 8
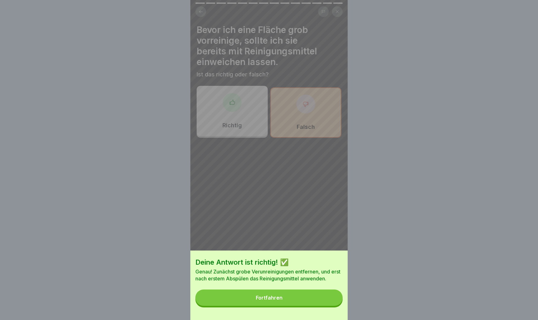
click at [301, 284] on button "Fortfahren" at bounding box center [268, 298] width 147 height 16
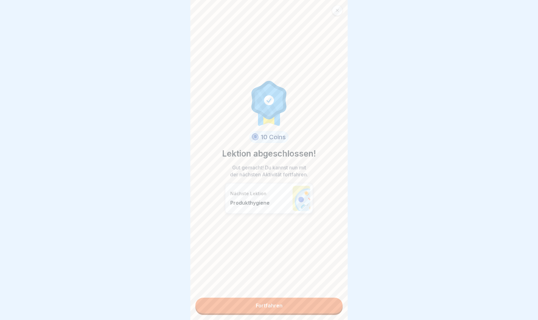
click at [286, 284] on link "Fortfahren" at bounding box center [268, 306] width 147 height 16
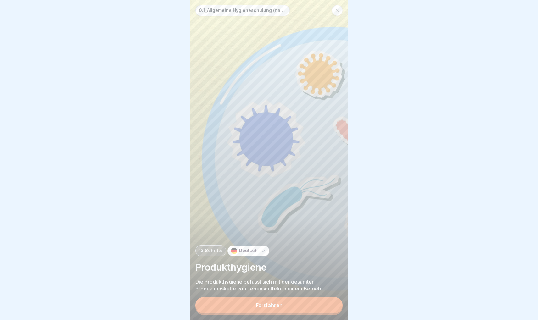
click at [278, 284] on div "Fortfahren" at bounding box center [269, 305] width 27 height 6
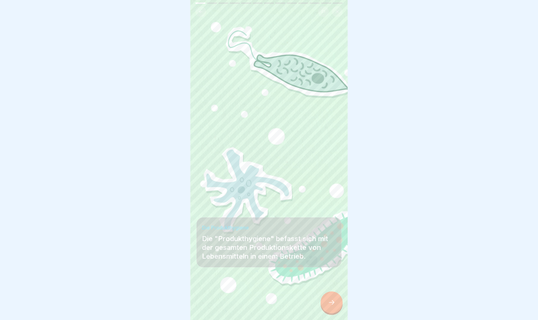
click at [332, 284] on div at bounding box center [331, 302] width 22 height 22
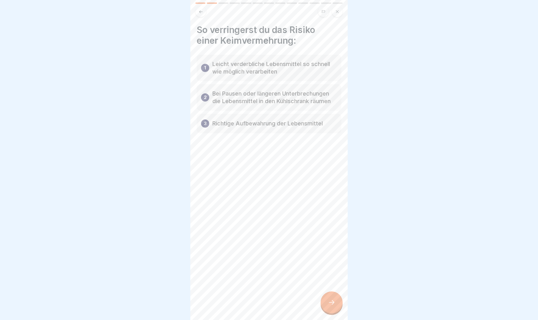
click at [330, 284] on icon at bounding box center [332, 303] width 8 height 8
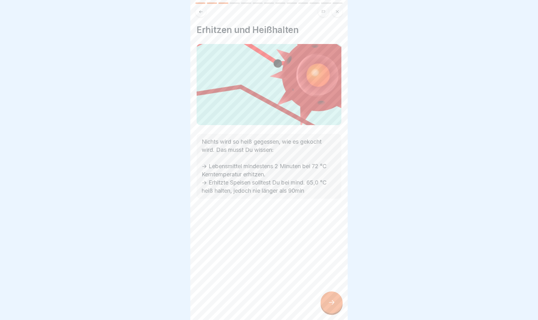
click at [330, 284] on icon at bounding box center [332, 303] width 8 height 8
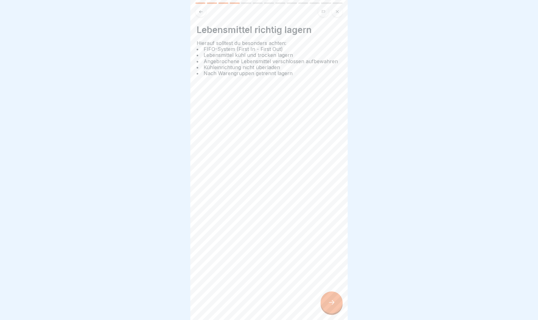
click at [330, 284] on icon at bounding box center [332, 303] width 8 height 8
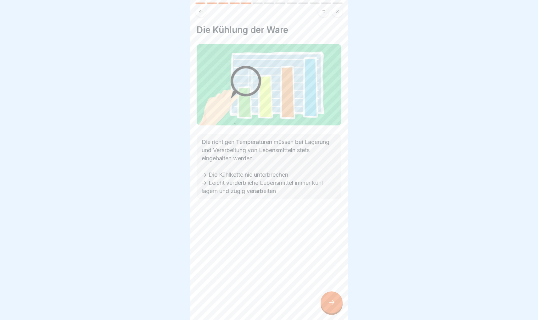
click at [330, 284] on icon at bounding box center [332, 303] width 8 height 8
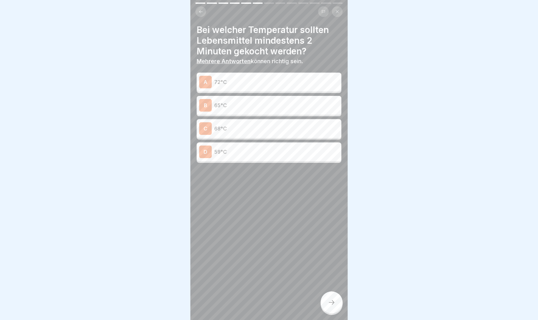
click at [226, 84] on p "72°C" at bounding box center [276, 82] width 125 height 8
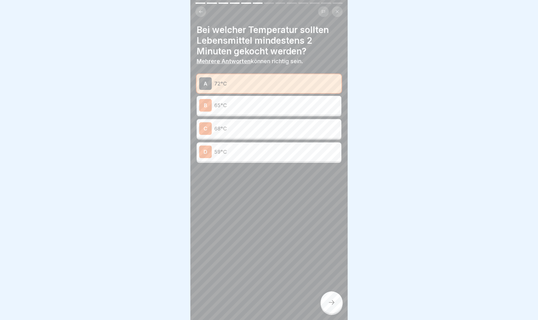
click at [336, 284] on div at bounding box center [331, 302] width 22 height 22
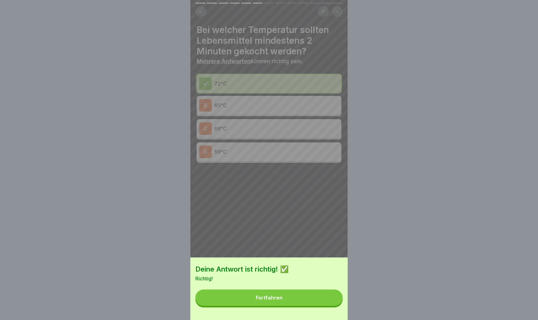
click at [298, 284] on button "Fortfahren" at bounding box center [268, 298] width 147 height 16
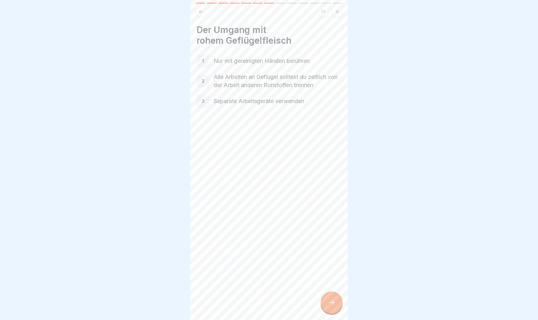
click at [330, 284] on icon at bounding box center [332, 303] width 8 height 8
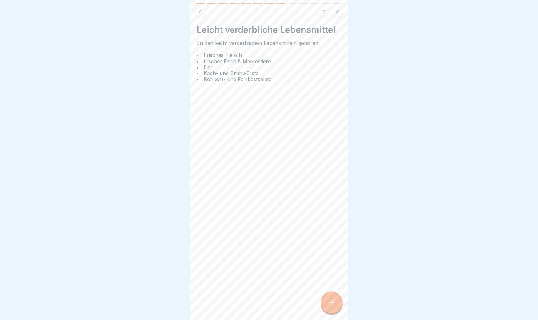
click at [330, 284] on icon at bounding box center [332, 303] width 8 height 8
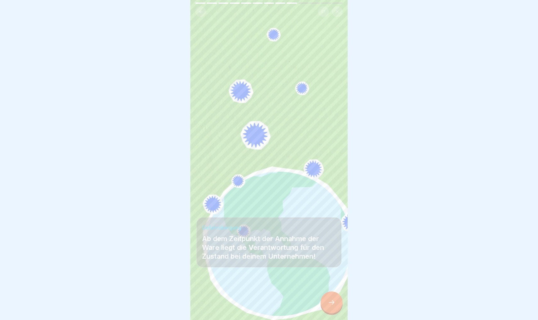
click at [330, 284] on icon at bounding box center [332, 303] width 8 height 8
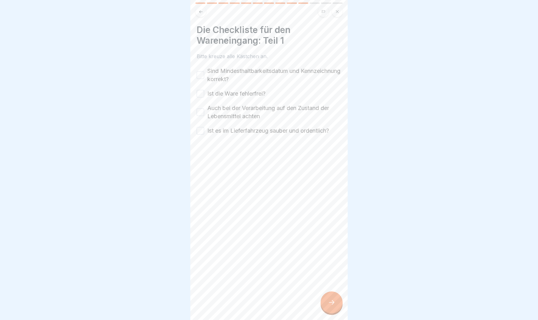
click at [223, 78] on label "Sind Mindesthaltbarkeitsdatum und Kennzeichnung korrekt?" at bounding box center [274, 75] width 134 height 16
click at [204, 78] on button "Sind Mindesthaltbarkeitsdatum und Kennzeichnung korrekt?" at bounding box center [201, 75] width 8 height 8
click at [222, 94] on label "Ist die Ware fehlerfrei?" at bounding box center [236, 94] width 58 height 8
click at [204, 94] on button "Ist die Ware fehlerfrei?" at bounding box center [201, 94] width 8 height 8
click at [222, 110] on label "Auch bei der Verarbeitung auf den Zustand der Lebensmittel achten" at bounding box center [274, 112] width 134 height 16
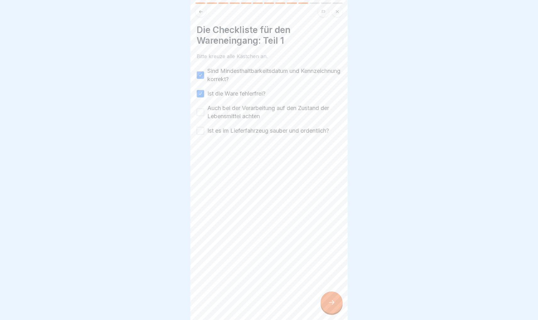
click at [204, 110] on button "Auch bei der Verarbeitung auf den Zustand der Lebensmittel achten" at bounding box center [201, 112] width 8 height 8
click at [223, 130] on label "Ist es im Lieferfahrzeug sauber und ordentlich?" at bounding box center [268, 131] width 122 height 8
click at [204, 130] on button "Ist es im Lieferfahrzeug sauber und ordentlich?" at bounding box center [201, 131] width 8 height 8
click at [333, 284] on div at bounding box center [331, 302] width 22 height 22
click at [252, 72] on label "Gibt es Einwände an der Qualität der Ware?" at bounding box center [263, 71] width 113 height 8
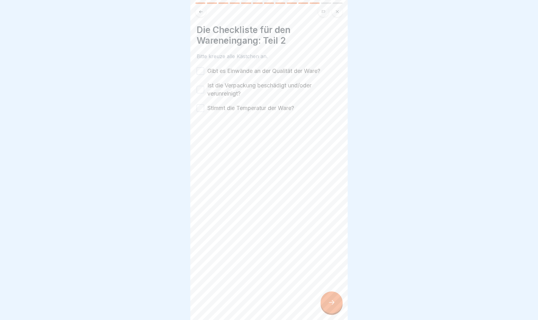
click at [204, 72] on button "Gibt es Einwände an der Qualität der Ware?" at bounding box center [201, 71] width 8 height 8
click at [239, 88] on label "Ist die Verpackung beschädigt und/oder verunreinigt?" at bounding box center [274, 89] width 134 height 16
click at [204, 88] on button "Ist die Verpackung beschädigt und/oder verunreinigt?" at bounding box center [201, 90] width 8 height 8
click at [230, 109] on label "Stimmt die Temperatur der Ware?" at bounding box center [250, 108] width 87 height 8
click at [204, 109] on button "Stimmt die Temperatur der Ware?" at bounding box center [201, 108] width 8 height 8
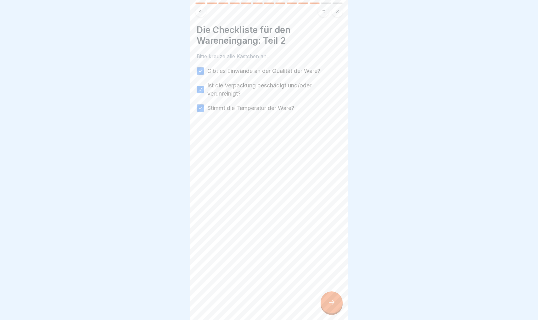
click at [332, 284] on icon at bounding box center [332, 303] width 8 height 8
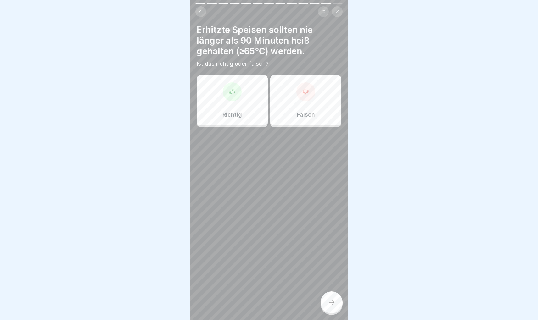
click at [244, 80] on div "Richtig" at bounding box center [232, 100] width 71 height 50
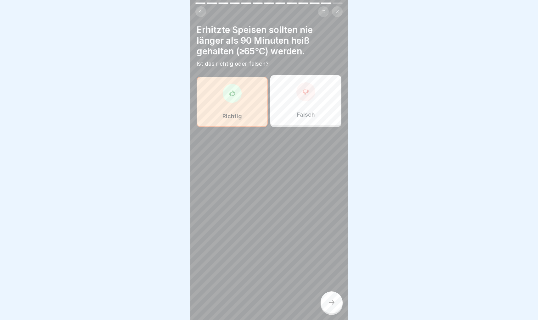
click at [340, 284] on div at bounding box center [331, 302] width 22 height 22
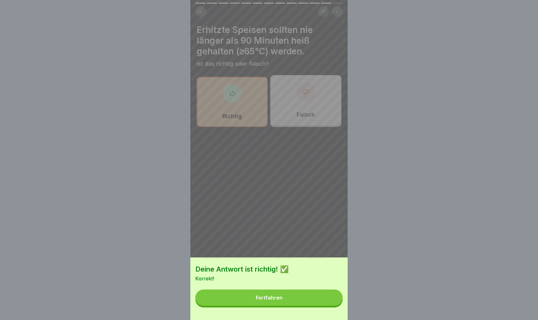
click at [303, 284] on button "Fortfahren" at bounding box center [268, 298] width 147 height 16
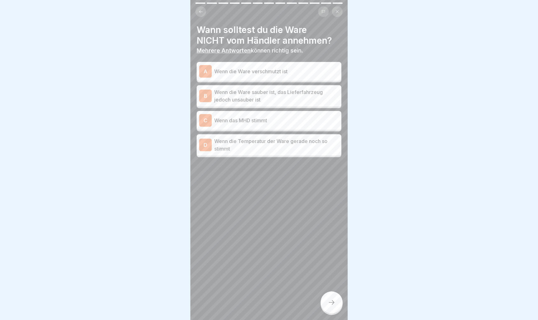
click at [249, 70] on p "Wenn die Ware verschmutzt ist" at bounding box center [276, 72] width 125 height 8
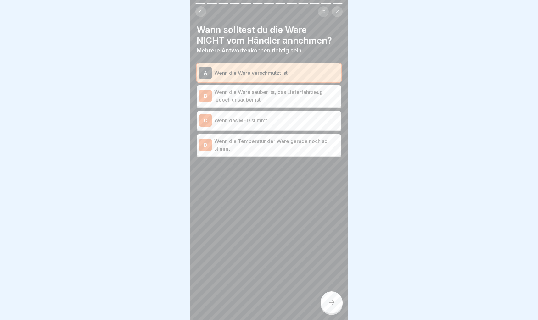
click at [238, 101] on p "Wenn die Ware sauber ist, das Lieferfahrzeug jedoch unsauber ist" at bounding box center [276, 95] width 125 height 15
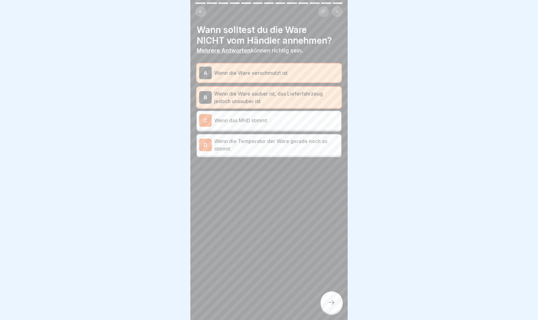
click at [237, 121] on p "Wenn das MHD stimmt" at bounding box center [276, 121] width 125 height 8
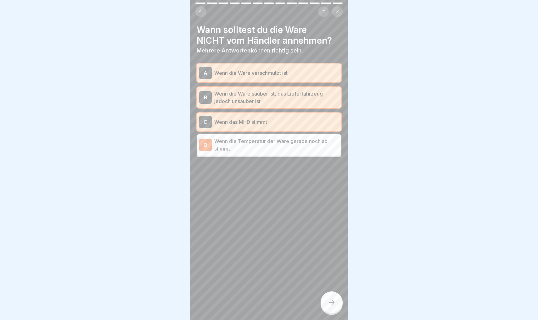
click at [237, 121] on p "Wenn das MHD stimmt" at bounding box center [276, 122] width 125 height 8
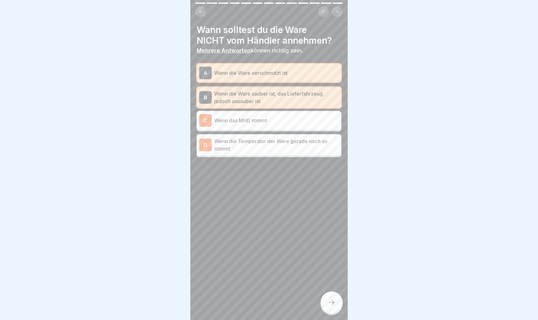
click at [331, 284] on icon at bounding box center [332, 303] width 8 height 8
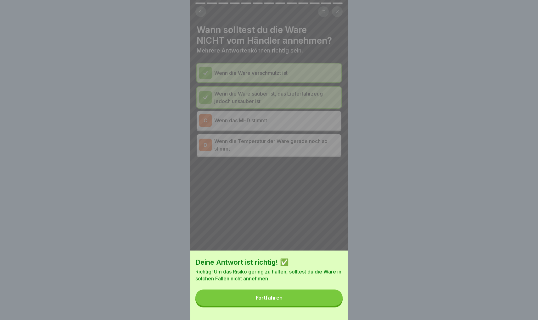
click at [290, 284] on button "Fortfahren" at bounding box center [268, 298] width 147 height 16
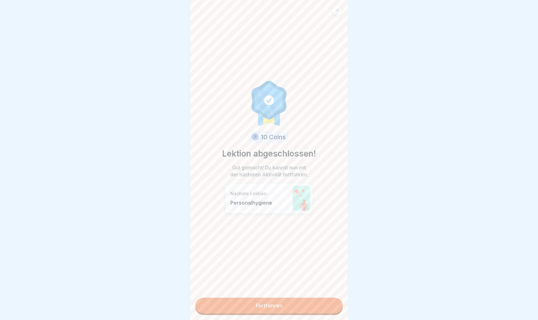
click at [259, 284] on link "Fortfahren" at bounding box center [268, 306] width 147 height 16
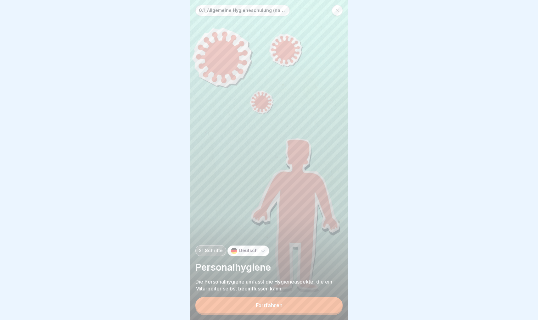
click at [254, 284] on button "Fortfahren" at bounding box center [268, 305] width 147 height 16
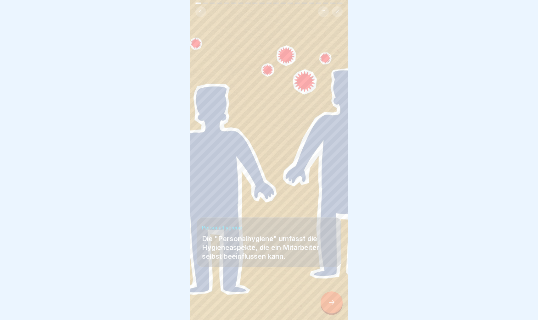
click at [319, 284] on div at bounding box center [269, 301] width 145 height 38
click at [328, 284] on div at bounding box center [331, 302] width 22 height 22
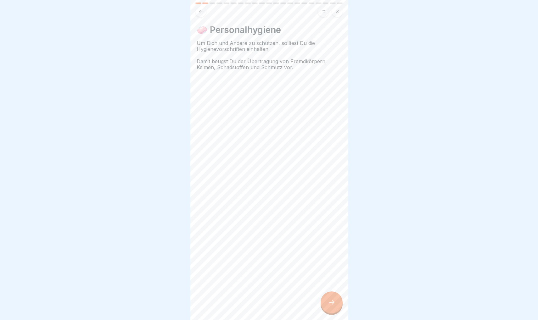
click at [328, 284] on div at bounding box center [331, 302] width 22 height 22
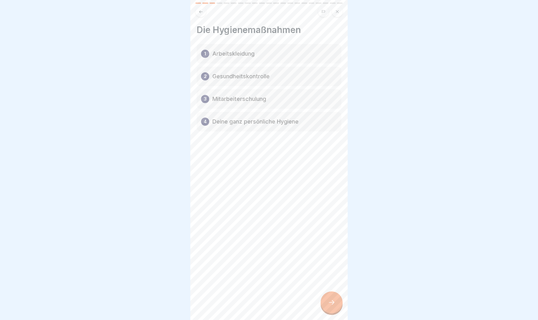
click at [328, 284] on div at bounding box center [331, 302] width 22 height 22
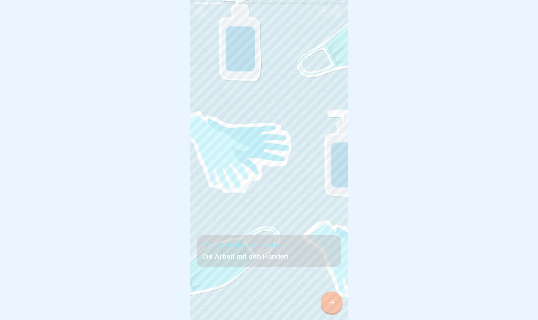
click at [328, 284] on div at bounding box center [331, 302] width 22 height 22
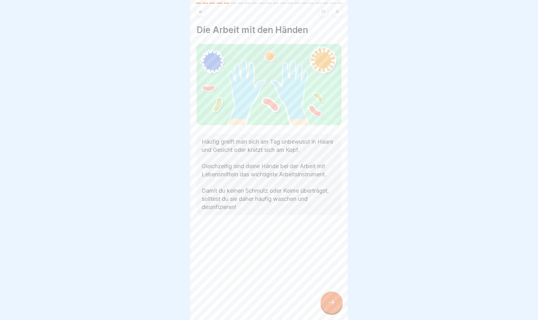
click at [328, 284] on div at bounding box center [331, 302] width 22 height 22
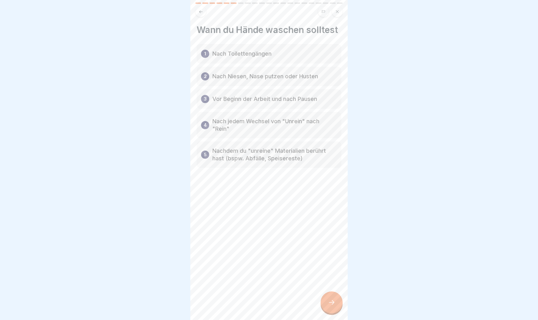
click at [328, 284] on div at bounding box center [331, 302] width 22 height 22
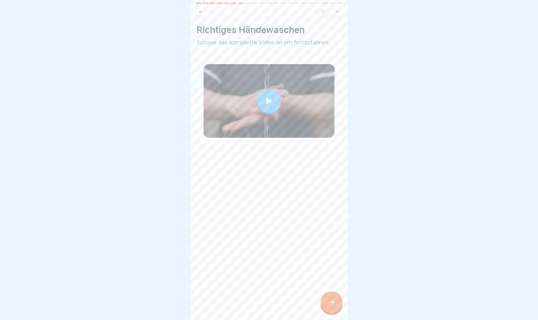
click at [328, 284] on div at bounding box center [331, 302] width 22 height 22
click at [330, 284] on div at bounding box center [331, 302] width 22 height 22
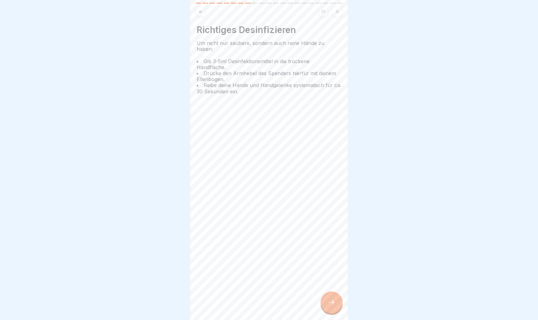
click at [330, 284] on div at bounding box center [331, 302] width 22 height 22
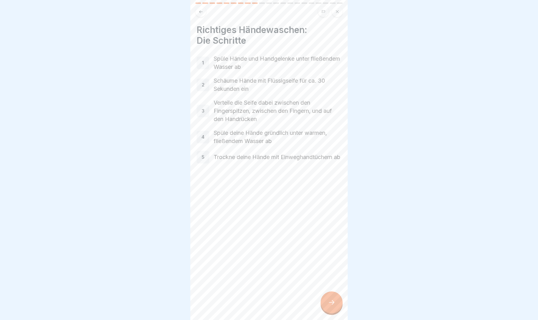
click at [330, 284] on div at bounding box center [331, 302] width 22 height 22
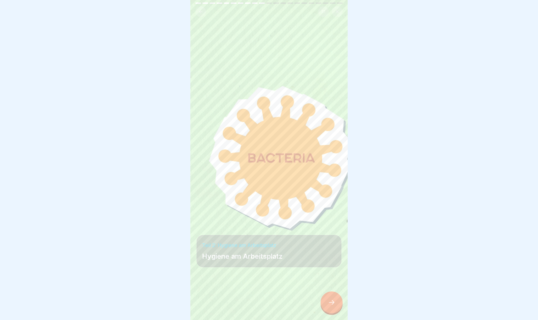
click at [330, 284] on div at bounding box center [331, 302] width 22 height 22
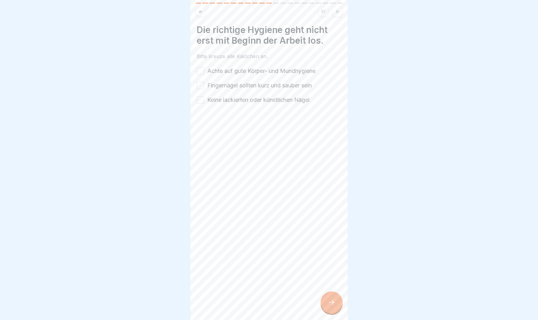
click at [244, 70] on label "Achte auf gute Körper- und Mundhygiene" at bounding box center [261, 71] width 108 height 8
click at [204, 70] on button "Achte auf gute Körper- und Mundhygiene" at bounding box center [201, 71] width 8 height 8
click at [245, 82] on label "Fingernägel sollten kurz und sauber sein" at bounding box center [259, 85] width 104 height 8
click at [204, 82] on button "Fingernägel sollten kurz und sauber sein" at bounding box center [201, 86] width 8 height 8
click at [246, 97] on label "Keine lackierten oder künstlichen Nägel" at bounding box center [258, 100] width 102 height 8
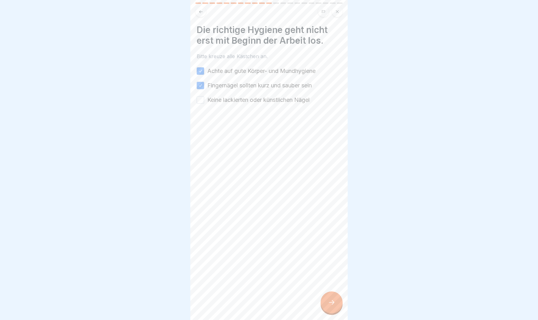
click at [204, 97] on button "Keine lackierten oder künstlichen Nägel" at bounding box center [201, 100] width 8 height 8
click at [332, 284] on div at bounding box center [331, 302] width 22 height 22
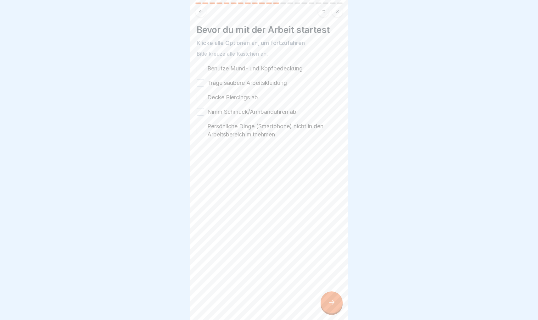
click at [260, 68] on label "Benutze Mund- und Kopfbedeckung" at bounding box center [254, 68] width 95 height 8
click at [204, 68] on button "Benutze Mund- und Kopfbedeckung" at bounding box center [201, 69] width 8 height 8
click at [260, 84] on label "Trage saubere Arbeitskleidung" at bounding box center [247, 83] width 80 height 8
click at [204, 84] on button "Trage saubere Arbeitskleidung" at bounding box center [201, 83] width 8 height 8
click at [251, 101] on label "Decke Piercings ab" at bounding box center [232, 97] width 51 height 8
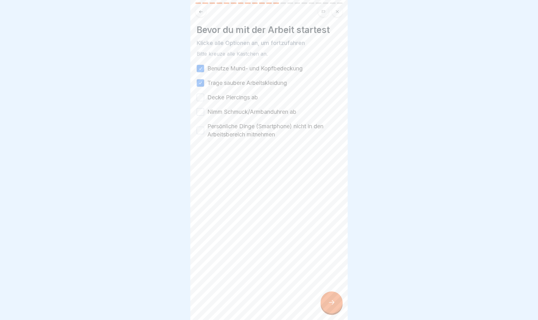
click at [204, 101] on button "Decke Piercings ab" at bounding box center [201, 98] width 8 height 8
click at [246, 111] on label "Nimm Schmuck/Armbanduhren ab" at bounding box center [251, 112] width 89 height 8
click at [204, 111] on button "Nimm Schmuck/Armbanduhren ab" at bounding box center [201, 112] width 8 height 8
click at [246, 131] on label "Persönliche Dinge (Smartphone) nicht in den Arbeitsbereich mitnehmen" at bounding box center [274, 130] width 134 height 16
click at [204, 131] on button "Persönliche Dinge (Smartphone) nicht in den Arbeitsbereich mitnehmen" at bounding box center [201, 131] width 8 height 8
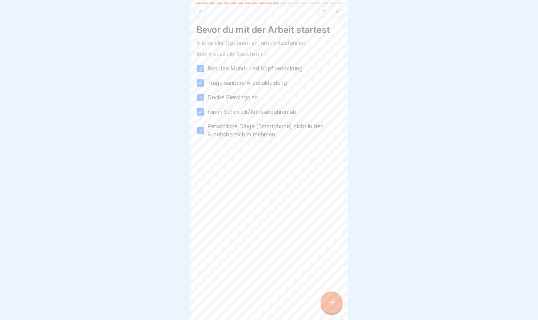
click at [330, 284] on icon at bounding box center [332, 303] width 8 height 8
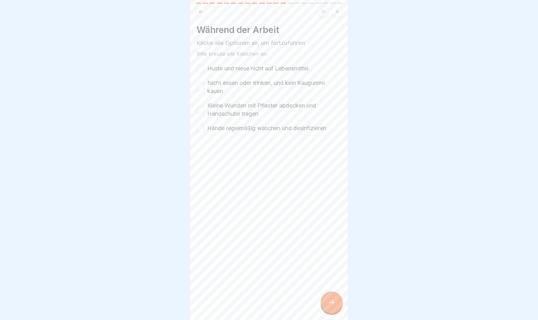
click at [247, 130] on label "Hände regelmäßig waschen und desinfizieren" at bounding box center [266, 128] width 119 height 8
click at [204, 130] on button "Hände regelmäßig waschen und desinfizieren" at bounding box center [201, 129] width 8 height 8
click at [242, 108] on label "Kleine Wunden mit Pflaster abdecken und Handschuhe tragen" at bounding box center [274, 110] width 134 height 16
click at [204, 108] on button "Kleine Wunden mit Pflaster abdecken und Handschuhe tragen" at bounding box center [201, 110] width 8 height 8
click at [235, 92] on label "Nicht essen oder trinken, und kein Kaugummi kauen" at bounding box center [274, 87] width 134 height 16
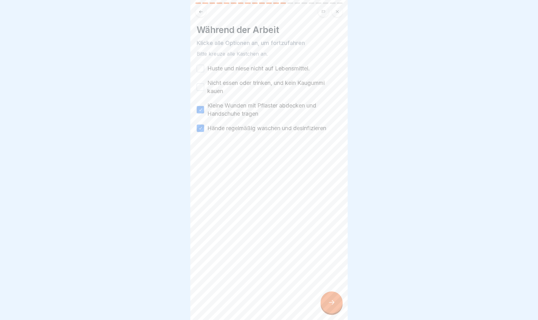
click at [204, 91] on button "Nicht essen oder trinken, und kein Kaugummi kauen" at bounding box center [201, 87] width 8 height 8
click at [225, 68] on label "Huste und niese nicht auf Lebensmittel." at bounding box center [258, 68] width 103 height 8
click at [204, 68] on button "Huste und niese nicht auf Lebensmittel." at bounding box center [201, 69] width 8 height 8
click at [332, 284] on icon at bounding box center [332, 303] width 8 height 8
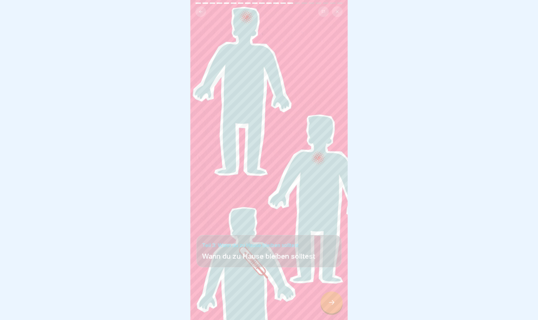
click at [338, 284] on div at bounding box center [269, 301] width 145 height 38
click at [336, 284] on div at bounding box center [331, 302] width 22 height 22
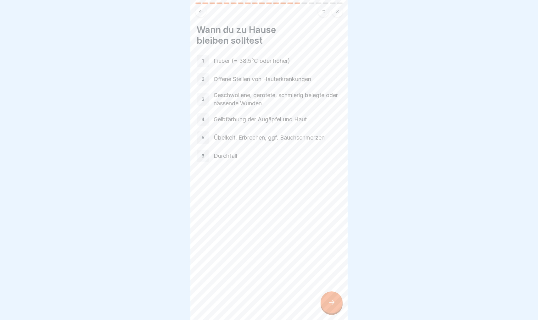
click at [334, 284] on div at bounding box center [331, 302] width 22 height 22
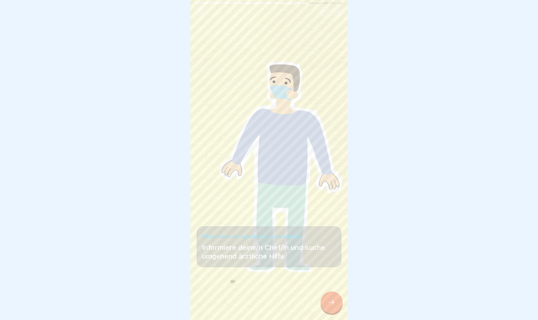
click at [334, 284] on div at bounding box center [331, 302] width 22 height 22
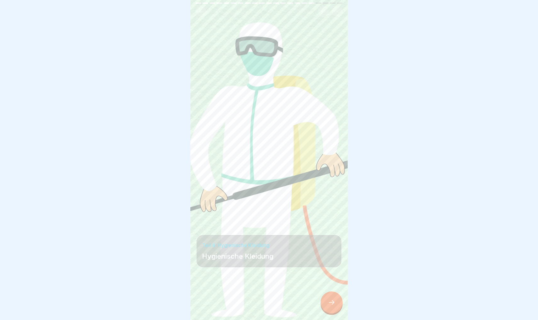
click at [334, 284] on div at bounding box center [331, 302] width 22 height 22
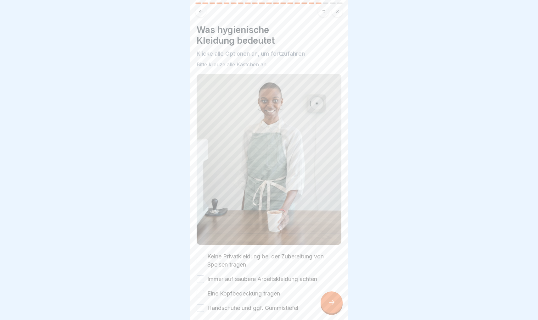
click at [334, 284] on div at bounding box center [331, 302] width 22 height 22
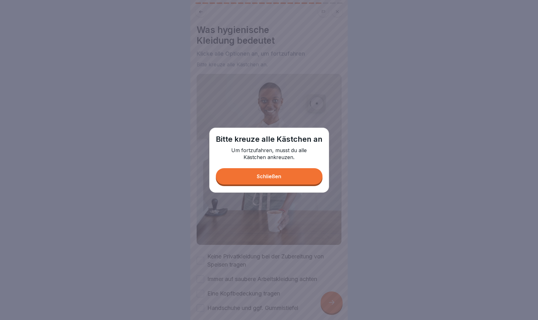
click at [286, 183] on button "Schließen" at bounding box center [269, 176] width 107 height 16
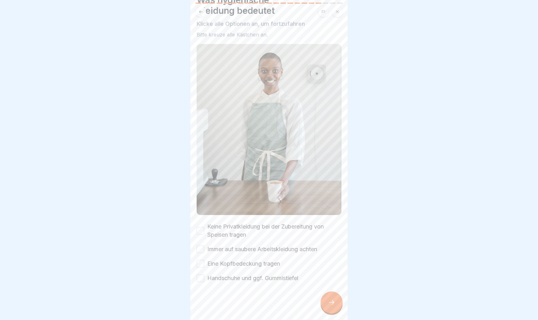
scroll to position [30, 0]
click at [201, 234] on button "Keine Privatkleidung bei der Zubereitung von Speisen tragen" at bounding box center [201, 231] width 8 height 8
click at [201, 252] on button "Immer auf saubere Arbeitskleidung achten" at bounding box center [201, 250] width 8 height 8
click at [200, 265] on button "Eine Kopfbedeckung tragen" at bounding box center [201, 264] width 8 height 8
click at [202, 280] on button "Handschuhe und ggf. Gummistiefel" at bounding box center [201, 279] width 8 height 8
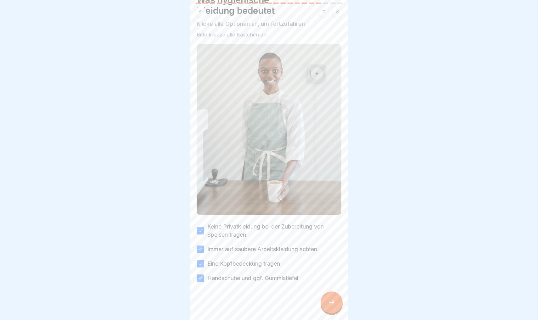
click at [332, 284] on icon at bounding box center [332, 303] width 8 height 8
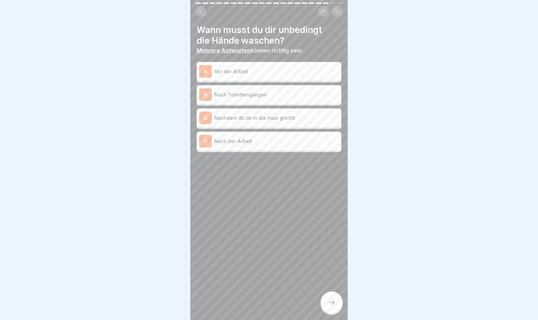
click at [230, 75] on div "A Vor der Arbeit" at bounding box center [269, 71] width 140 height 13
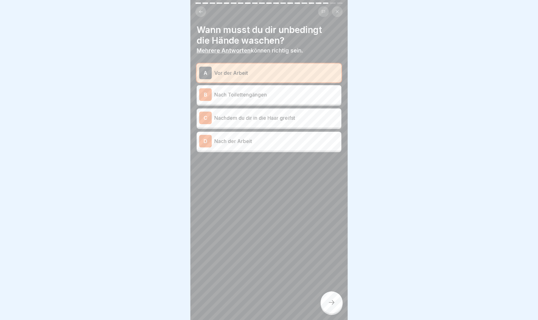
click at [234, 96] on p "Nach Toilettengängen" at bounding box center [276, 95] width 125 height 8
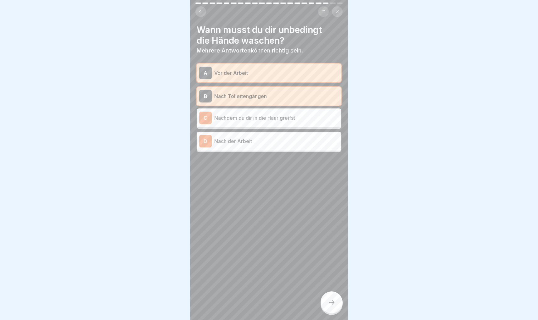
click at [241, 119] on p "Nachdem du dir in die Haar greifst" at bounding box center [276, 118] width 125 height 8
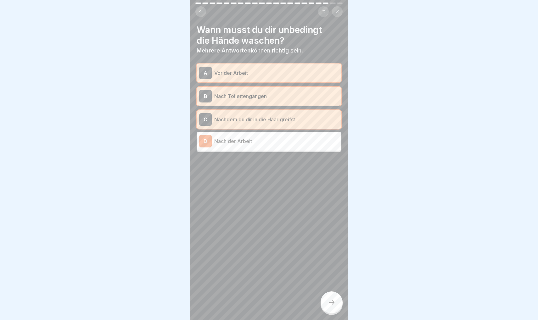
click at [329, 284] on icon at bounding box center [332, 303] width 8 height 8
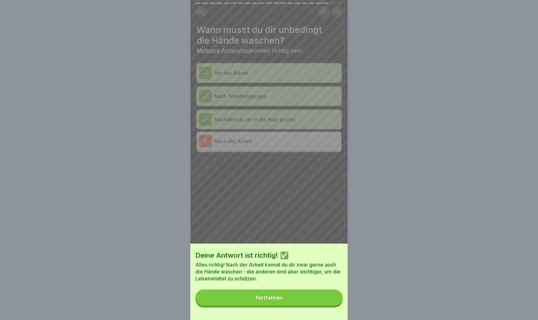
click at [311, 284] on button "Fortfahren" at bounding box center [268, 298] width 147 height 16
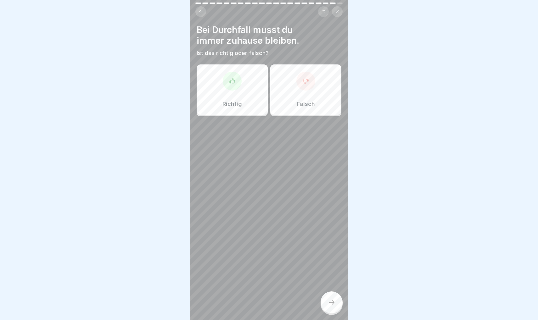
click at [241, 88] on div "Richtig" at bounding box center [232, 89] width 71 height 50
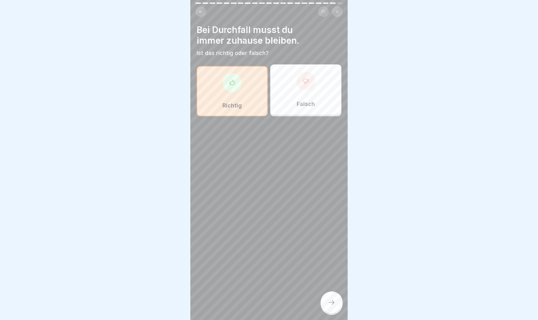
click at [334, 284] on div at bounding box center [331, 302] width 22 height 22
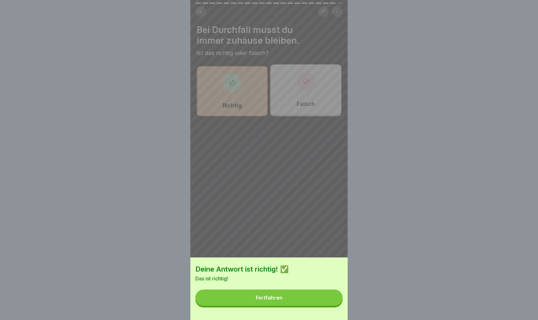
click at [326, 284] on button "Fortfahren" at bounding box center [268, 298] width 147 height 16
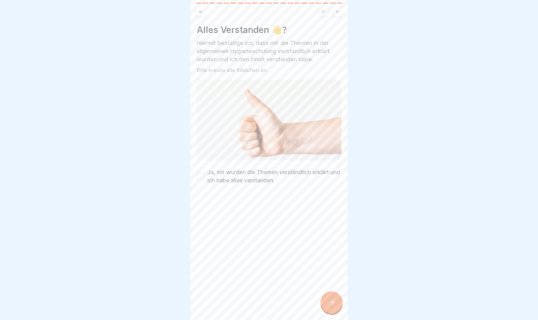
click at [260, 174] on label "Ja, mir wurden die Themen verständlich erklärt und ich habe alles verstanden." at bounding box center [274, 176] width 134 height 16
click at [204, 174] on button "Ja, mir wurden die Themen verständlich erklärt und ich habe alles verstanden." at bounding box center [201, 177] width 8 height 8
click at [330, 284] on icon at bounding box center [332, 303] width 8 height 8
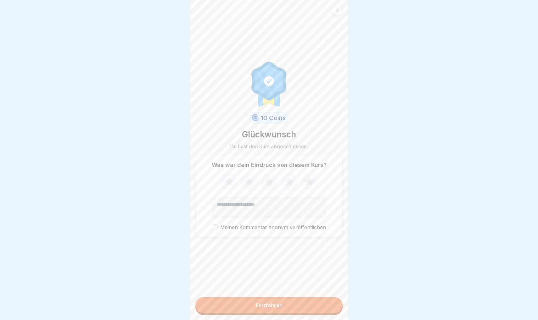
click at [278, 284] on button "Fortfahren" at bounding box center [268, 305] width 147 height 16
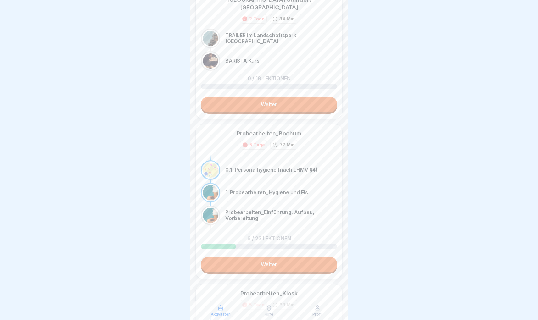
scroll to position [47, 0]
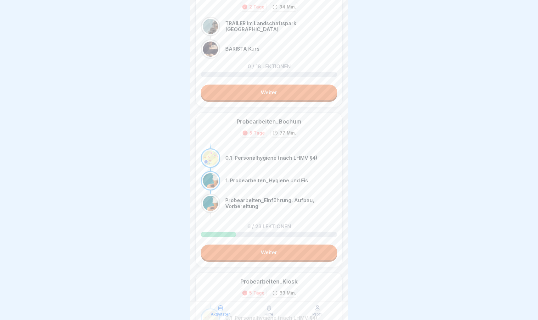
click at [272, 247] on link "Weiter" at bounding box center [269, 253] width 136 height 16
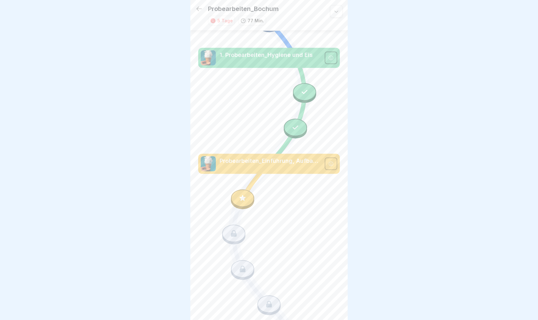
scroll to position [340, 0]
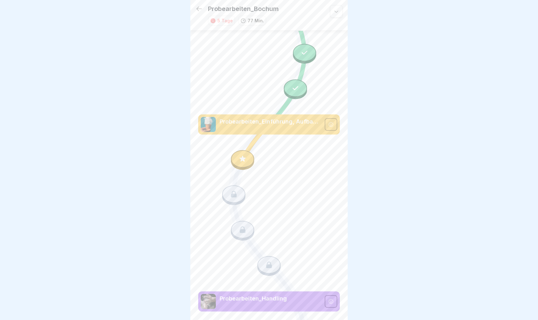
click at [271, 125] on p "Probearbeiten_Einführung, Aufbau, Vorbereitung" at bounding box center [269, 122] width 101 height 8
click at [243, 157] on icon at bounding box center [242, 159] width 8 height 8
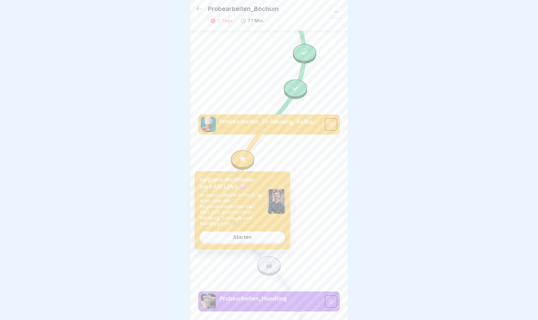
click at [247, 236] on div "Starten" at bounding box center [242, 237] width 19 height 6
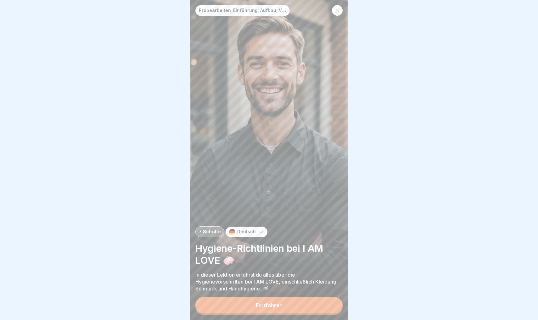
click at [276, 284] on button "Fortfahren" at bounding box center [268, 305] width 147 height 16
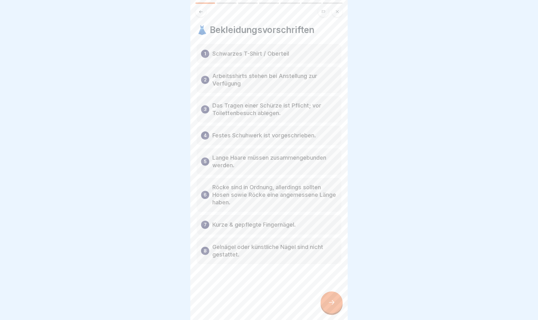
click at [336, 284] on div at bounding box center [331, 302] width 22 height 22
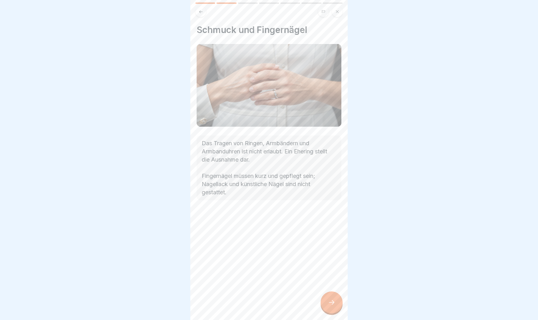
click at [336, 284] on div at bounding box center [331, 302] width 22 height 22
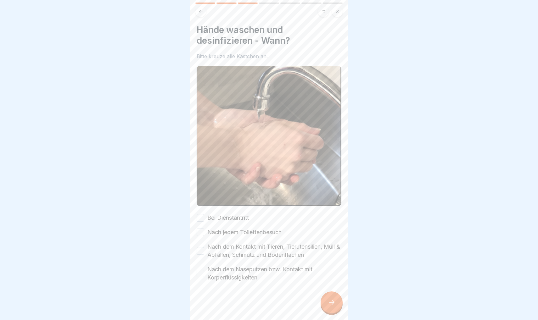
click at [238, 214] on label "Bei Dienstantritt" at bounding box center [228, 218] width 42 height 8
click at [204, 214] on button "Bei Dienstantritt" at bounding box center [201, 218] width 8 height 8
click at [238, 228] on label "Nach jedem Toilettenbesuch" at bounding box center [244, 232] width 74 height 8
click at [204, 229] on button "Nach jedem Toilettenbesuch" at bounding box center [201, 233] width 8 height 8
click at [237, 251] on label "Nach dem Kontakt mit Tieren, Tierutensilien, Müll & Abfällen, Schmutz und Boden…" at bounding box center [274, 251] width 134 height 16
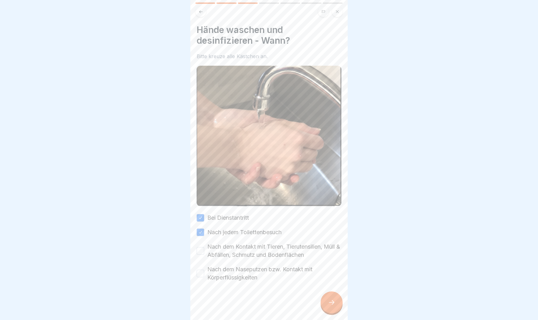
click at [204, 251] on button "Nach dem Kontakt mit Tieren, Tierutensilien, Müll & Abfällen, Schmutz und Boden…" at bounding box center [201, 251] width 8 height 8
click at [241, 279] on label "Nach dem Naseputzen bzw. Kontakt mit Körperflüssigkeiten" at bounding box center [274, 273] width 134 height 16
click at [204, 277] on button "Nach dem Naseputzen bzw. Kontakt mit Körperflüssigkeiten" at bounding box center [201, 274] width 8 height 8
click at [329, 284] on icon at bounding box center [332, 303] width 8 height 8
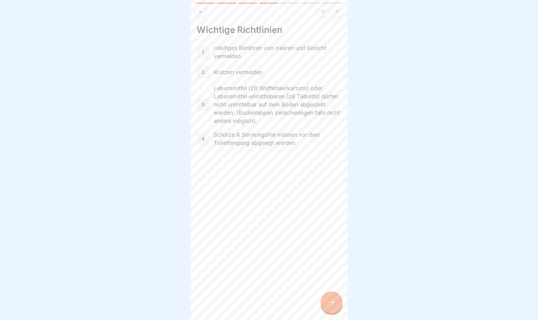
click at [328, 284] on icon at bounding box center [332, 303] width 8 height 8
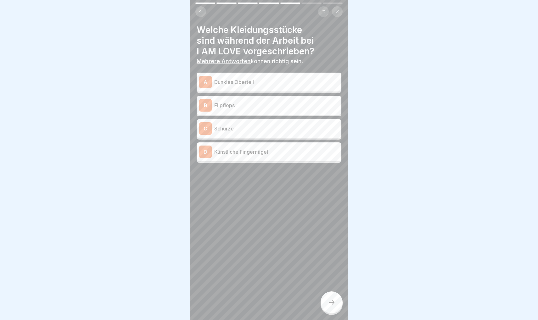
click at [238, 128] on p "Schürze" at bounding box center [276, 129] width 125 height 8
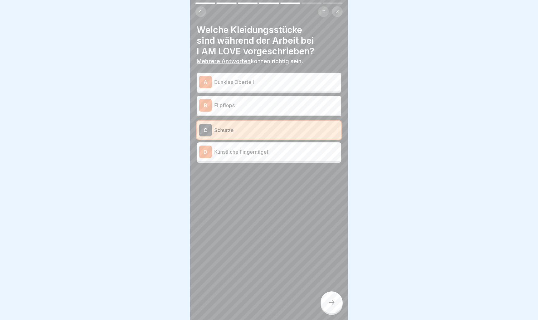
click at [228, 85] on p "Dunkles Oberteil" at bounding box center [276, 82] width 125 height 8
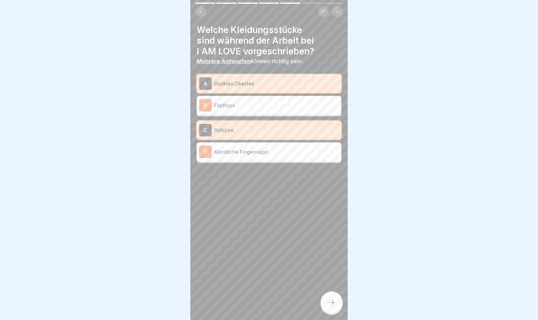
click at [330, 284] on icon at bounding box center [332, 303] width 8 height 8
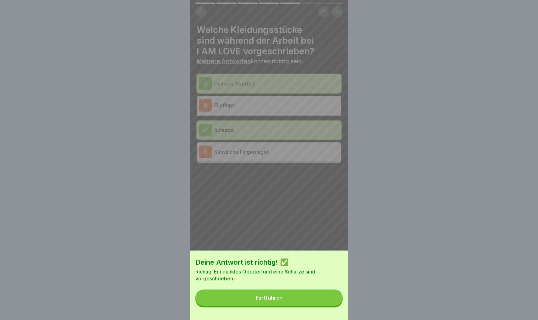
click at [313, 284] on button "Fortfahren" at bounding box center [268, 298] width 147 height 16
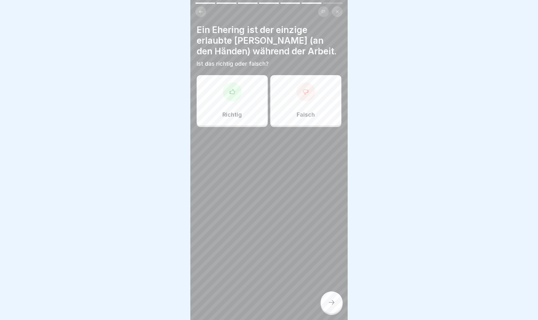
click at [235, 110] on div "Richtig" at bounding box center [232, 100] width 71 height 50
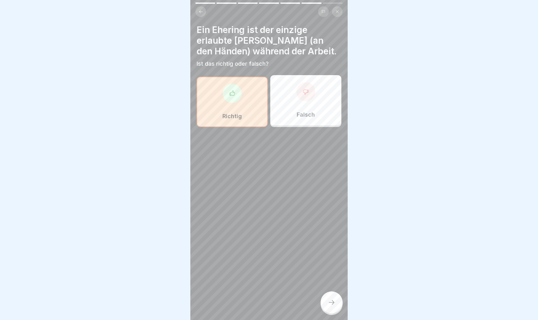
click at [332, 284] on div at bounding box center [331, 302] width 22 height 22
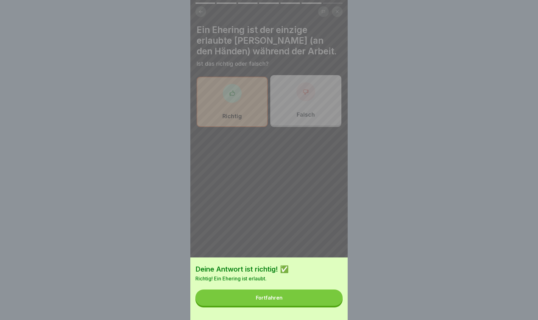
click at [304, 284] on button "Fortfahren" at bounding box center [268, 298] width 147 height 16
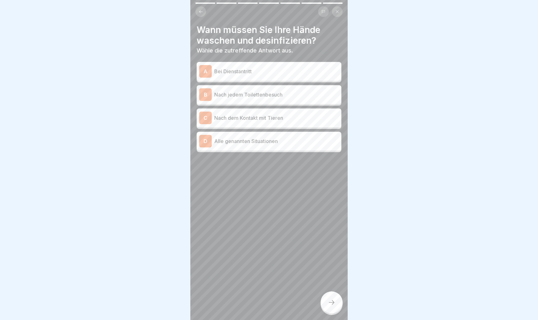
click at [236, 64] on div "A Bei Dienstantritt" at bounding box center [269, 71] width 145 height 19
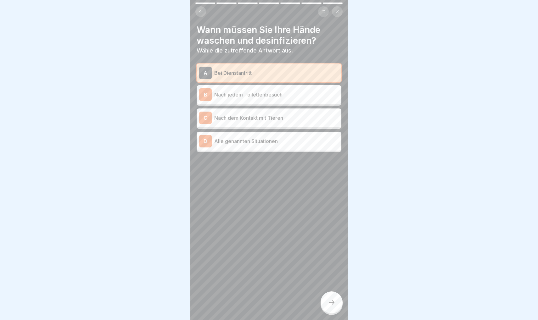
click at [239, 90] on div "B Nach jedem Toilettenbesuch" at bounding box center [269, 94] width 140 height 13
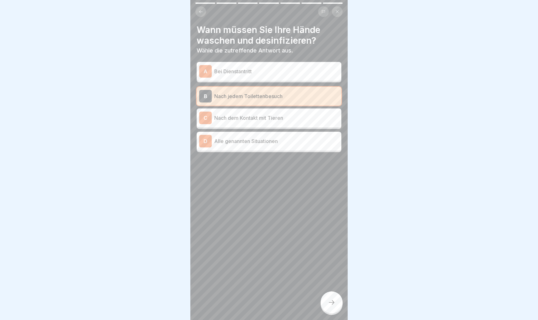
click at [243, 119] on p "Nach dem Kontakt mit Tieren" at bounding box center [276, 118] width 125 height 8
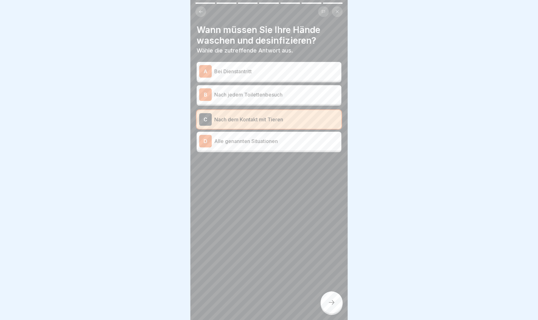
click at [236, 95] on p "Nach jedem Toilettenbesuch" at bounding box center [276, 95] width 125 height 8
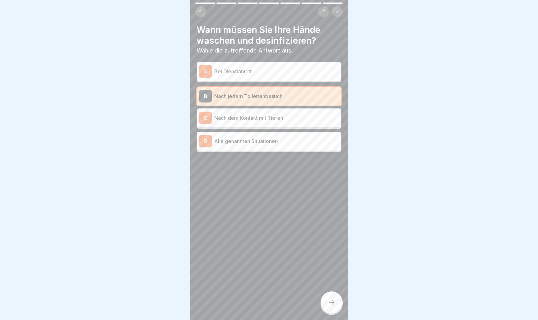
click at [234, 73] on p "Bei Dienstantritt" at bounding box center [276, 72] width 125 height 8
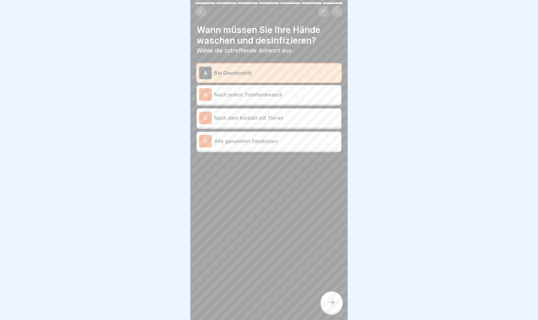
click at [244, 144] on p "Alle genannten Situationen" at bounding box center [276, 141] width 125 height 8
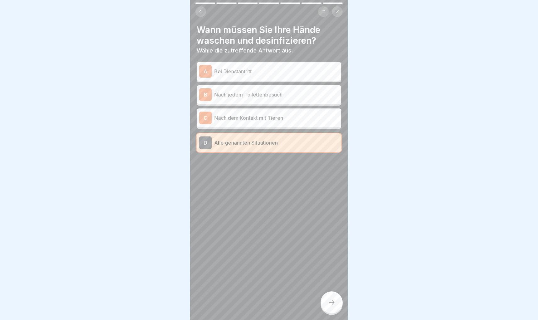
click at [334, 284] on div at bounding box center [331, 302] width 22 height 22
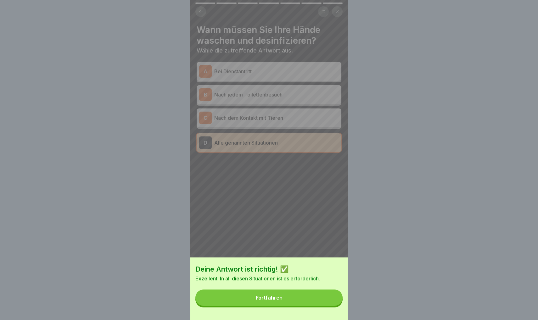
click at [307, 284] on button "Fortfahren" at bounding box center [268, 298] width 147 height 16
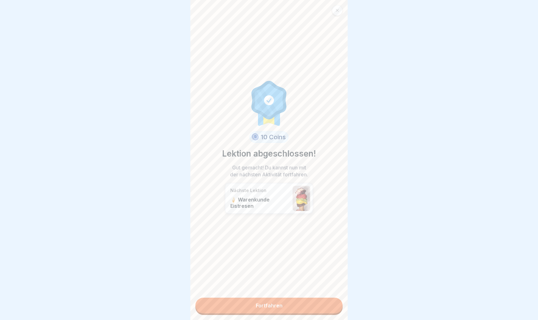
click at [290, 284] on link "Fortfahren" at bounding box center [268, 306] width 147 height 16
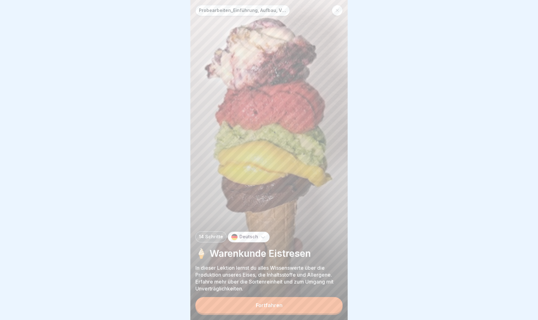
click at [276, 284] on div "Fortfahren" at bounding box center [269, 305] width 27 height 6
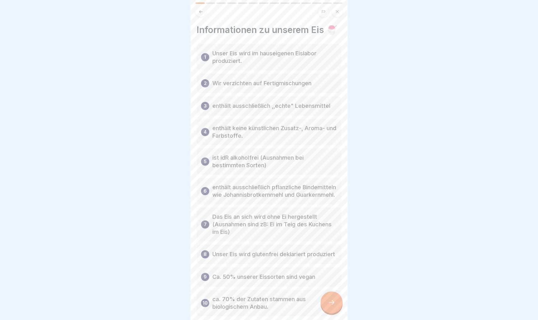
click at [330, 284] on div at bounding box center [331, 302] width 22 height 22
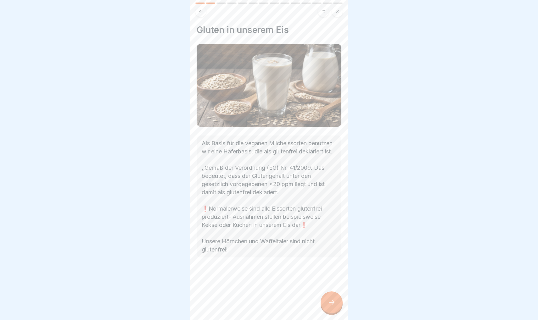
click at [330, 284] on div at bounding box center [331, 302] width 22 height 22
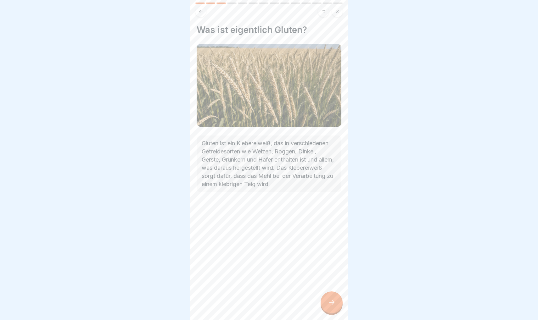
click at [330, 284] on div at bounding box center [331, 302] width 22 height 22
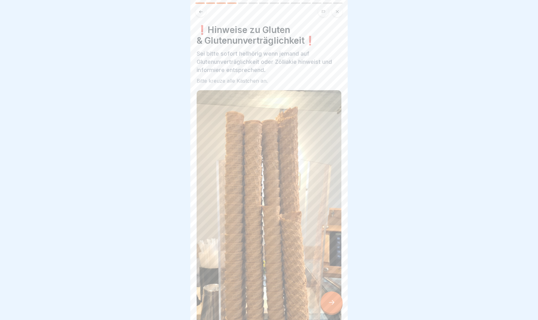
click at [330, 284] on div at bounding box center [331, 302] width 22 height 22
click at [335, 13] on button at bounding box center [337, 11] width 11 height 11
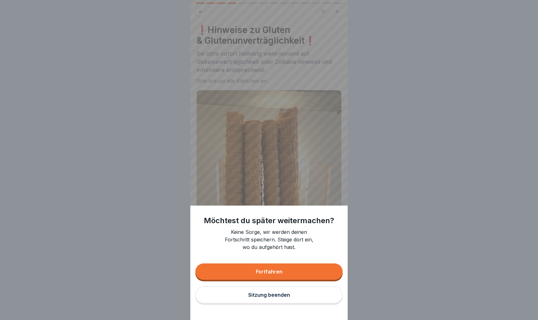
click at [272, 284] on button "Sitzung beenden" at bounding box center [268, 294] width 147 height 17
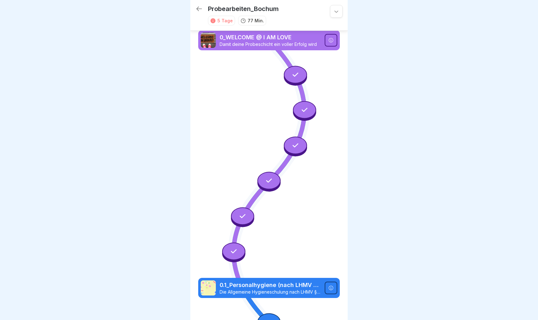
click at [196, 9] on icon at bounding box center [199, 9] width 8 height 8
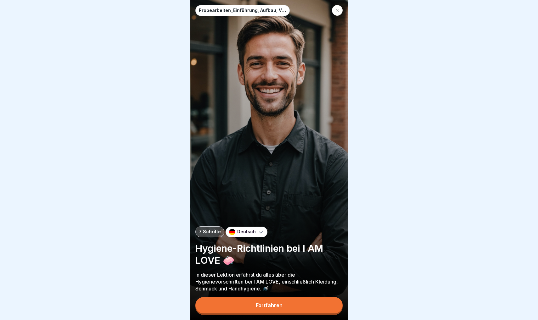
click at [337, 10] on icon at bounding box center [337, 10] width 4 height 4
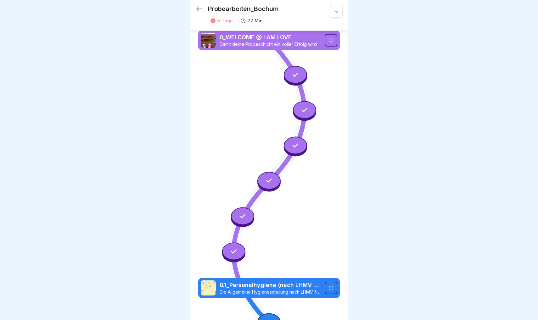
click at [335, 12] on icon at bounding box center [336, 12] width 4 height 2
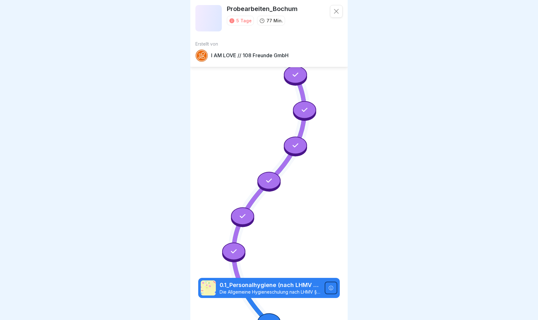
click at [232, 21] on icon at bounding box center [231, 20] width 5 height 5
click at [266, 22] on p "77 Min." at bounding box center [274, 20] width 16 height 7
click at [336, 13] on icon at bounding box center [336, 11] width 6 height 6
